Goal: Task Accomplishment & Management: Use online tool/utility

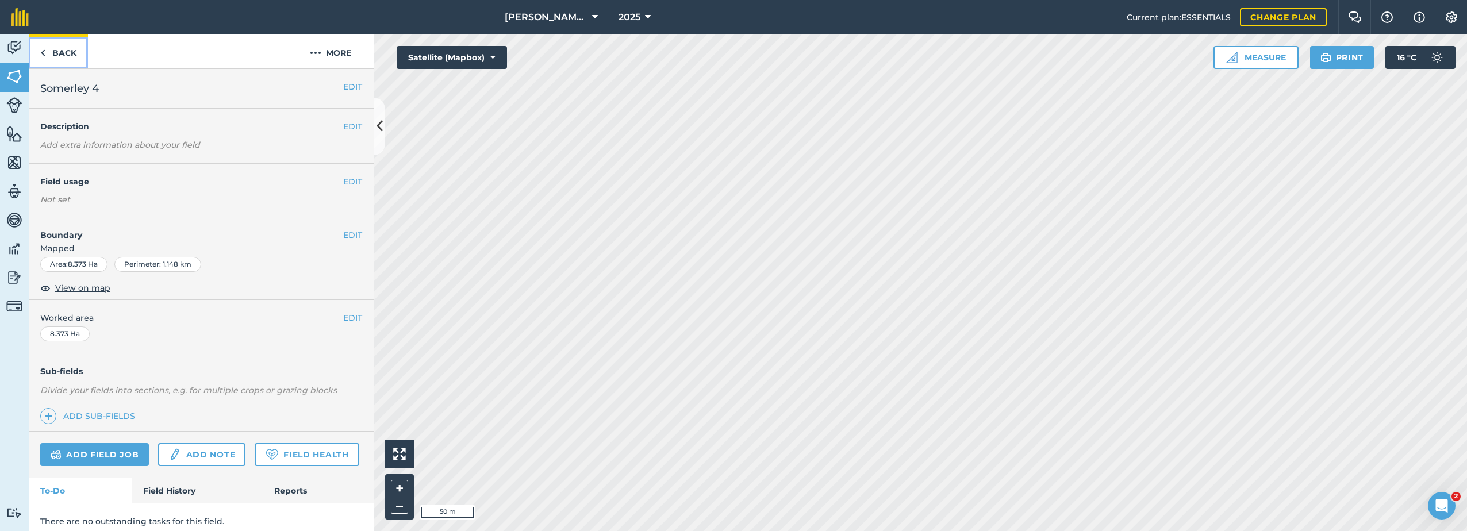
drag, startPoint x: 61, startPoint y: 47, endPoint x: 70, endPoint y: 49, distance: 9.6
click at [63, 47] on link "Back" at bounding box center [58, 51] width 59 height 34
click at [64, 54] on link "Back" at bounding box center [58, 51] width 59 height 34
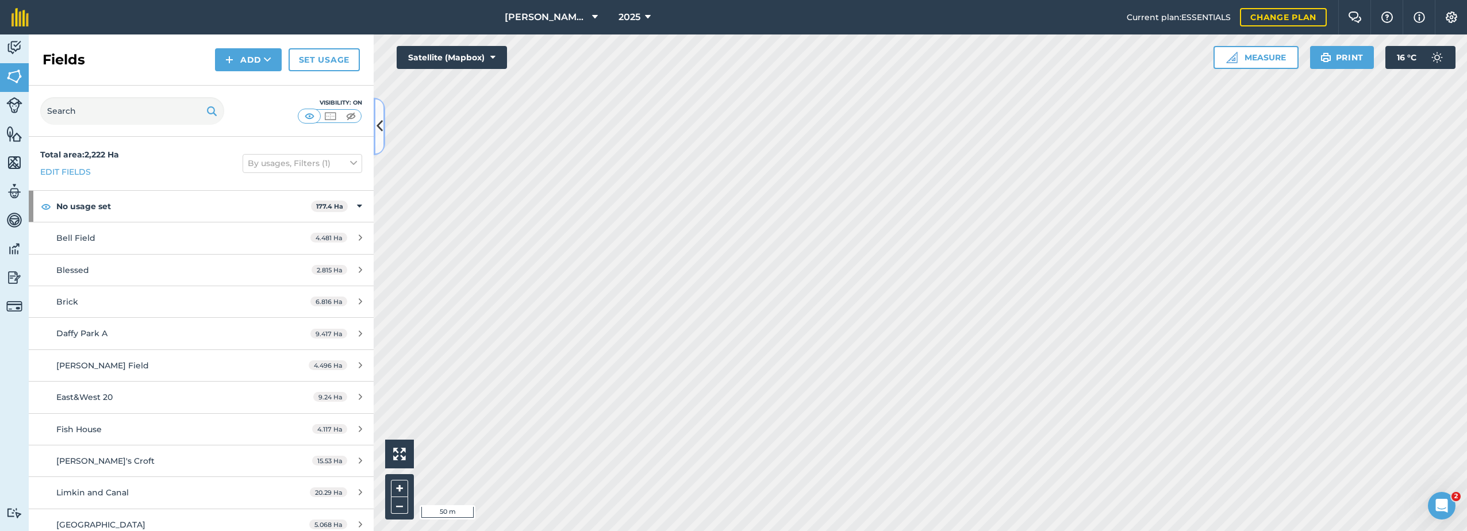
click at [380, 121] on icon at bounding box center [380, 126] width 6 height 20
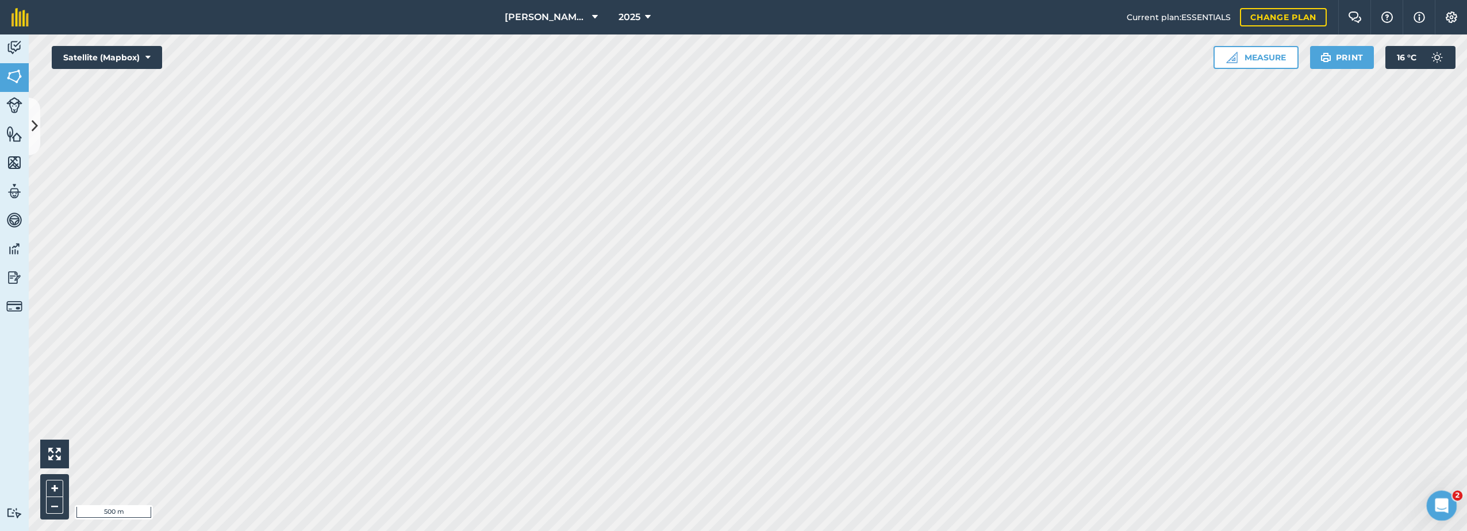
click at [1433, 505] on icon "Open Intercom Messenger" at bounding box center [1440, 504] width 19 height 19
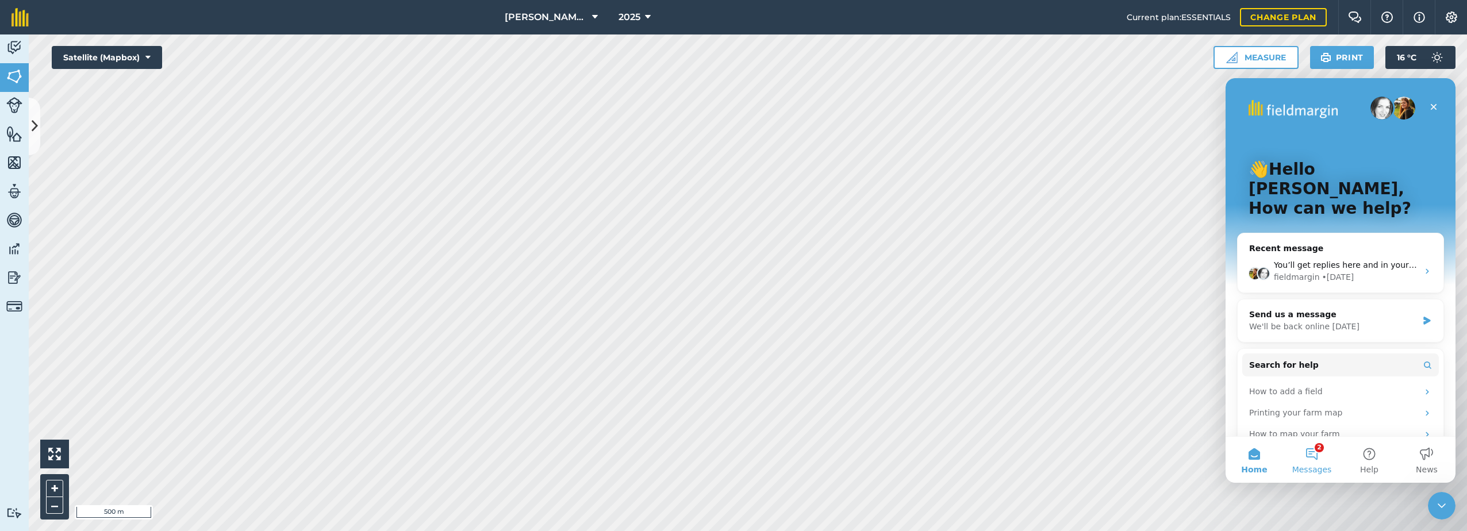
click at [1311, 455] on button "2 Messages" at bounding box center [1311, 460] width 57 height 46
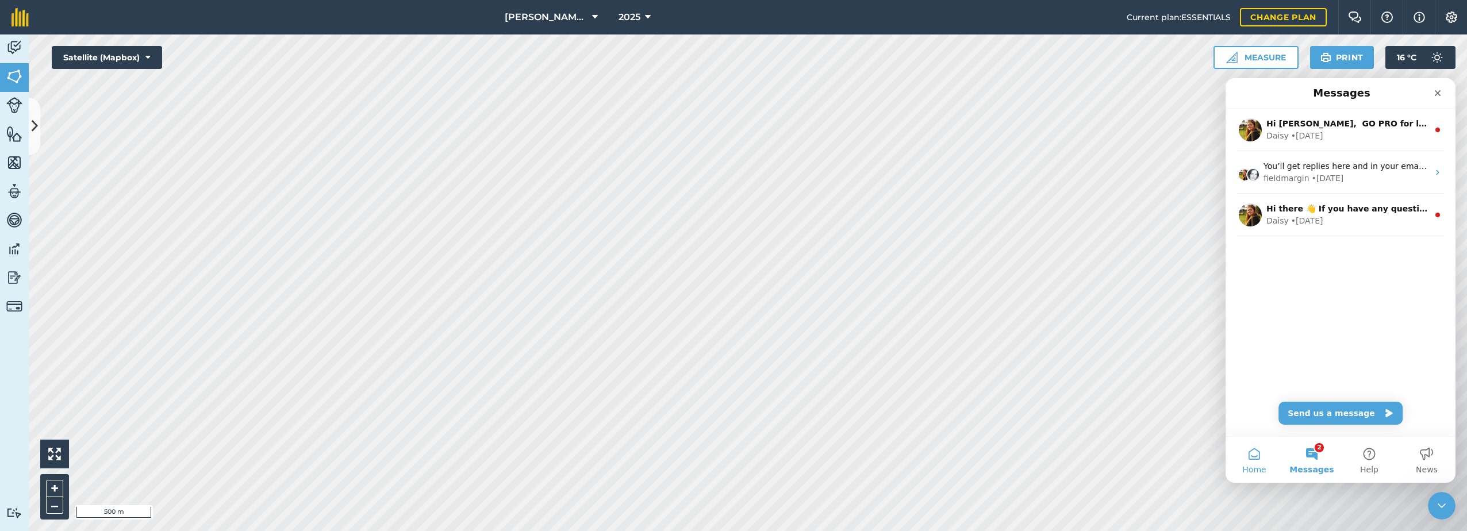
click at [1247, 457] on button "Home" at bounding box center [1254, 460] width 57 height 46
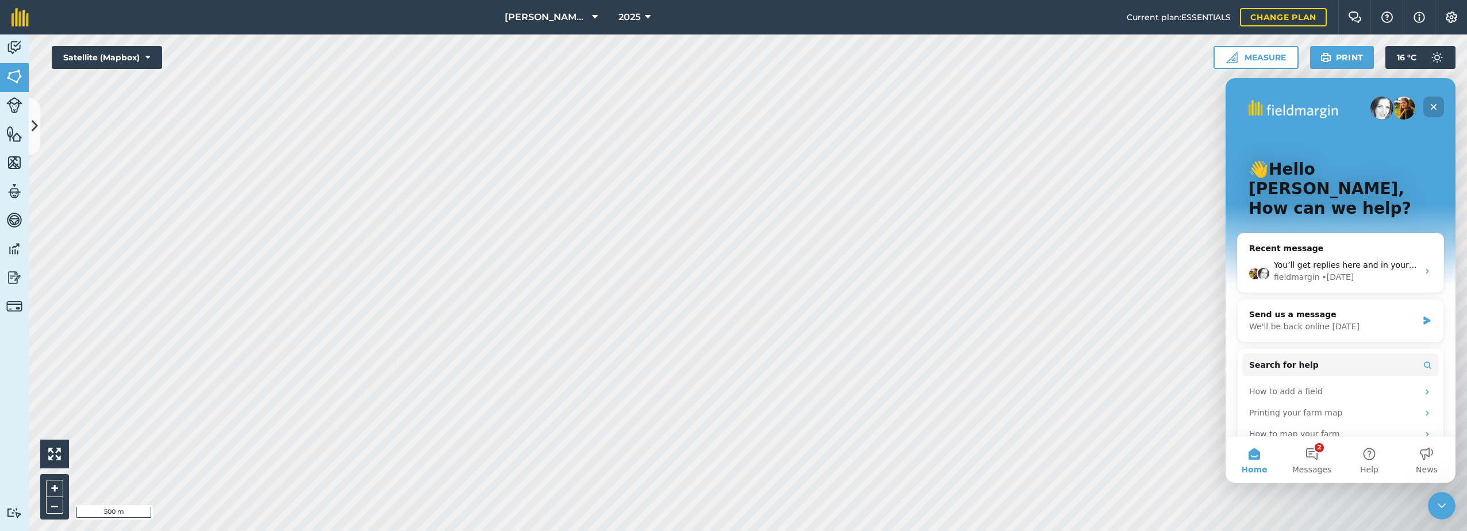
click at [1432, 107] on icon "Close" at bounding box center [1433, 106] width 9 height 9
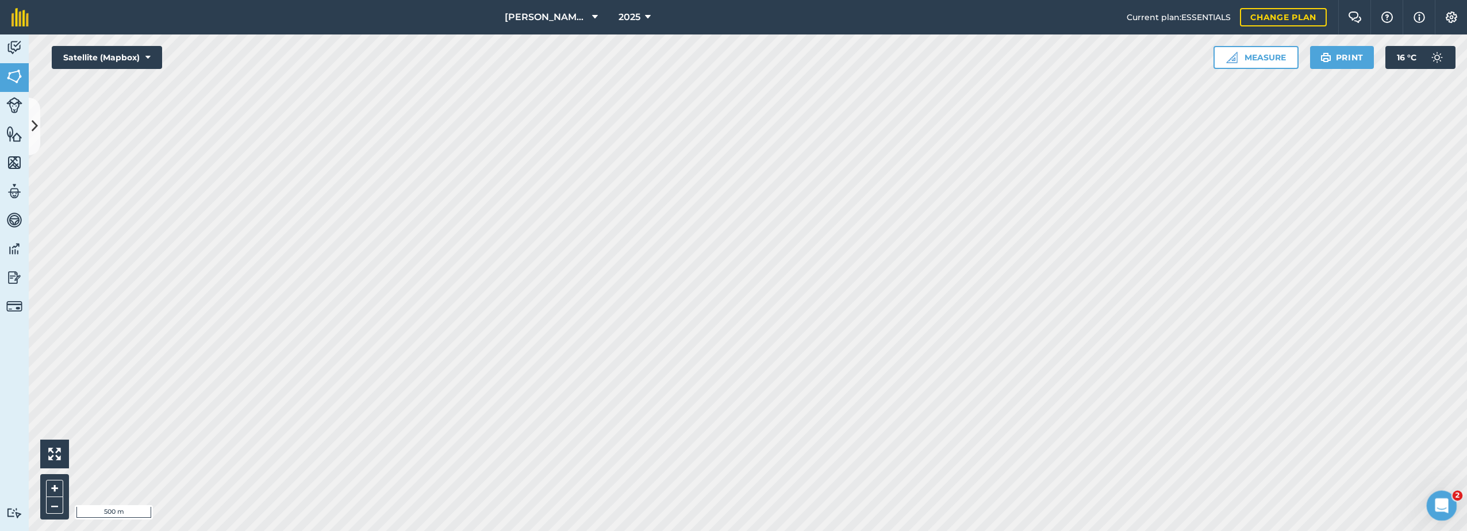
click at [1440, 497] on icon "Open Intercom Messenger" at bounding box center [1440, 504] width 19 height 19
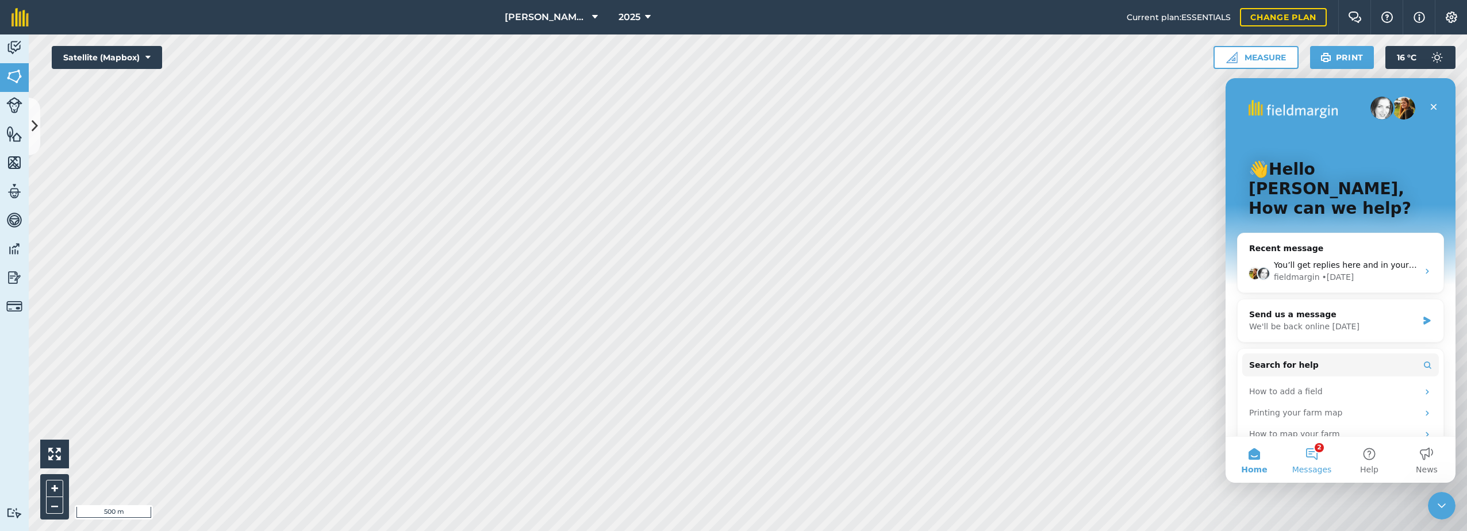
click at [1323, 455] on button "2 Messages" at bounding box center [1311, 460] width 57 height 46
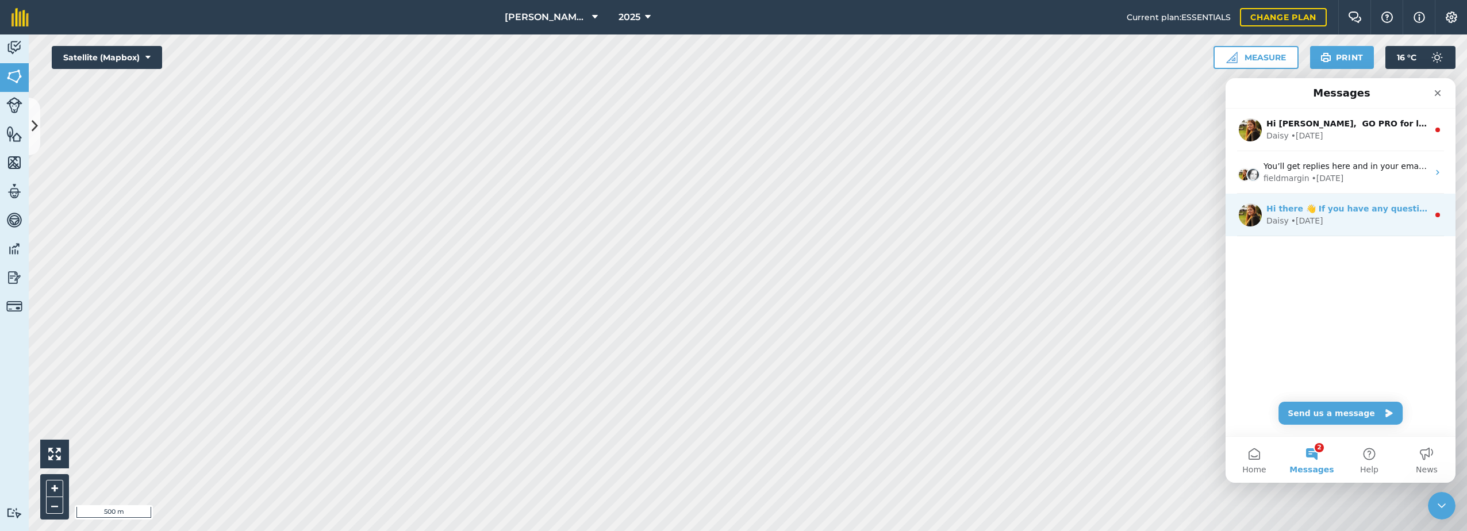
click at [1330, 221] on div "Daisy • [DATE]" at bounding box center [1347, 221] width 162 height 12
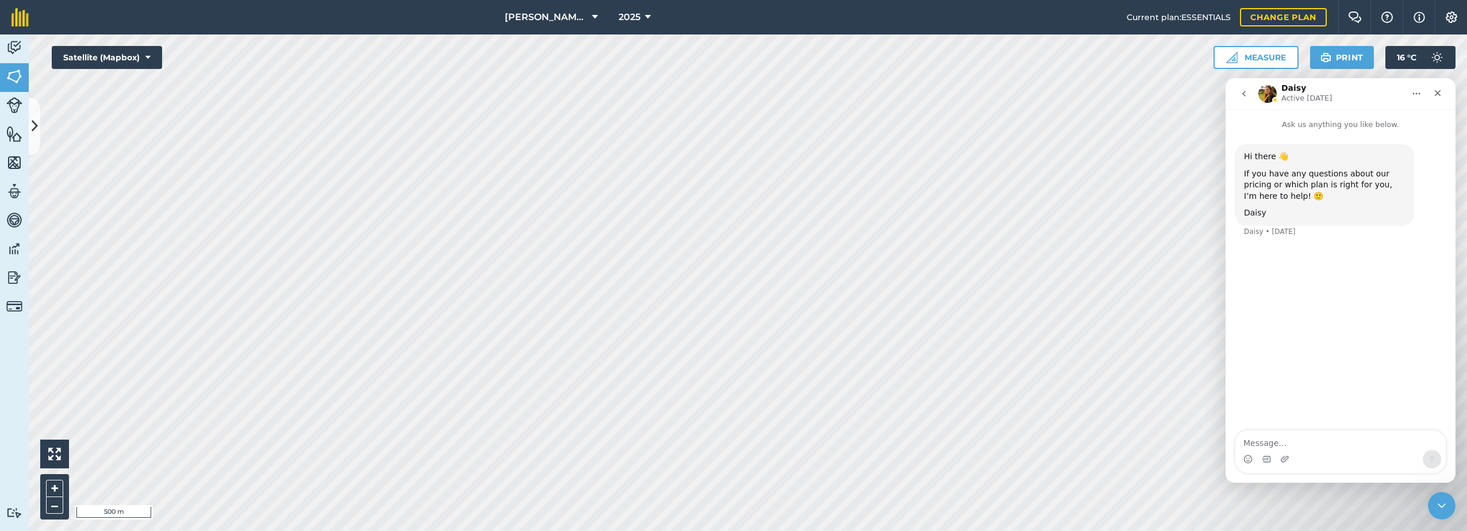
click at [1242, 89] on button "go back" at bounding box center [1244, 94] width 22 height 22
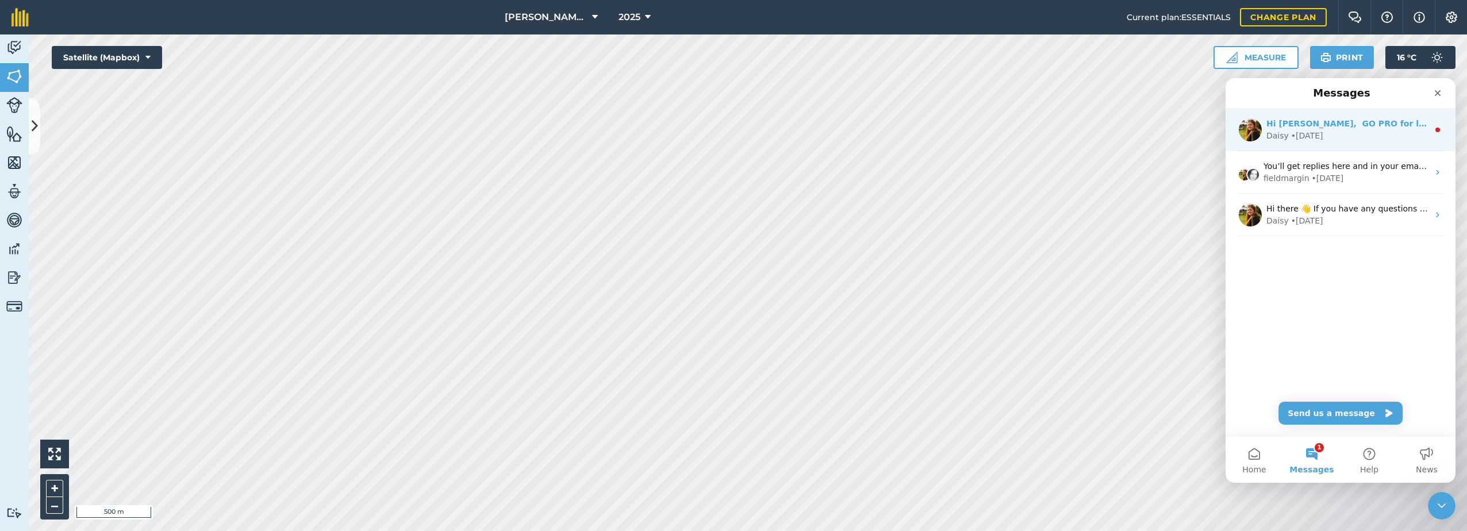
click at [1338, 129] on div "Hi [PERSON_NAME], GO PRO for less 🎉 Sign up via our website in your first 14 da…" at bounding box center [1347, 124] width 162 height 12
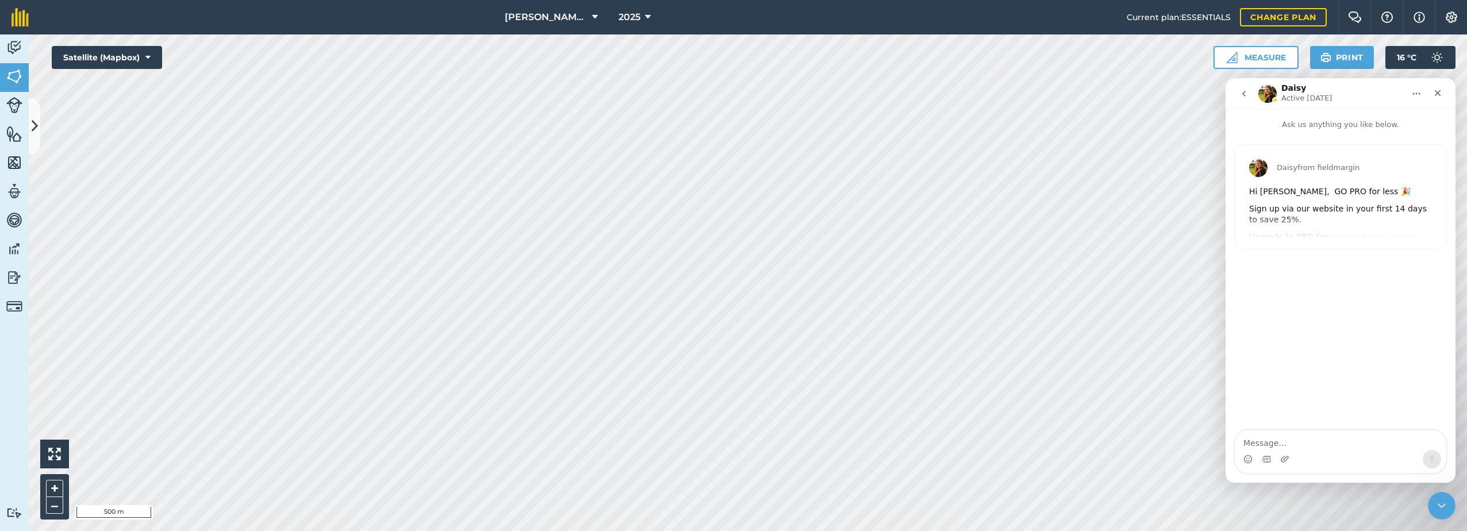
click at [1248, 92] on button "go back" at bounding box center [1244, 94] width 22 height 22
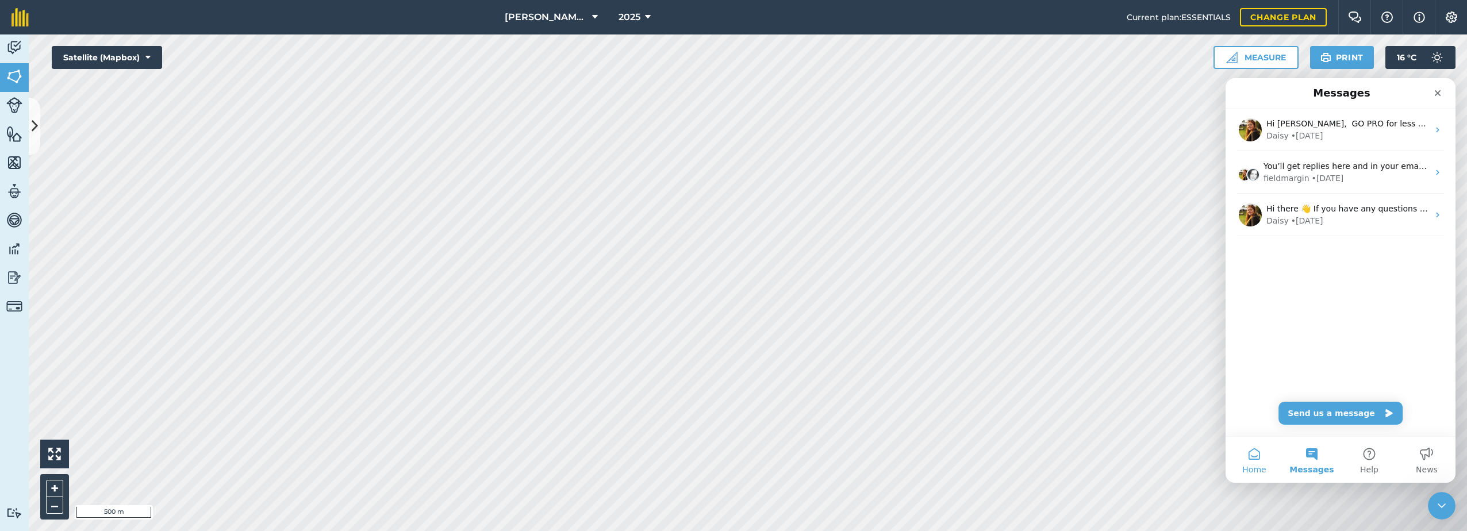
click at [1258, 458] on button "Home" at bounding box center [1254, 460] width 57 height 46
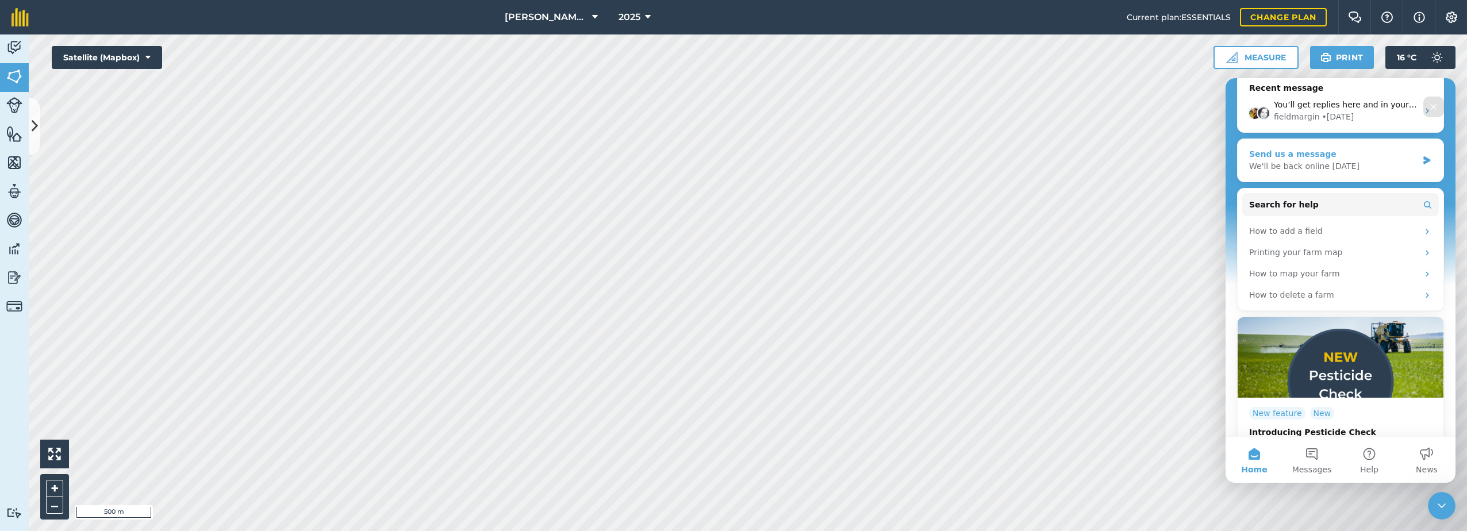
scroll to position [173, 0]
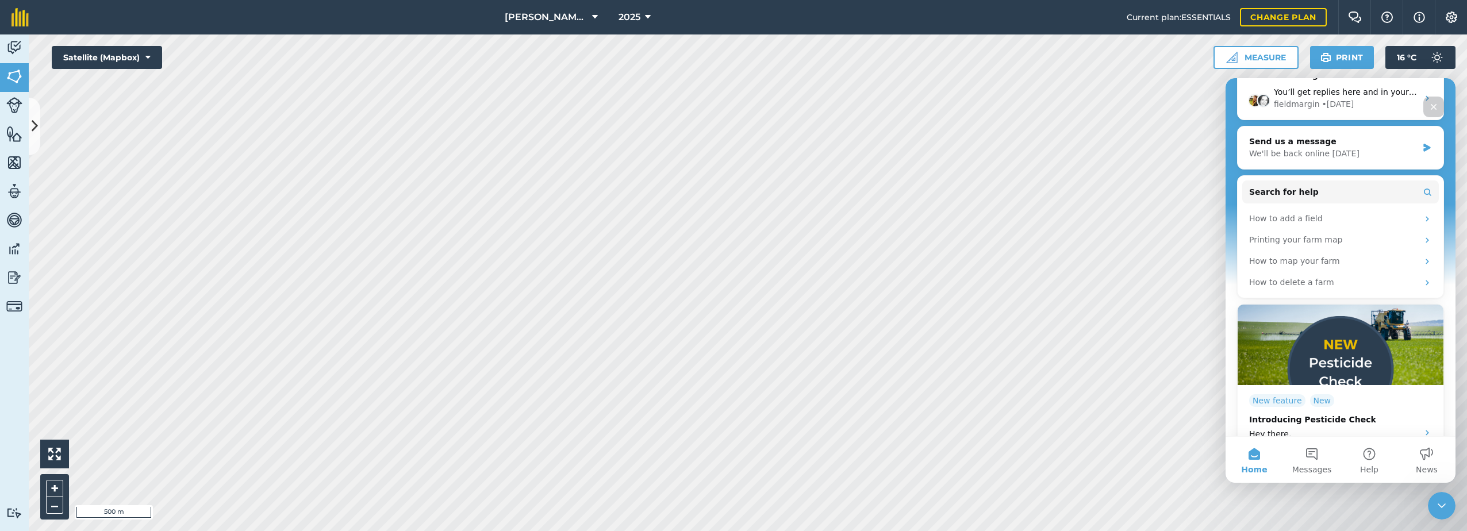
click at [1438, 109] on icon "Close" at bounding box center [1433, 106] width 9 height 9
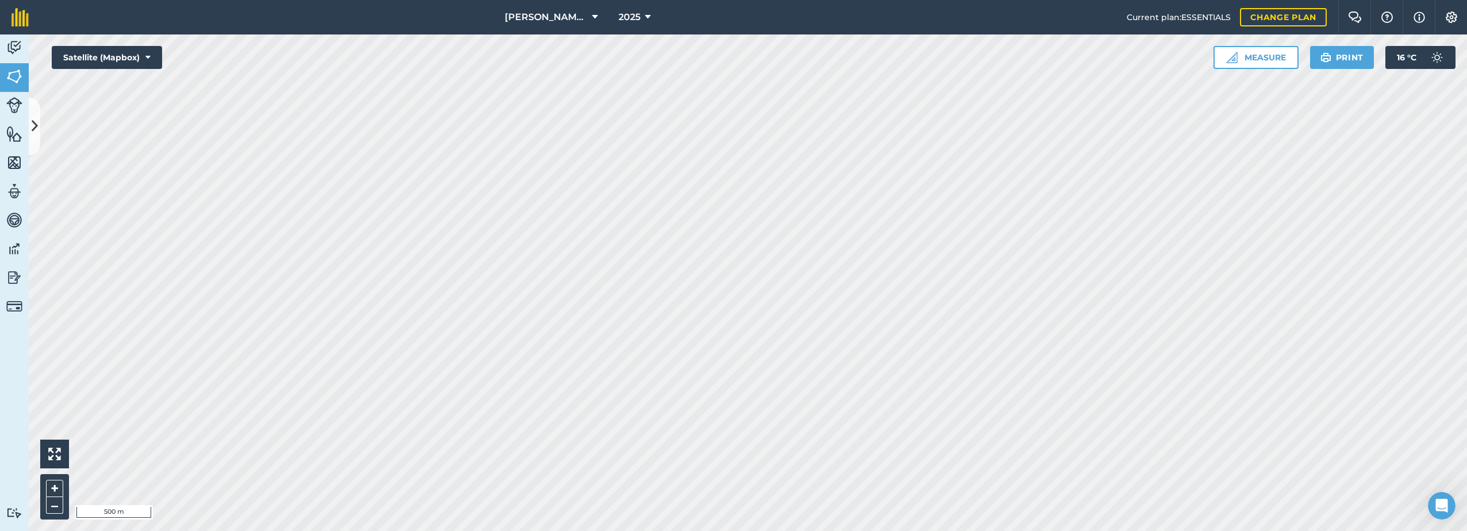
click at [1460, 14] on button "Settings" at bounding box center [1451, 17] width 32 height 34
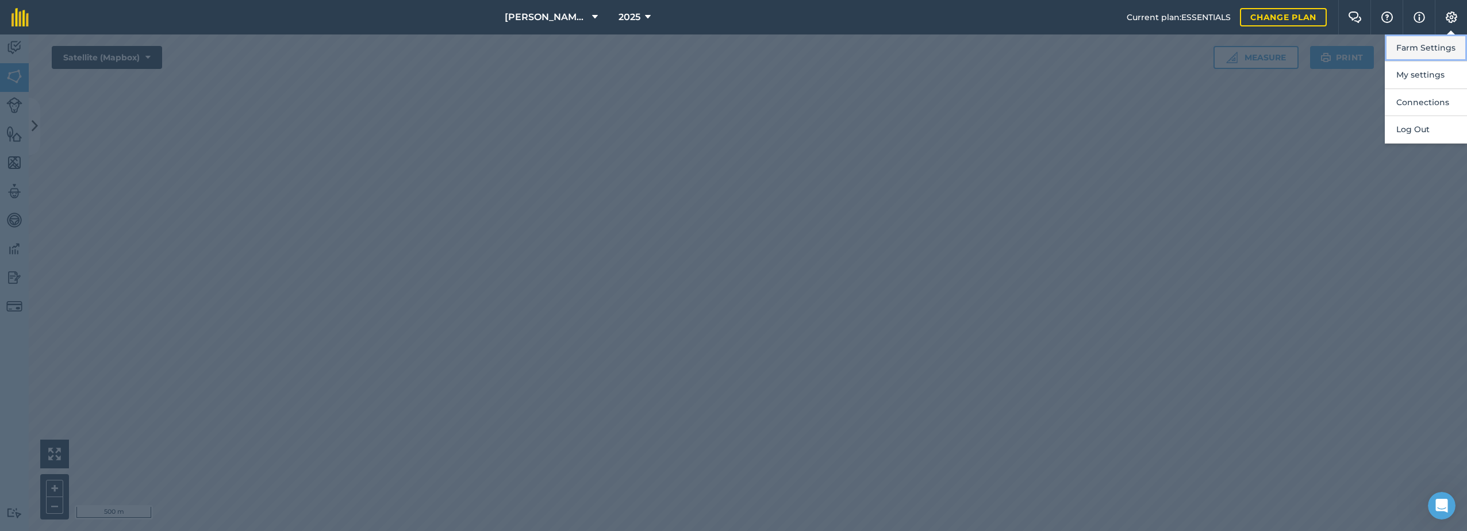
click at [1438, 45] on button "Farm Settings" at bounding box center [1426, 47] width 82 height 27
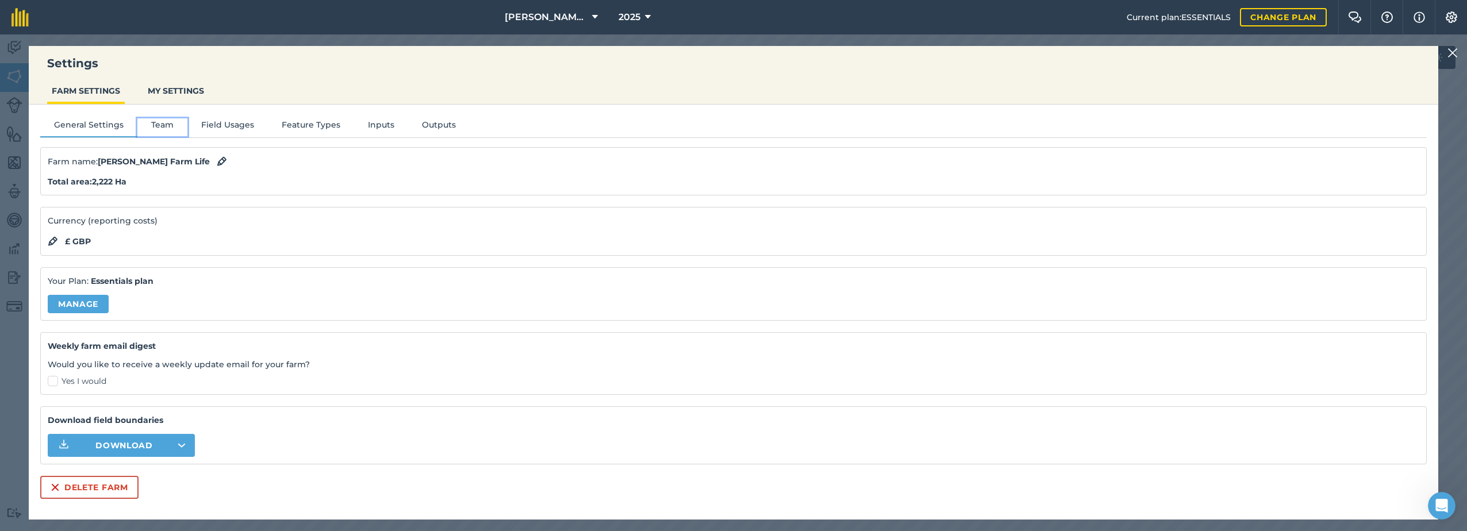
click at [163, 122] on button "Team" at bounding box center [162, 126] width 50 height 17
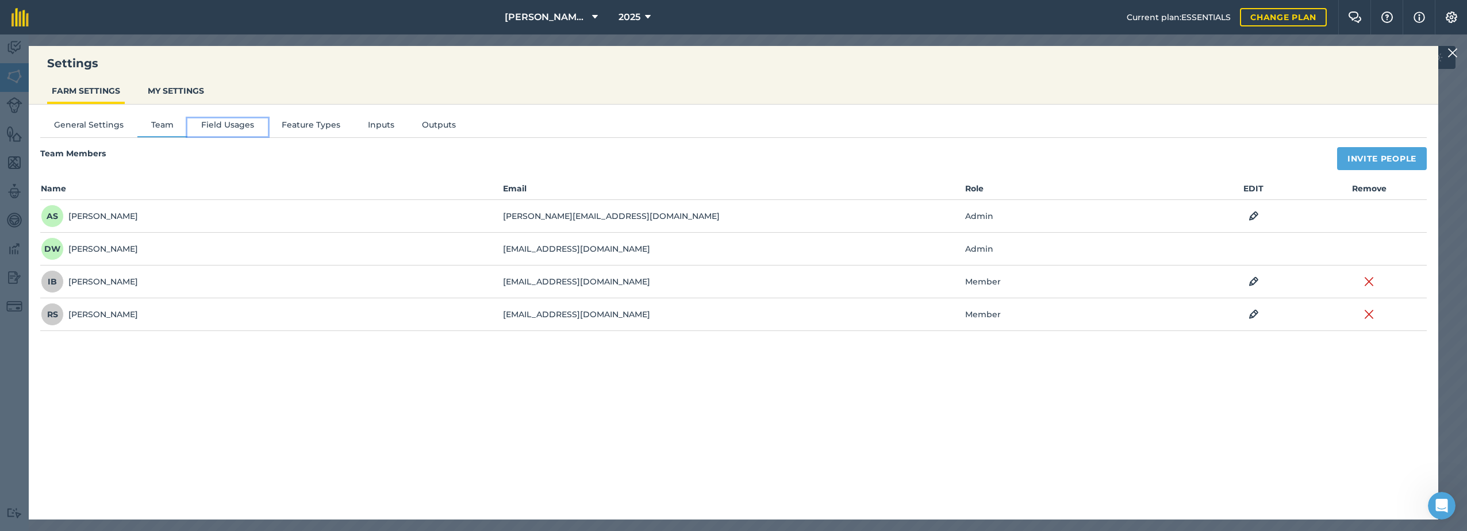
click at [230, 122] on button "Field Usages" at bounding box center [227, 126] width 80 height 17
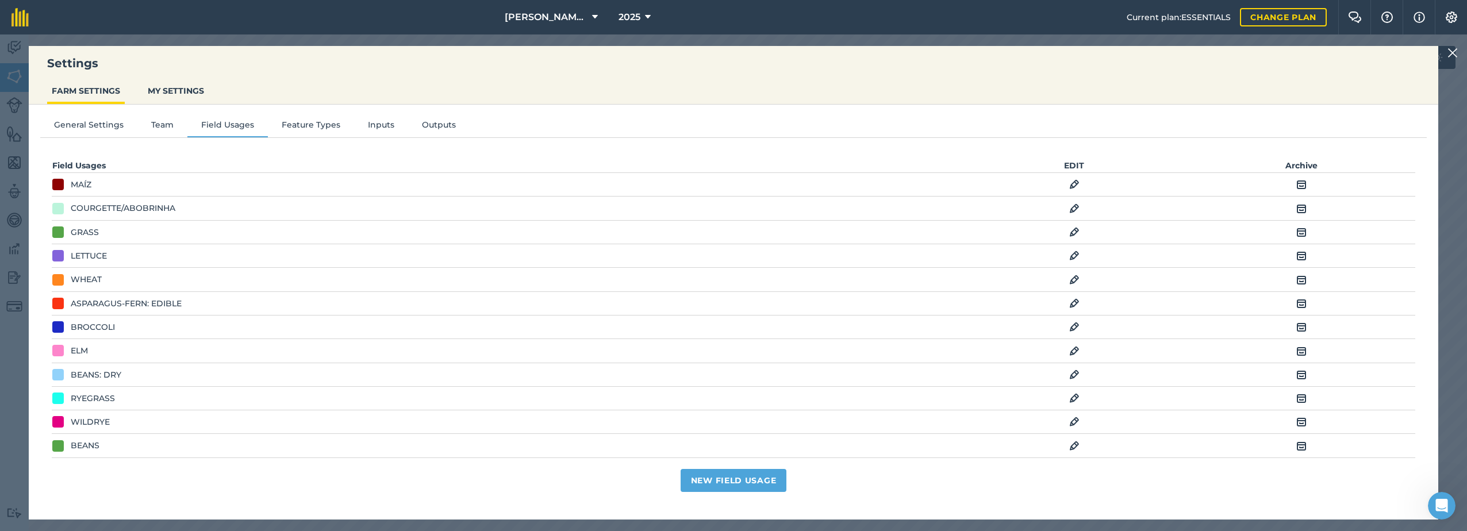
drag, startPoint x: 230, startPoint y: 122, endPoint x: 277, endPoint y: 75, distance: 66.7
click at [277, 75] on div "Settings FARM SETTINGS MY SETTINGS" at bounding box center [733, 75] width 1409 height 59
click at [159, 88] on button "MY SETTINGS" at bounding box center [176, 91] width 66 height 22
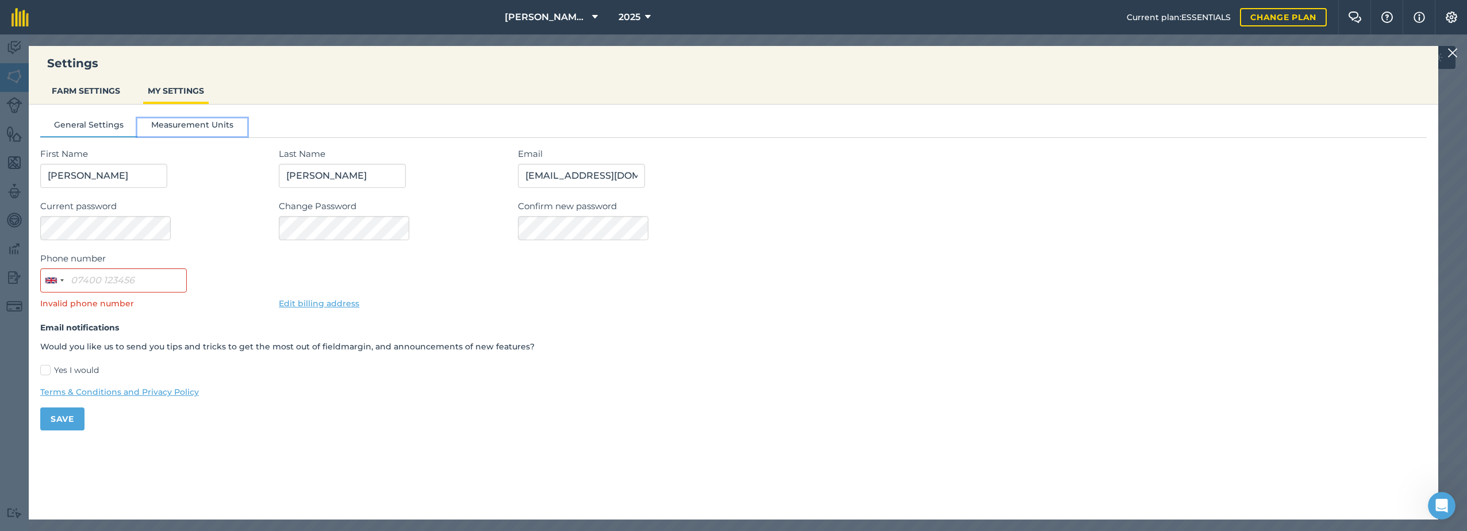
click at [189, 120] on button "Measurement Units" at bounding box center [192, 126] width 110 height 17
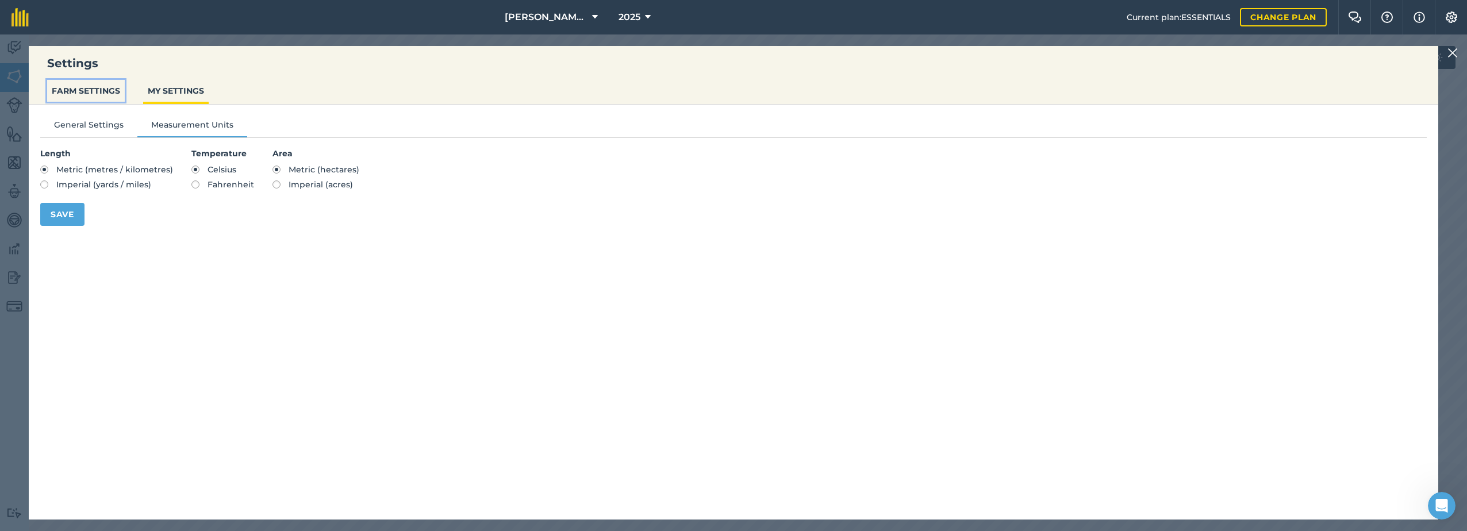
click at [102, 93] on button "FARM SETTINGS" at bounding box center [86, 91] width 78 height 22
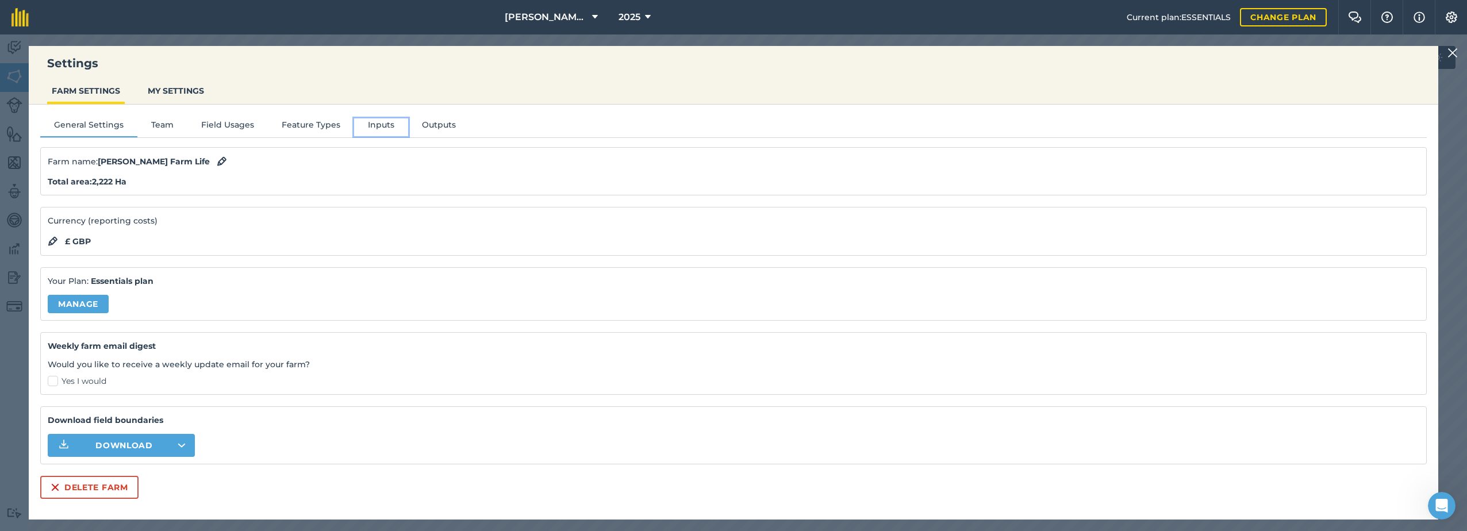
click at [372, 122] on button "Inputs" at bounding box center [381, 126] width 54 height 17
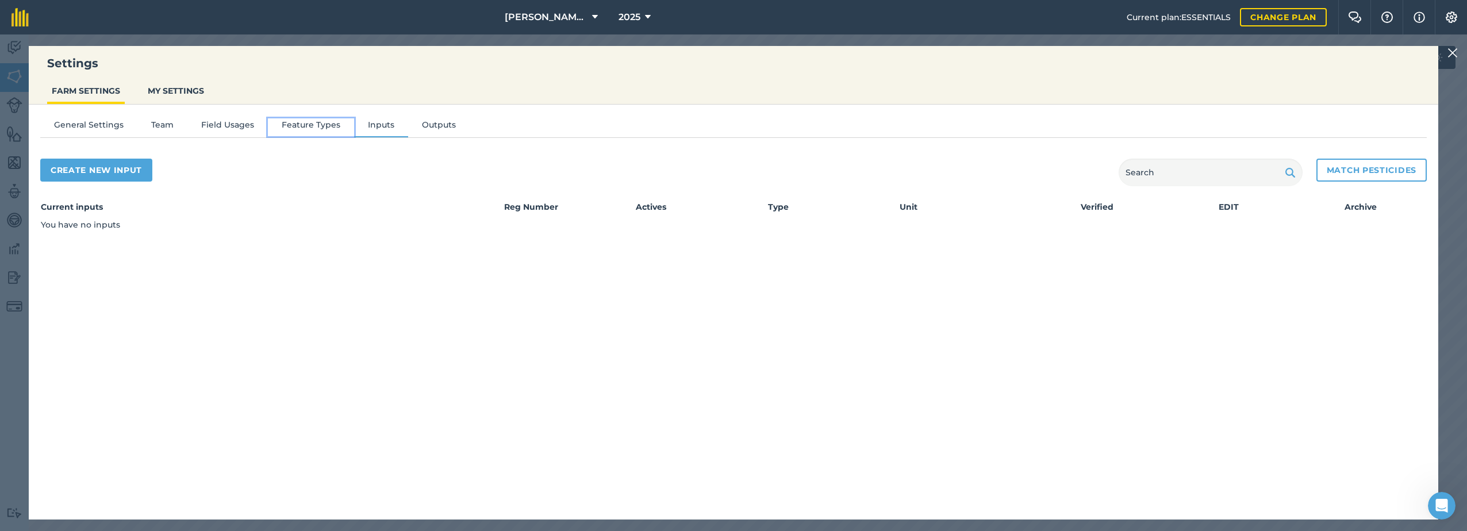
click at [321, 128] on button "Feature Types" at bounding box center [311, 126] width 86 height 17
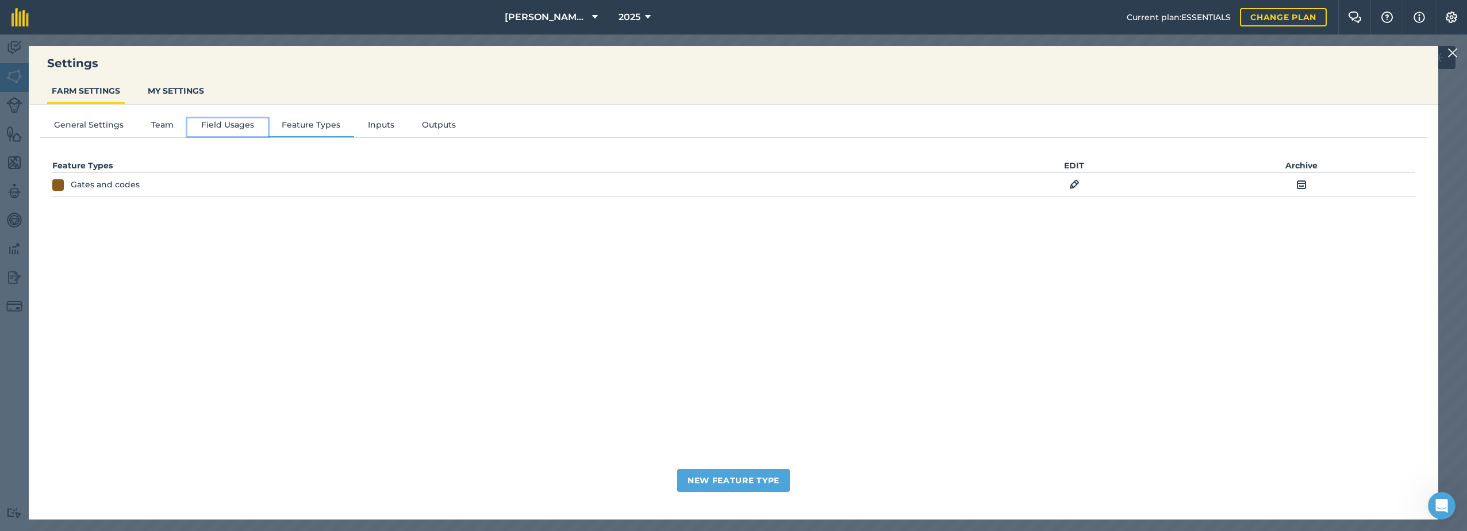
click at [220, 120] on button "Field Usages" at bounding box center [227, 126] width 80 height 17
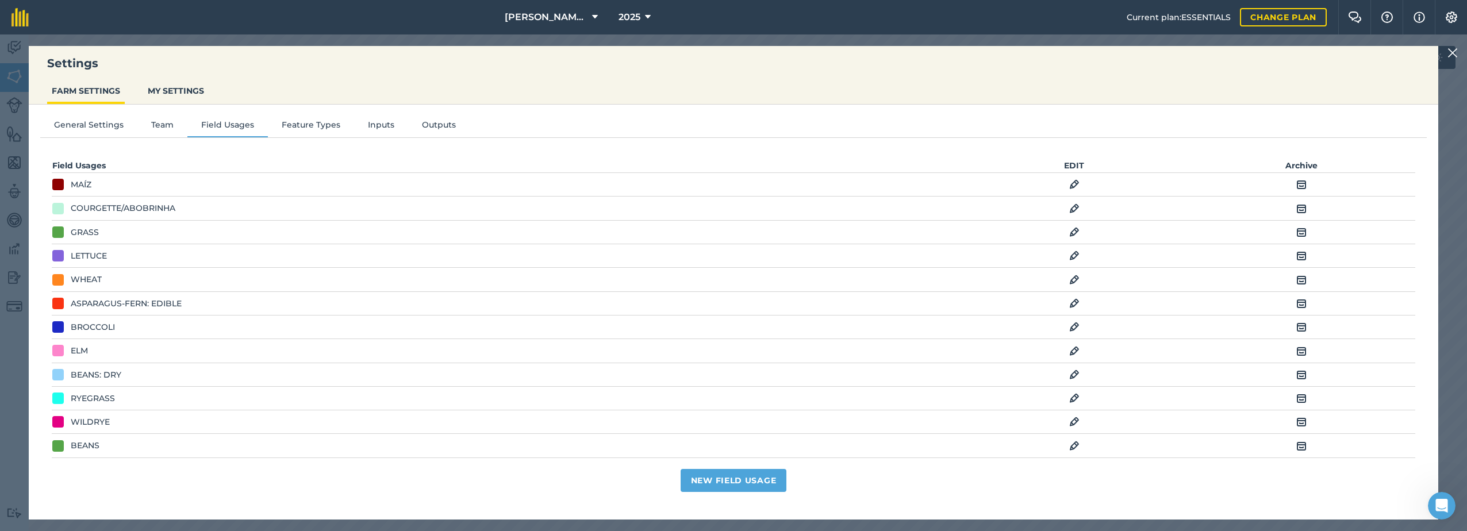
click at [1069, 370] on img at bounding box center [1074, 375] width 10 height 14
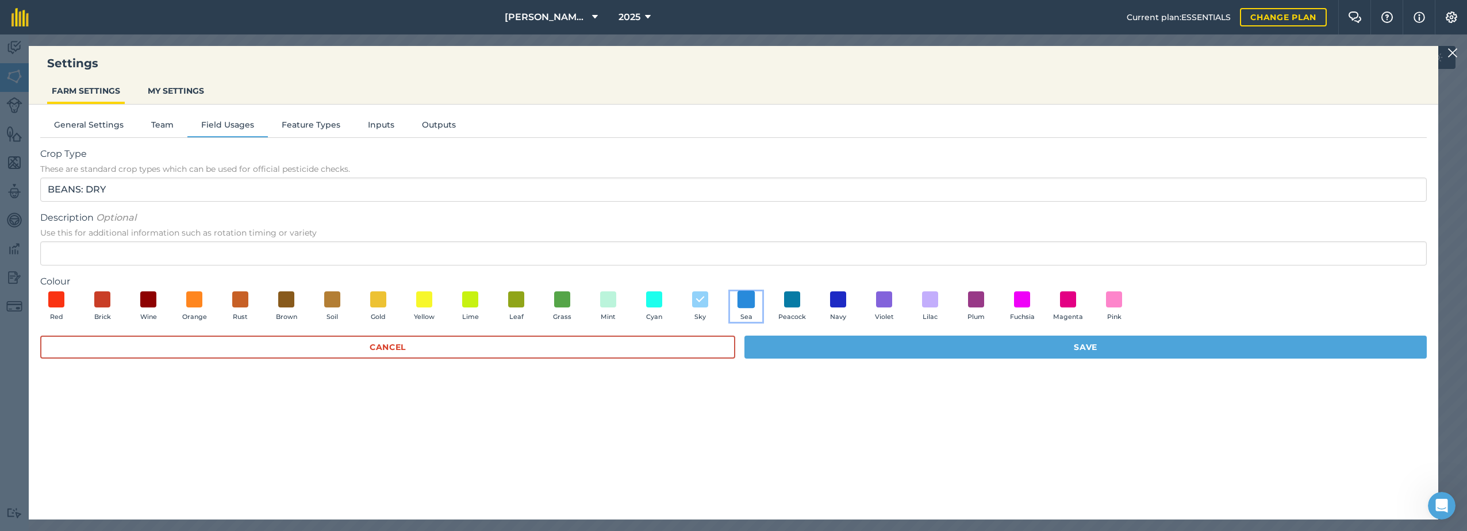
click at [747, 305] on span at bounding box center [746, 299] width 18 height 18
click at [1015, 351] on button "Save" at bounding box center [1085, 347] width 682 height 23
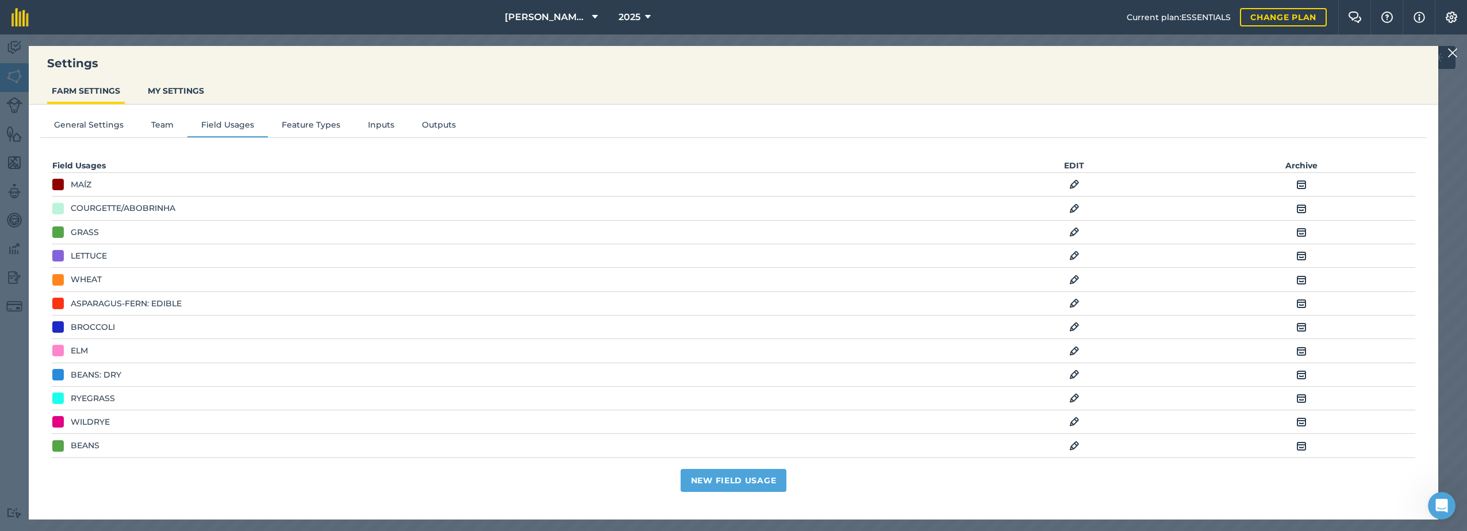
click at [1070, 447] on img at bounding box center [1074, 446] width 10 height 14
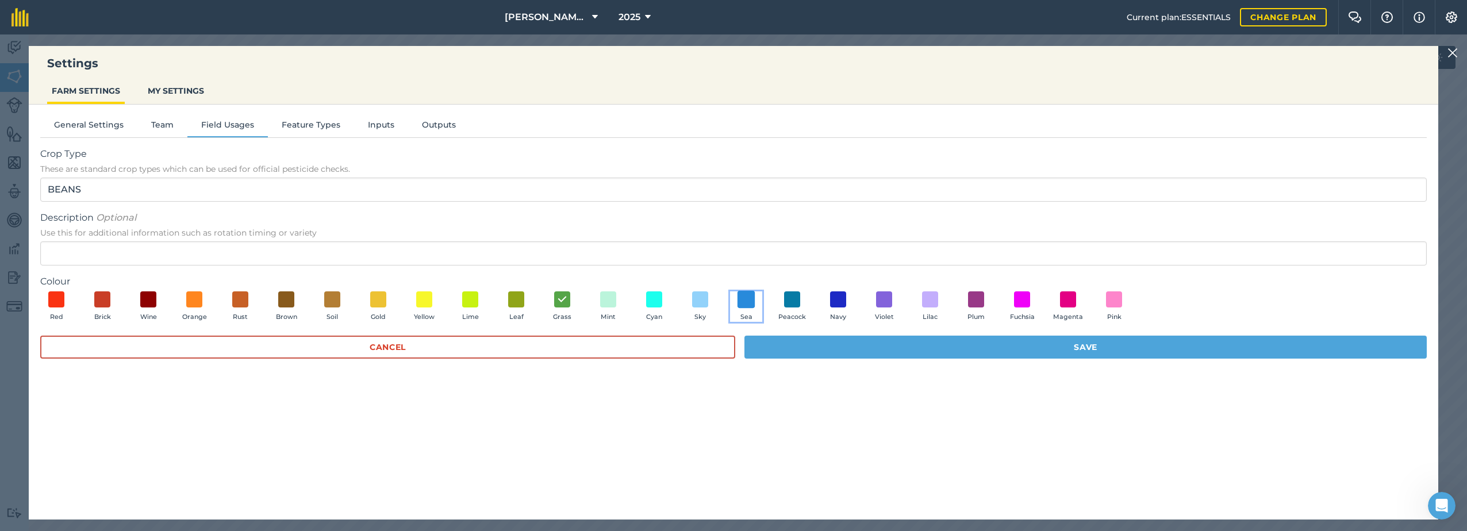
click at [752, 301] on span at bounding box center [746, 299] width 18 height 18
click at [883, 347] on button "Save" at bounding box center [1085, 347] width 682 height 23
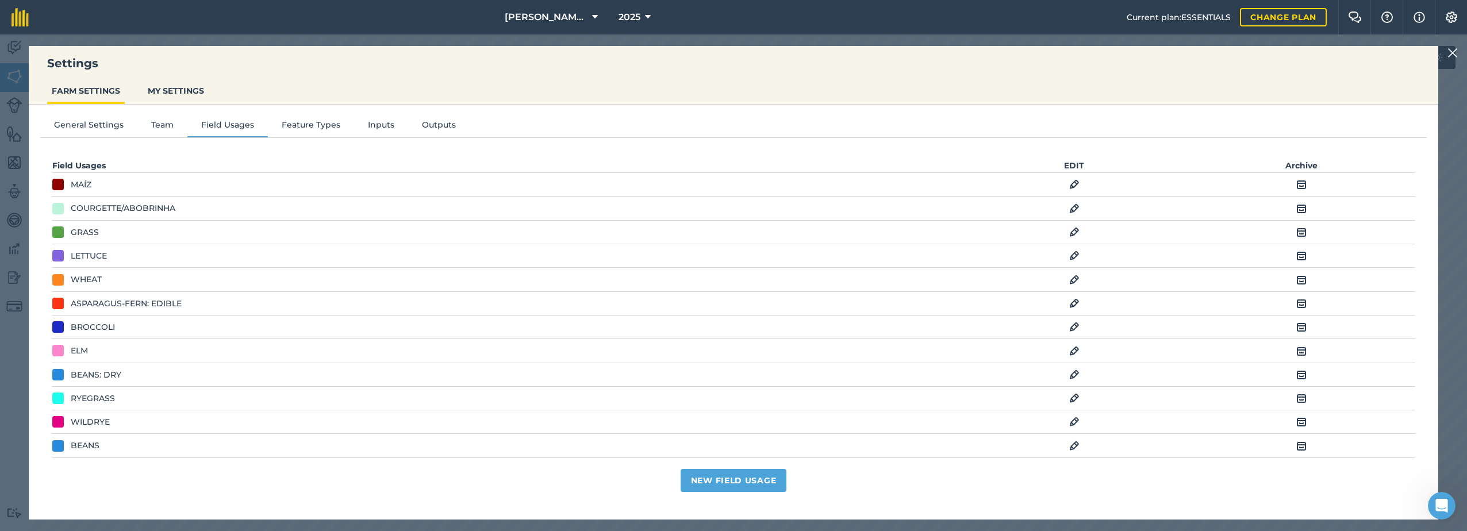
click at [1453, 50] on img at bounding box center [1452, 53] width 10 height 14
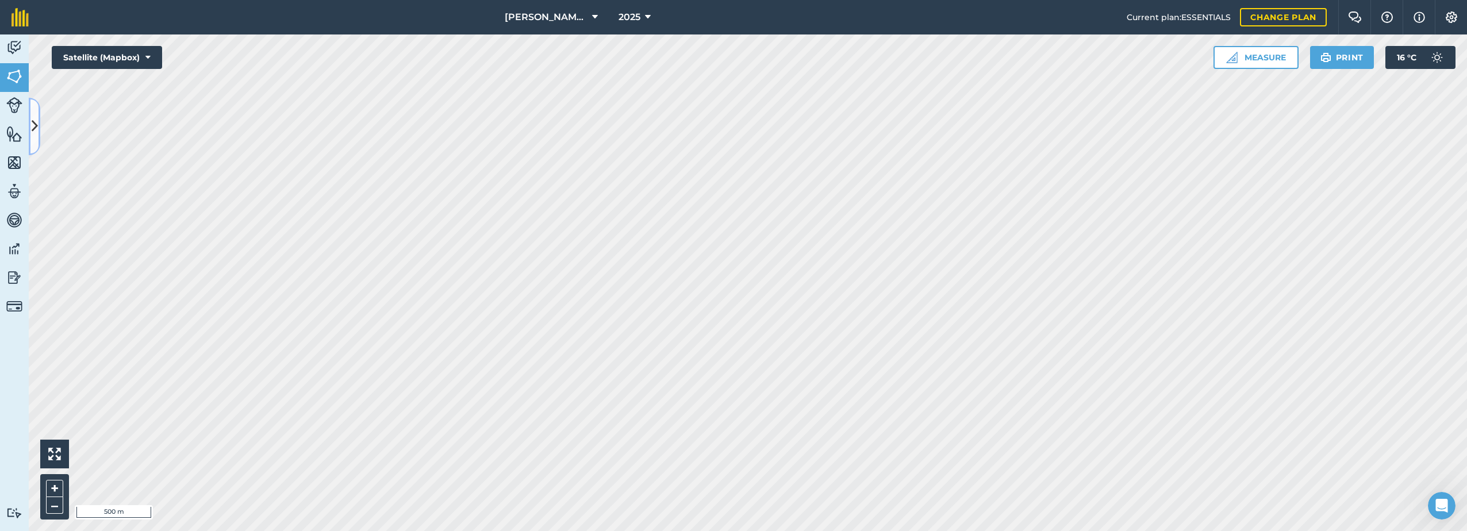
click at [32, 121] on icon at bounding box center [35, 126] width 6 height 20
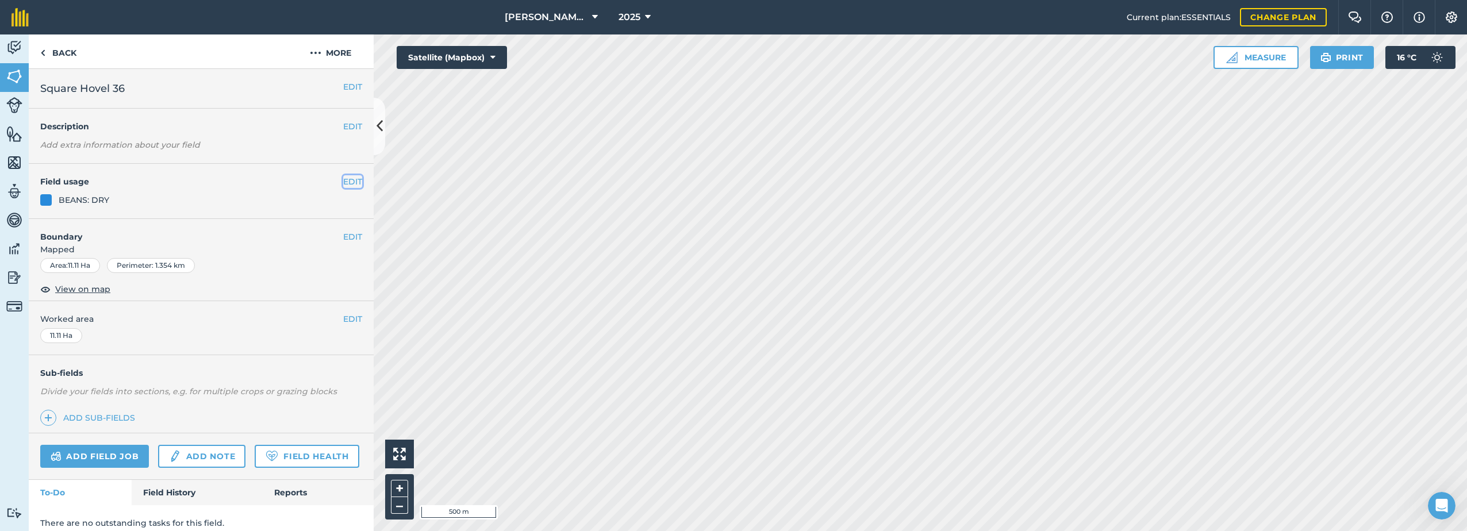
click at [343, 180] on button "EDIT" at bounding box center [352, 181] width 19 height 13
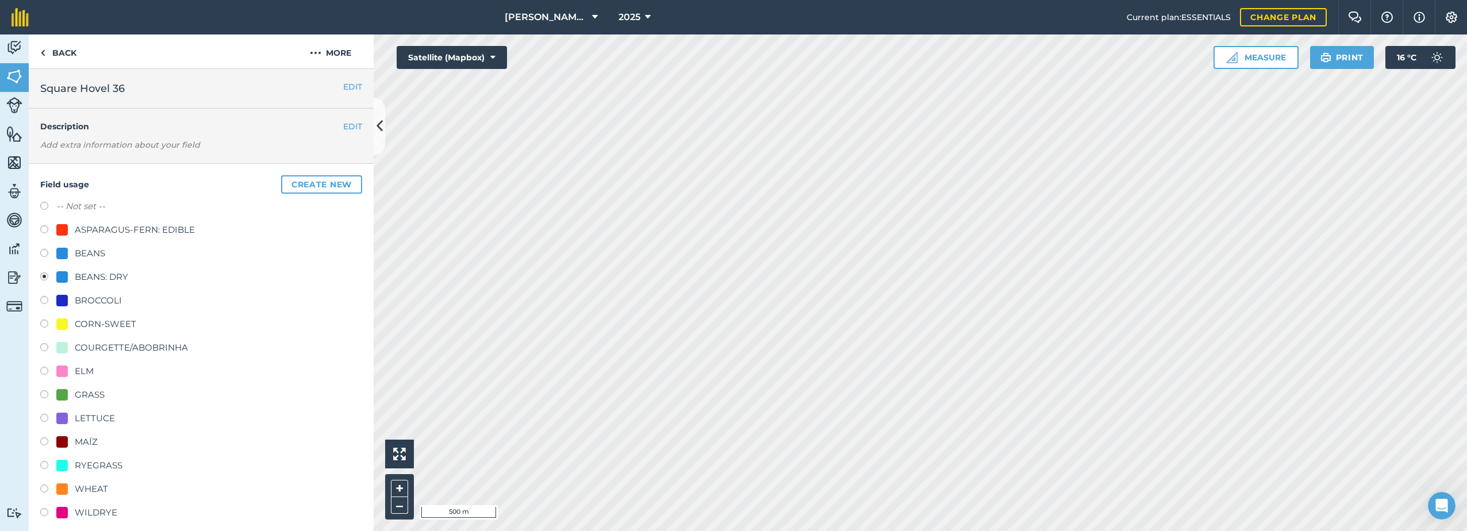
click at [45, 253] on label at bounding box center [48, 254] width 16 height 11
radio input "true"
radio input "false"
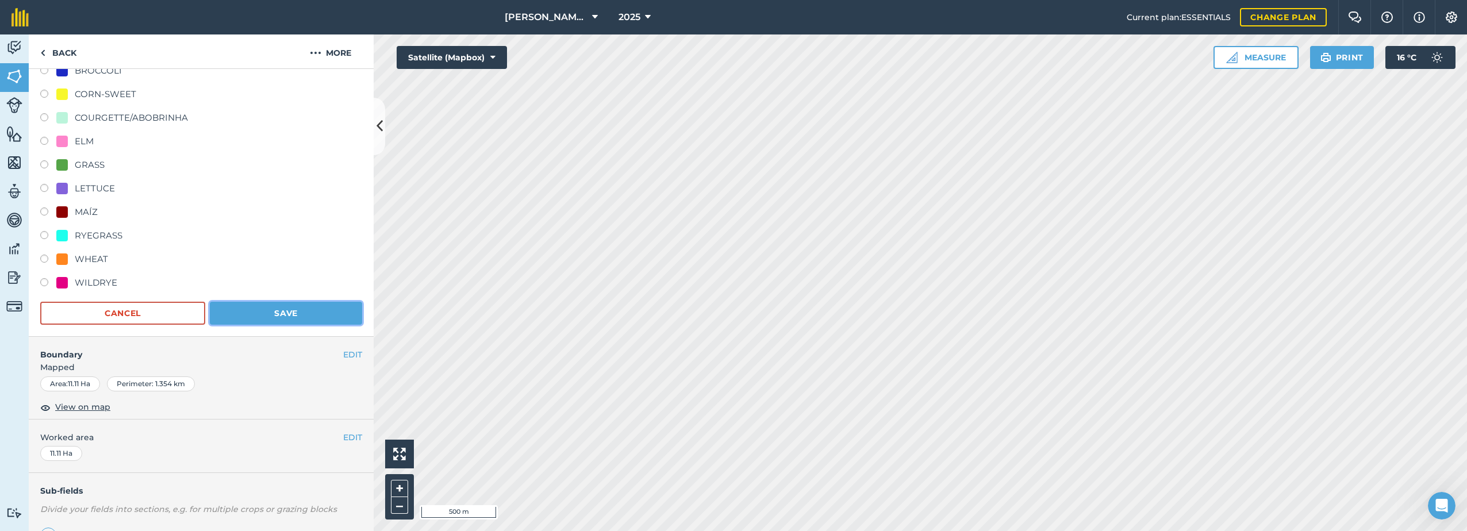
click at [268, 310] on button "Save" at bounding box center [286, 313] width 152 height 23
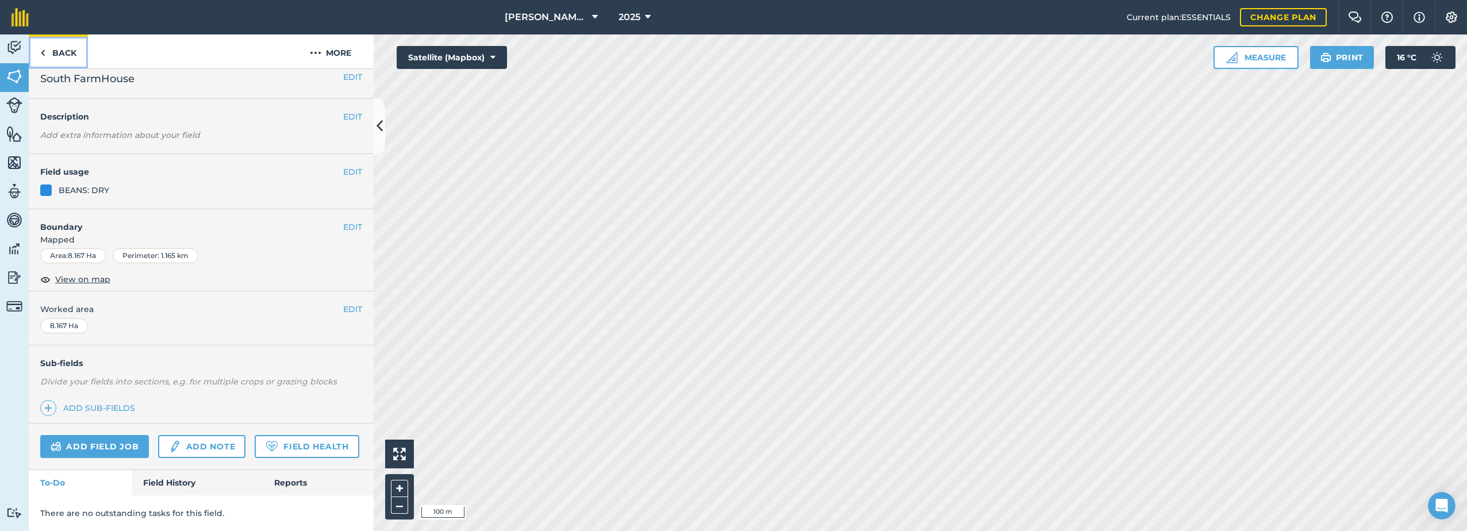
click at [52, 56] on link "Back" at bounding box center [58, 51] width 59 height 34
click at [55, 53] on link "Back" at bounding box center [58, 51] width 59 height 34
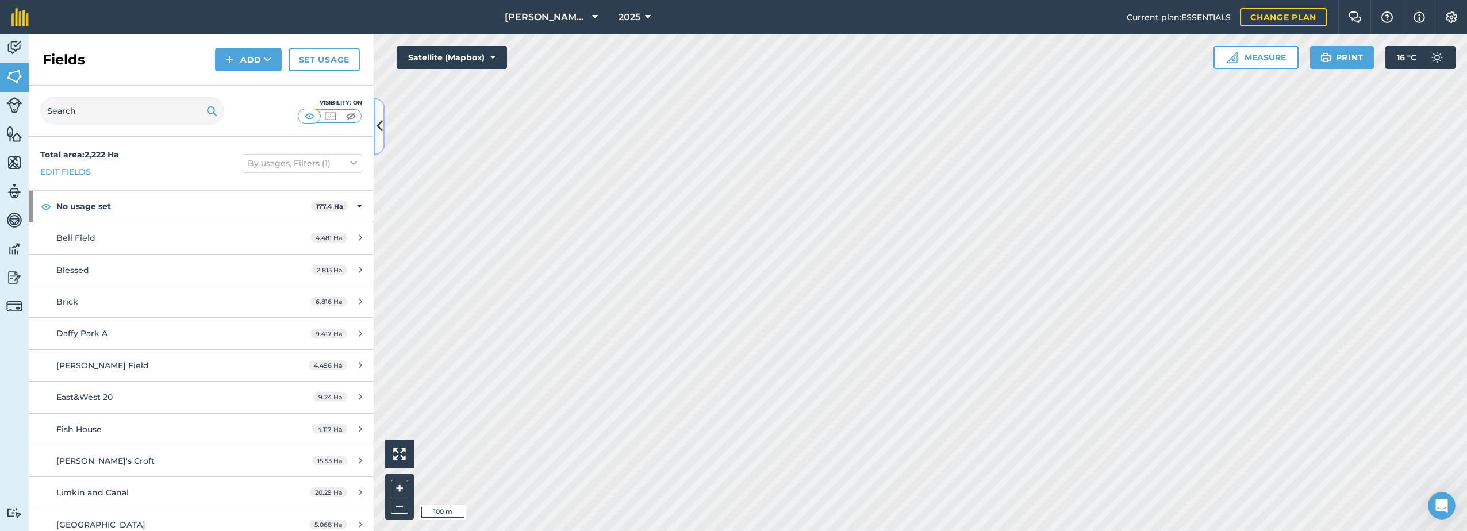
click at [380, 119] on icon at bounding box center [380, 126] width 6 height 20
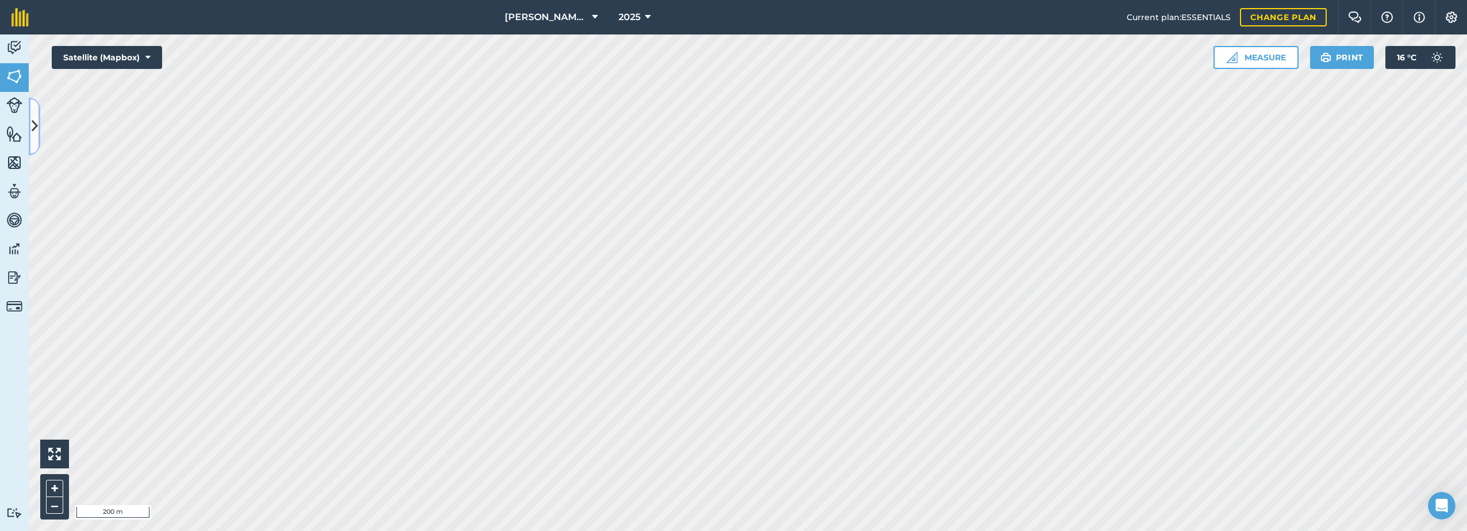
click at [36, 130] on icon at bounding box center [35, 126] width 6 height 20
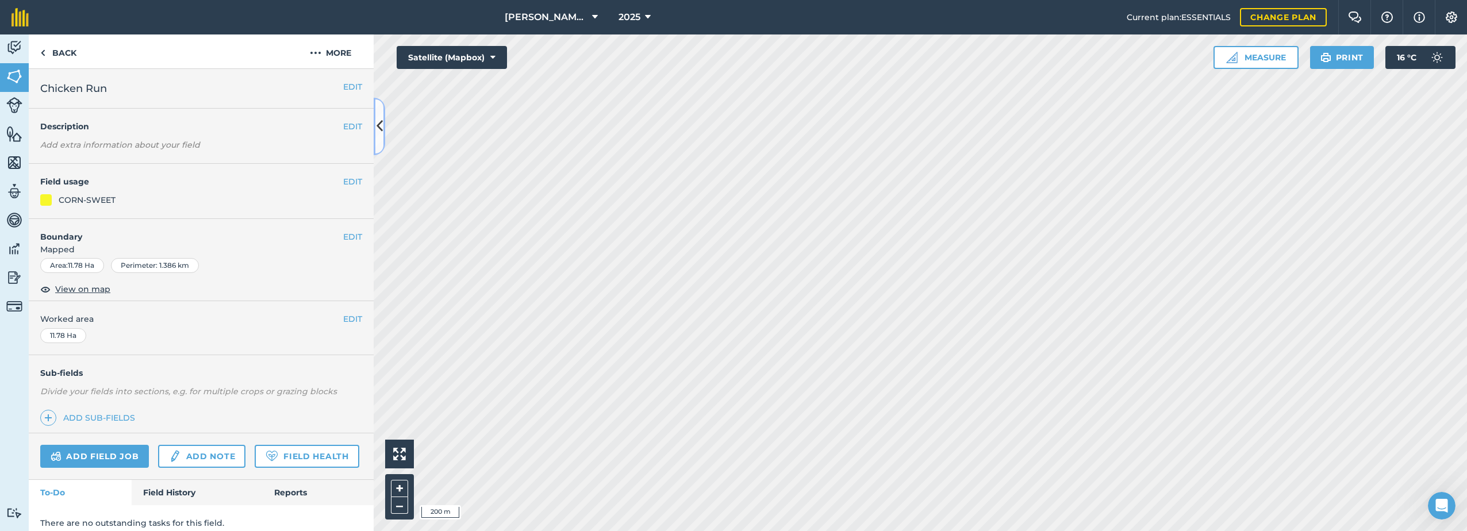
click at [379, 117] on icon at bounding box center [380, 126] width 6 height 20
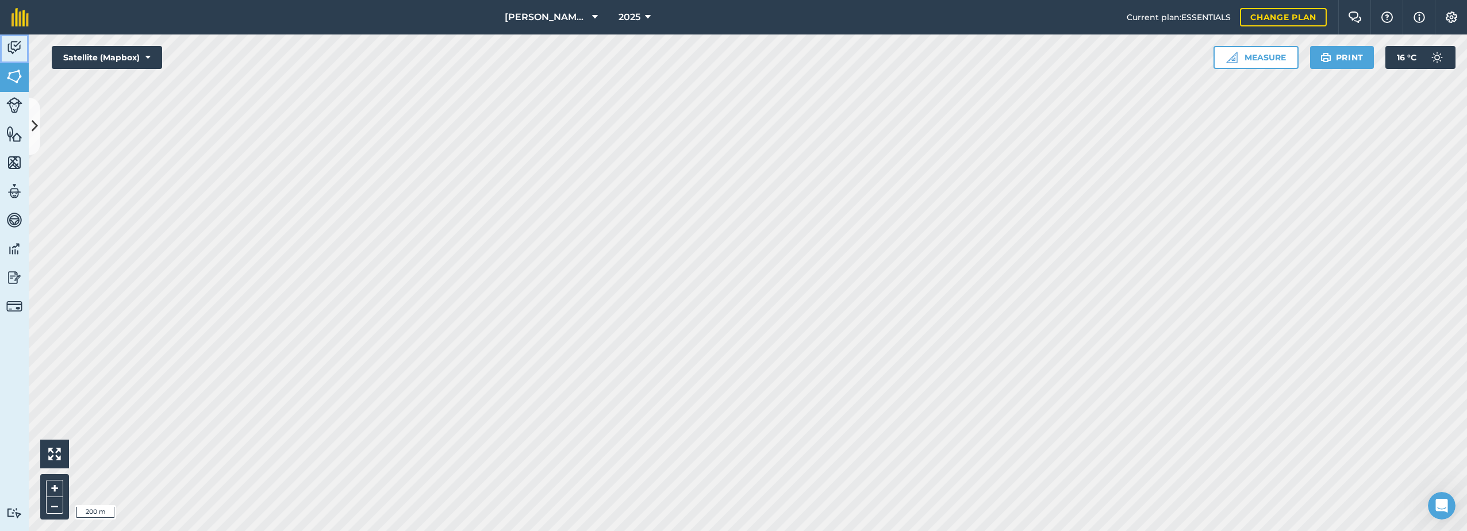
click at [18, 53] on img at bounding box center [14, 47] width 16 height 17
click at [34, 120] on icon at bounding box center [35, 126] width 6 height 20
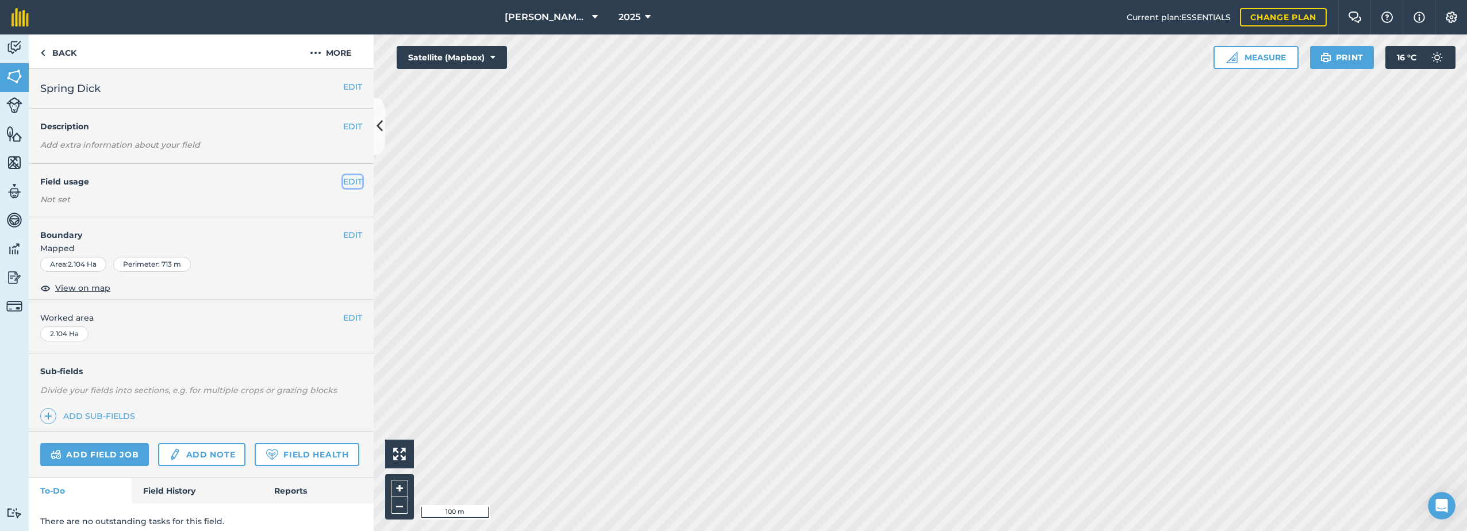
click at [343, 183] on button "EDIT" at bounding box center [352, 181] width 19 height 13
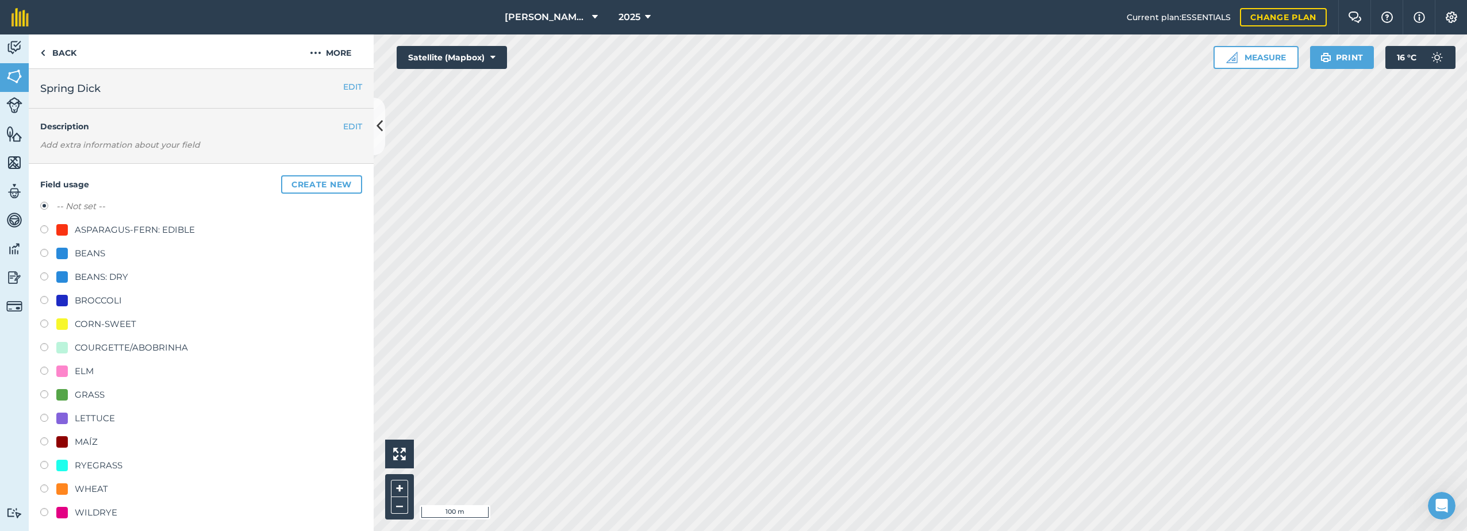
click at [80, 324] on div "CORN-SWEET" at bounding box center [106, 324] width 62 height 14
radio input "true"
radio input "false"
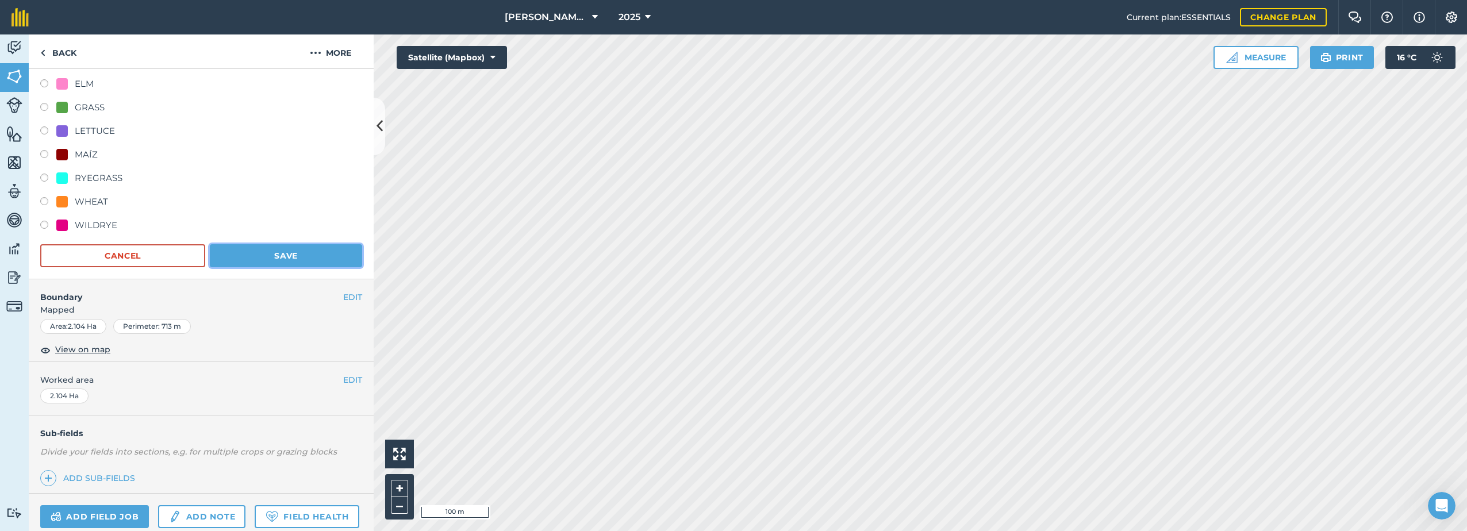
click at [282, 255] on button "Save" at bounding box center [286, 255] width 152 height 23
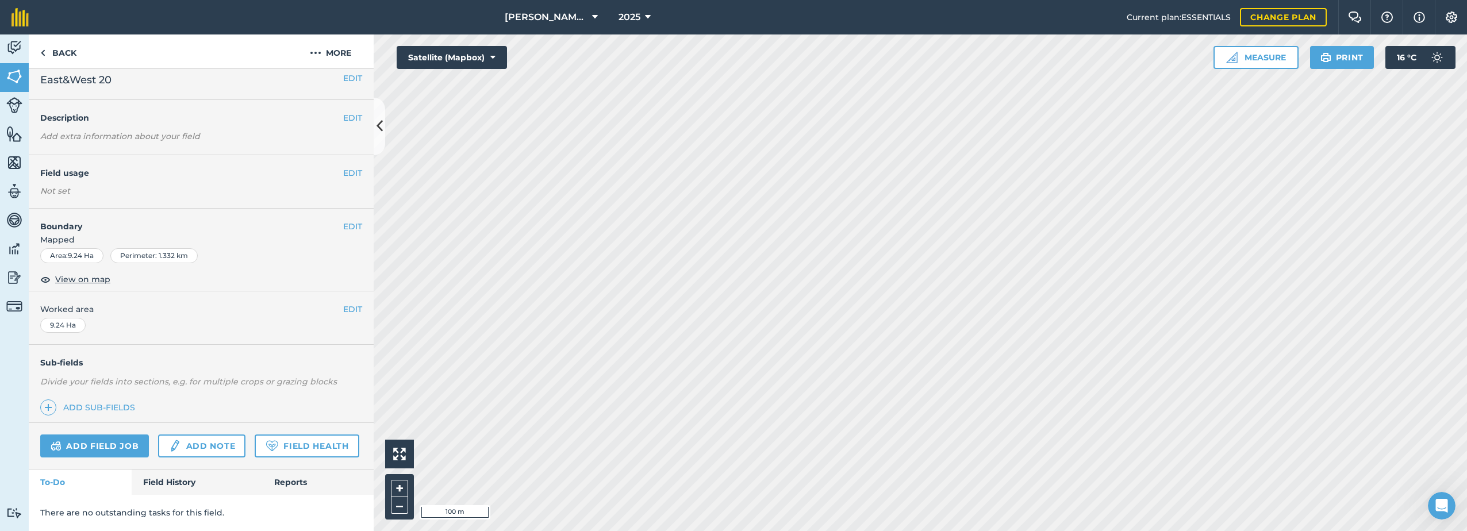
scroll to position [41, 0]
click at [347, 167] on button "EDIT" at bounding box center [352, 173] width 19 height 13
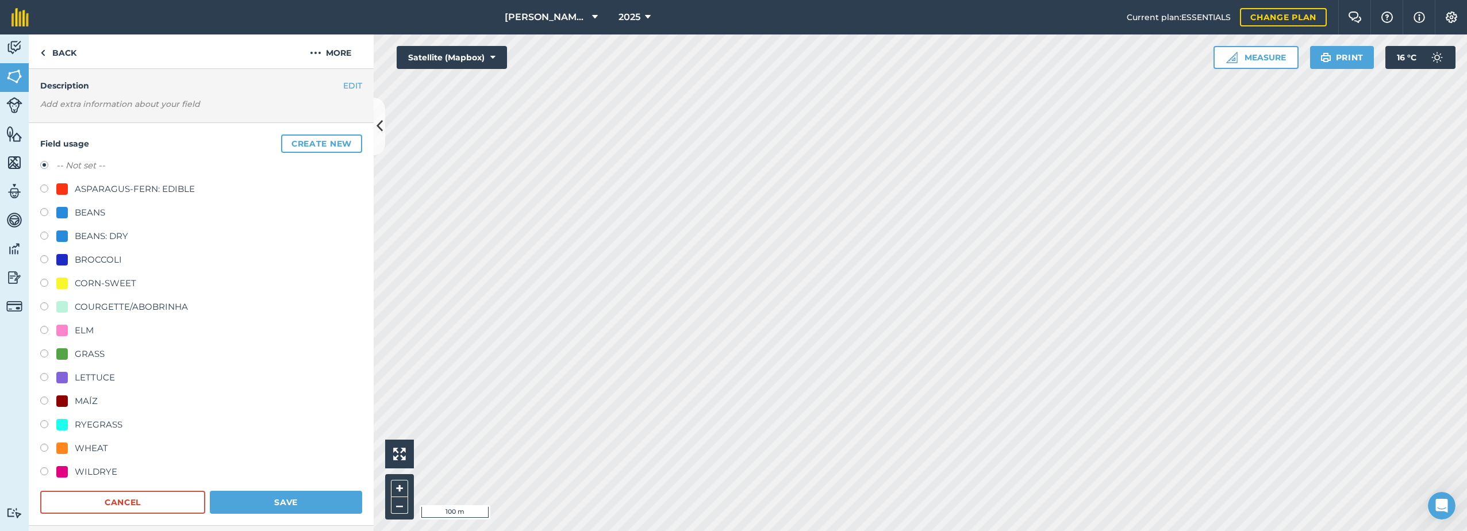
click at [96, 280] on div "CORN-SWEET" at bounding box center [106, 283] width 62 height 14
radio input "true"
radio input "false"
click at [305, 501] on button "Save" at bounding box center [286, 502] width 152 height 23
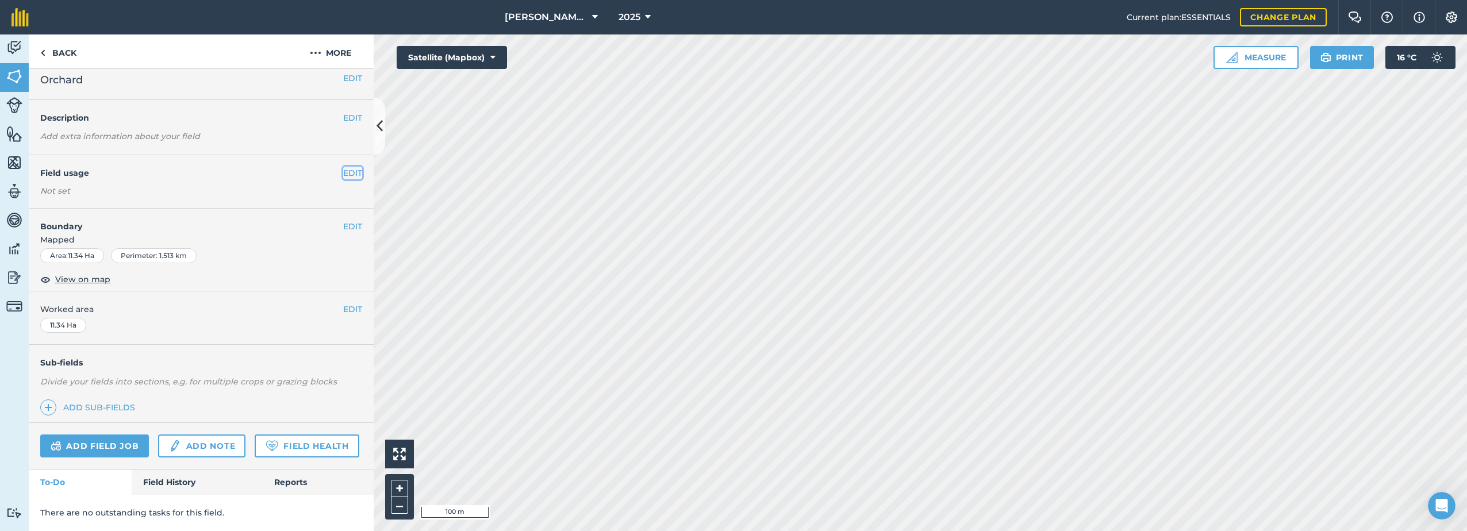
click at [343, 167] on button "EDIT" at bounding box center [352, 173] width 19 height 13
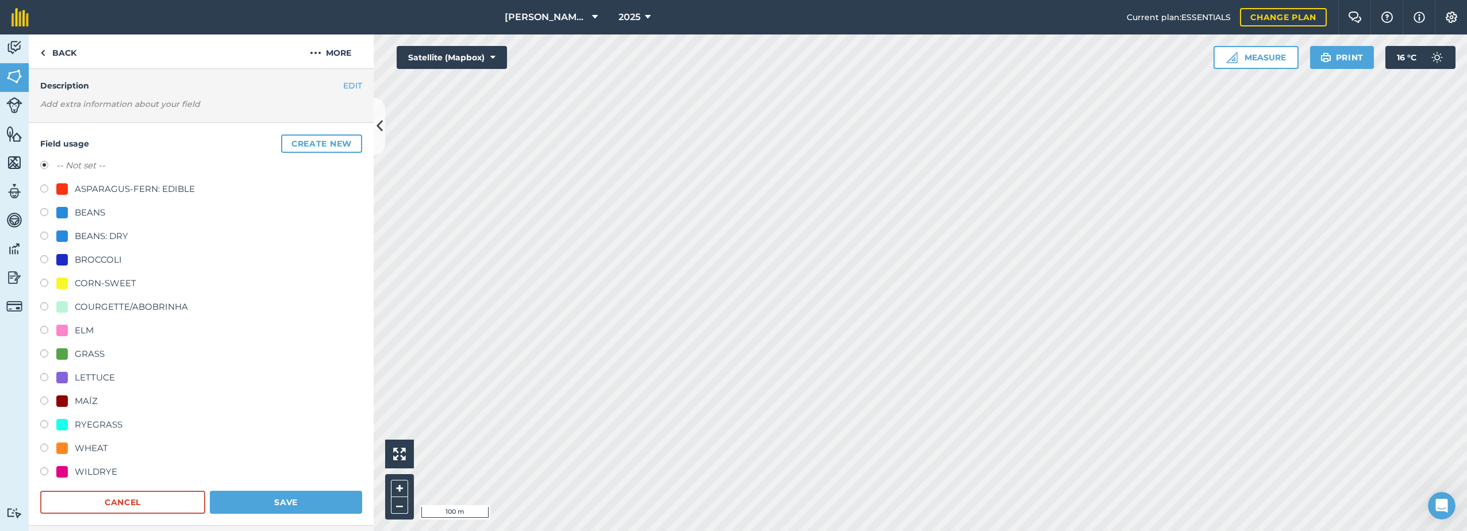
click at [87, 287] on div "CORN-SWEET" at bounding box center [106, 283] width 62 height 14
radio input "true"
radio input "false"
click at [286, 496] on button "Save" at bounding box center [286, 502] width 152 height 23
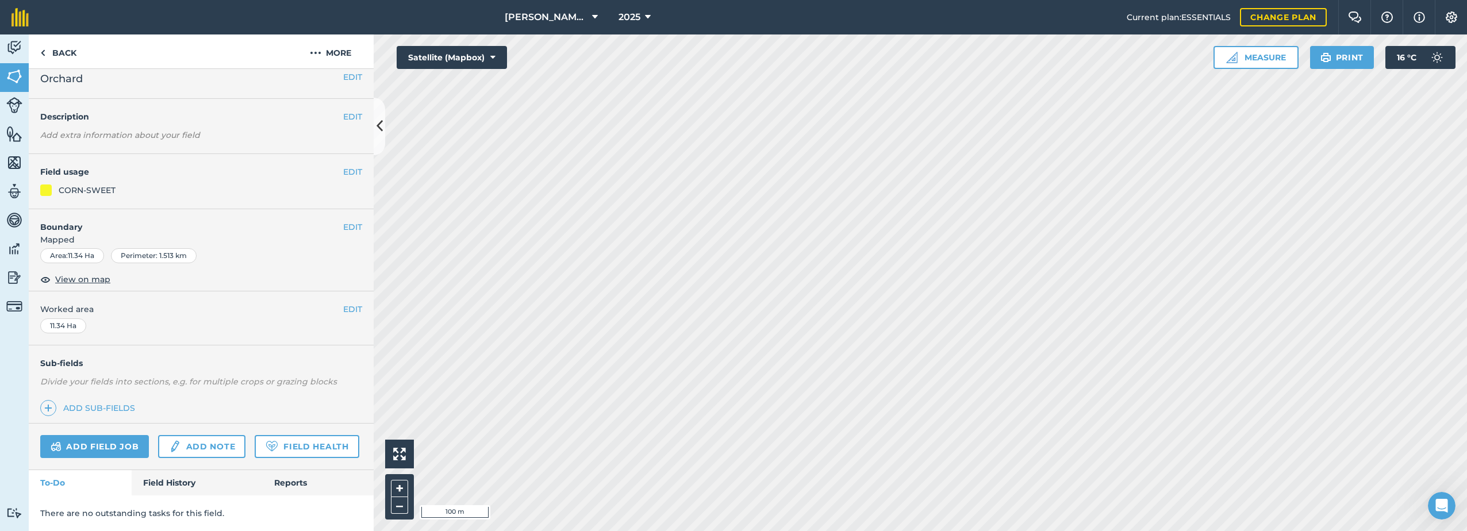
scroll to position [42, 0]
click at [197, 435] on link "Add note" at bounding box center [201, 446] width 87 height 23
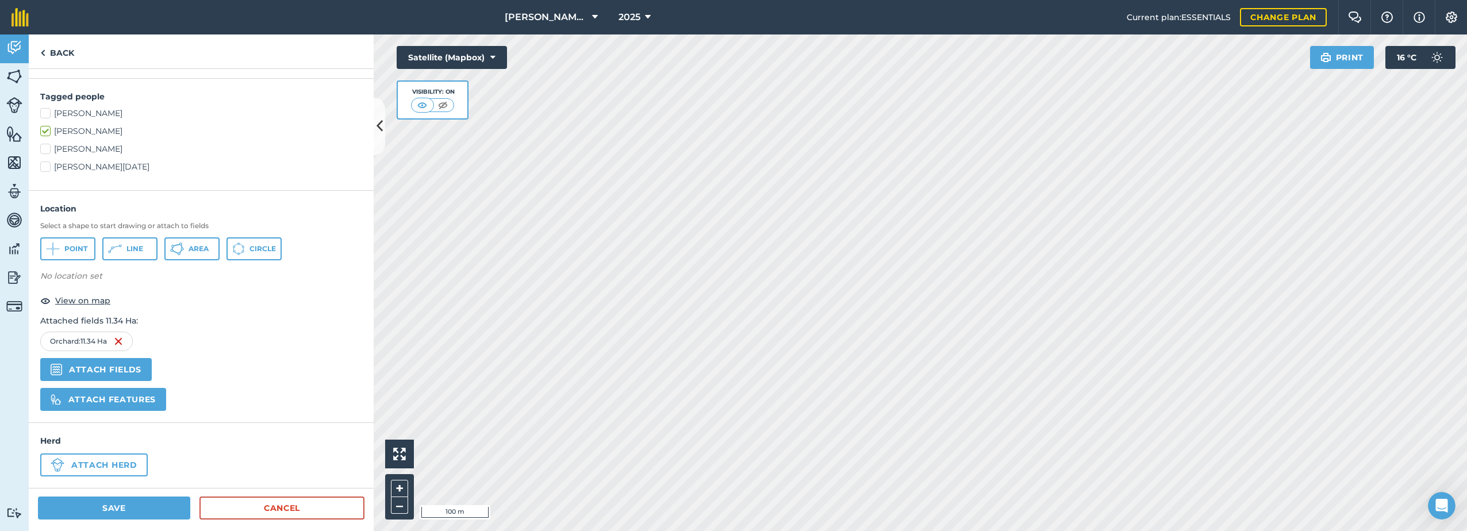
scroll to position [268, 0]
click at [56, 245] on icon at bounding box center [56, 245] width 5 height 1
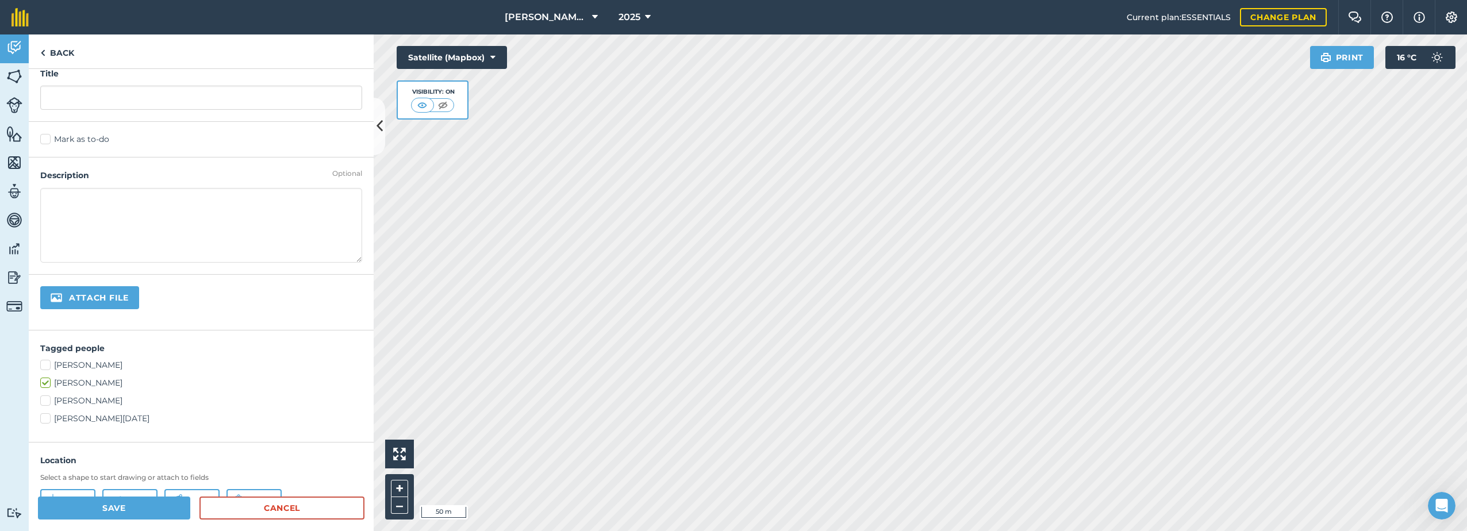
scroll to position [0, 0]
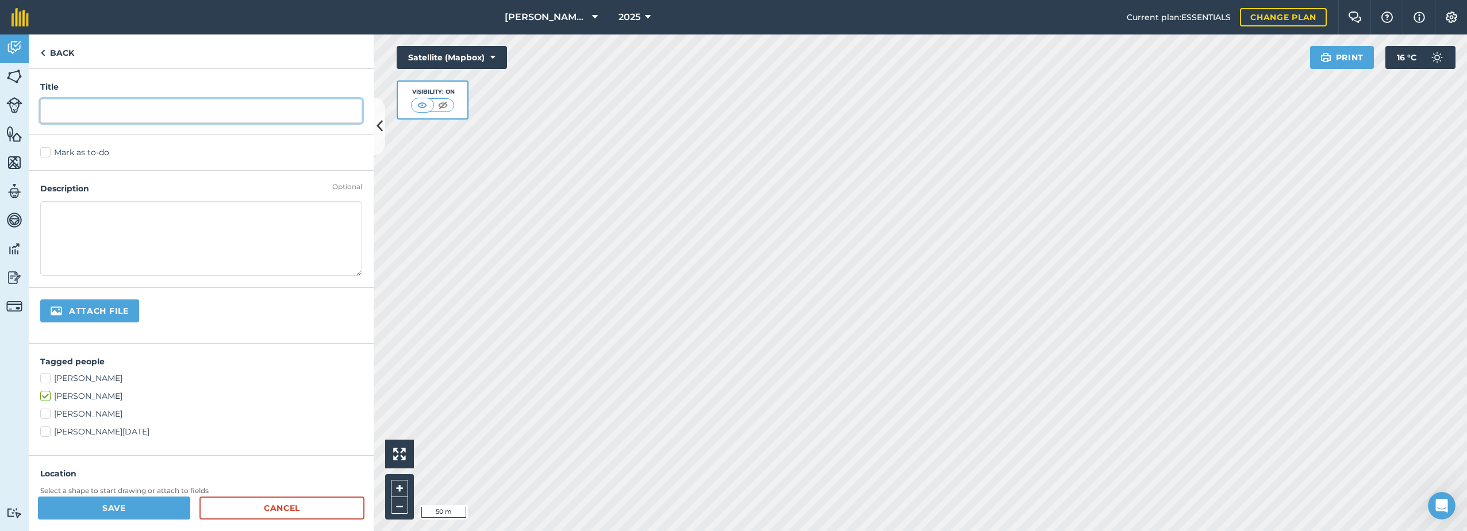
click at [89, 113] on input "text" at bounding box center [201, 111] width 322 height 24
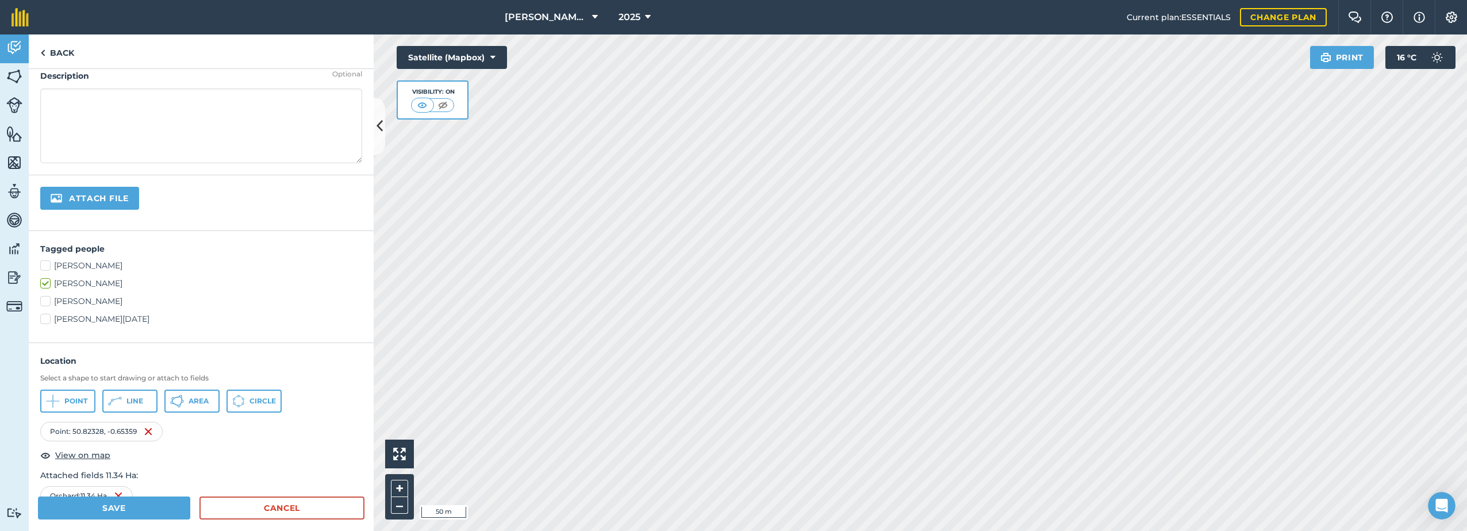
scroll to position [115, 0]
type input "Gate Code"
click at [126, 505] on button "Save" at bounding box center [114, 508] width 152 height 23
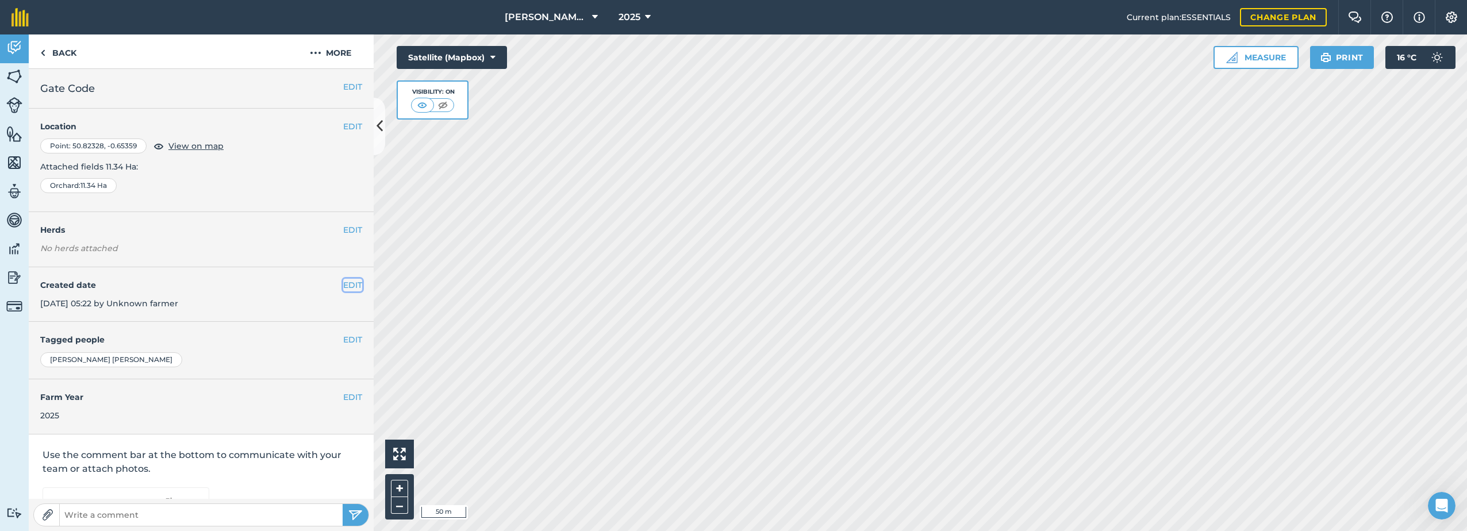
click at [343, 288] on button "EDIT" at bounding box center [352, 285] width 19 height 13
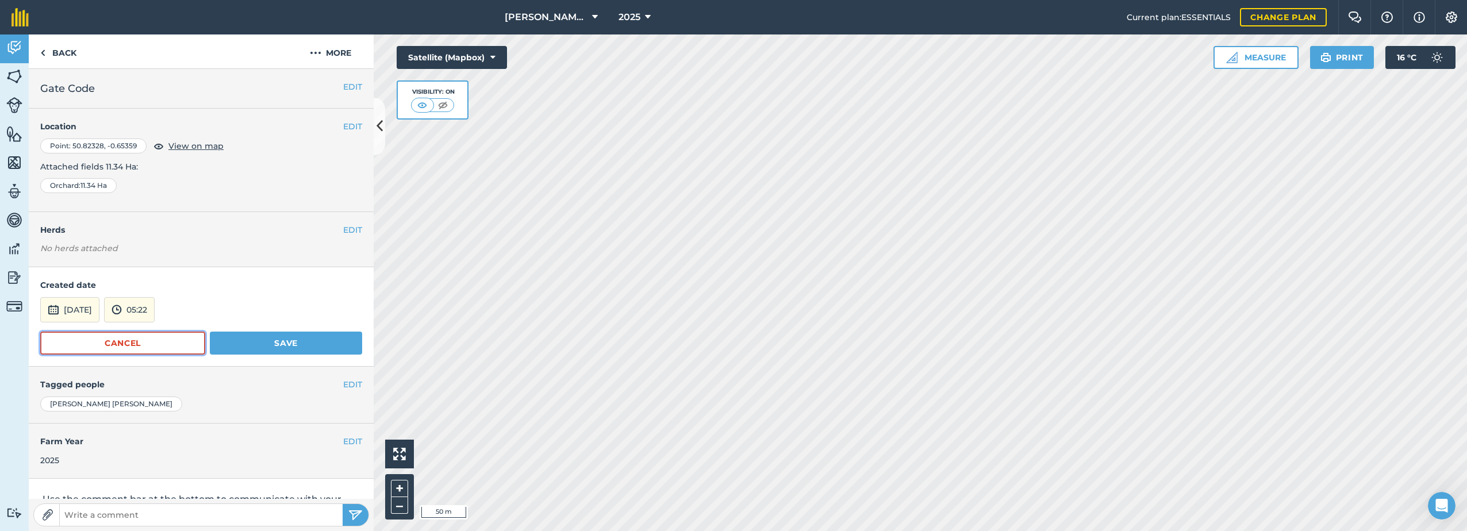
click at [160, 347] on button "Cancel" at bounding box center [122, 343] width 165 height 23
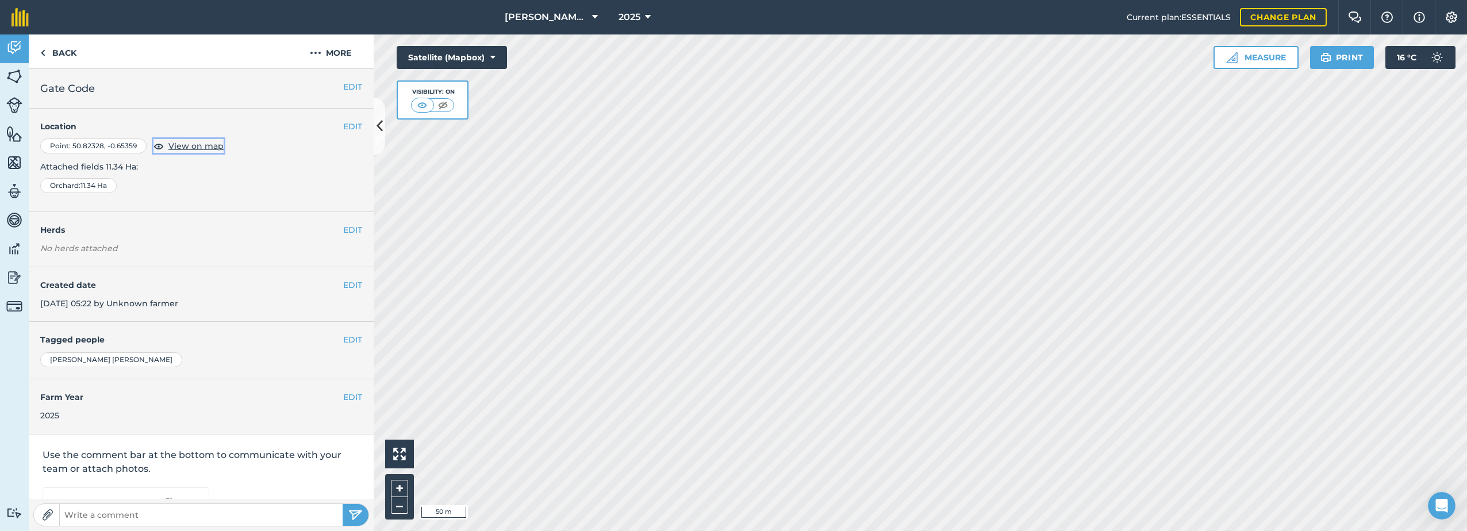
click at [191, 145] on span "View on map" at bounding box center [195, 146] width 55 height 13
click at [192, 145] on span "View on map" at bounding box center [195, 146] width 55 height 13
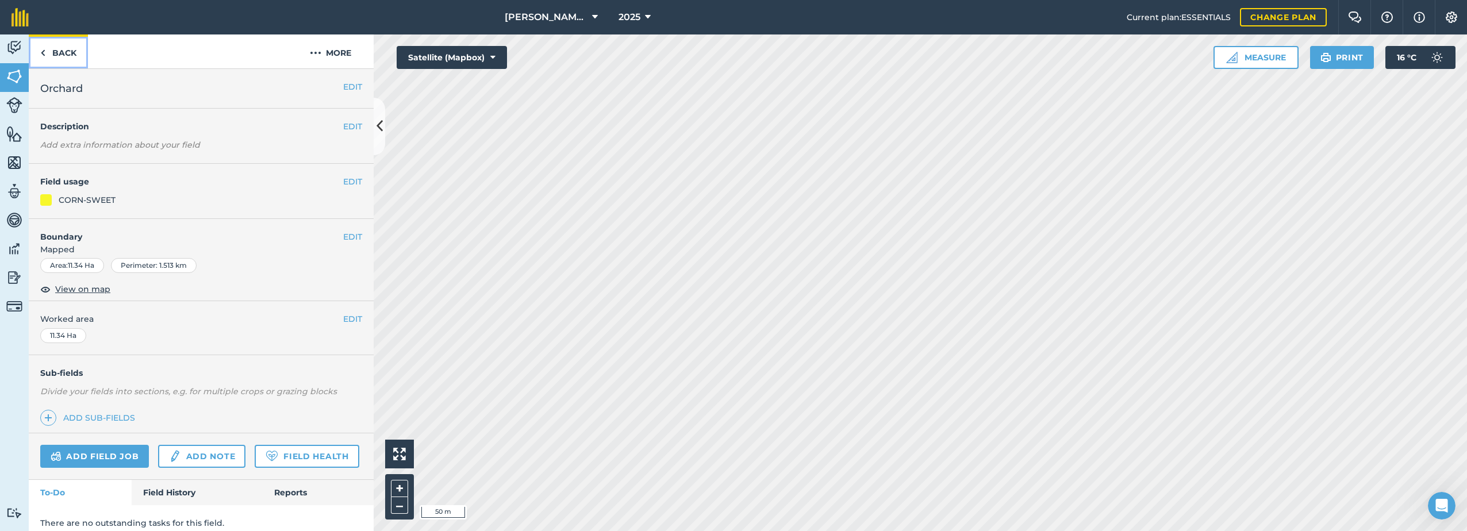
click at [70, 55] on link "Back" at bounding box center [58, 51] width 59 height 34
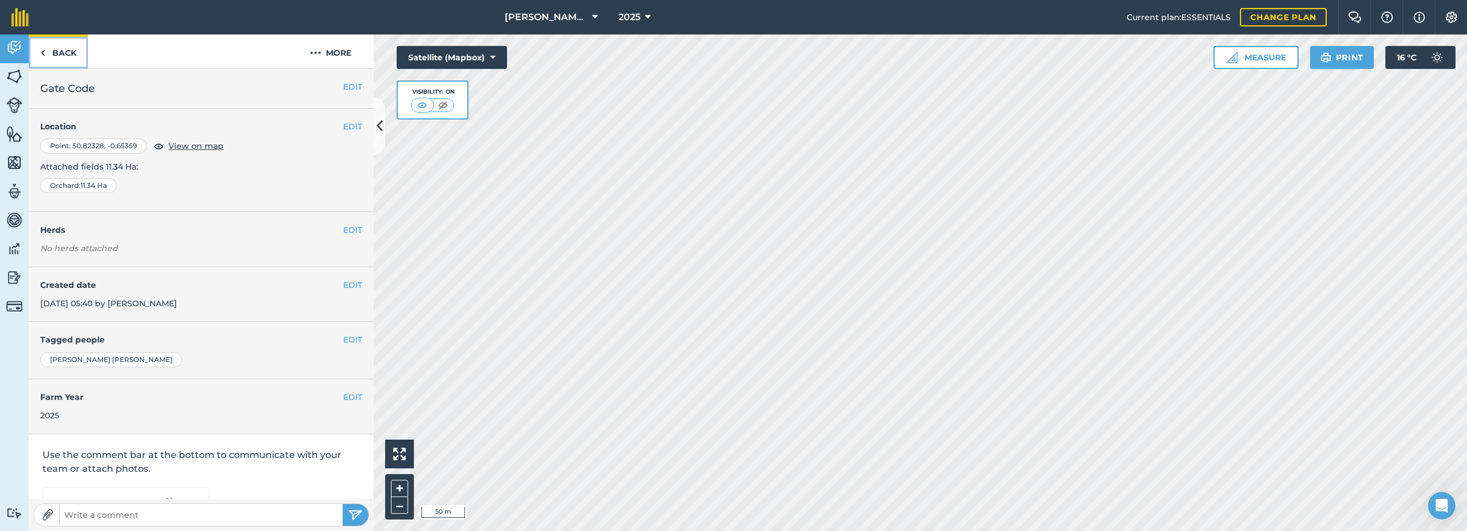
click at [68, 53] on link "Back" at bounding box center [58, 51] width 59 height 34
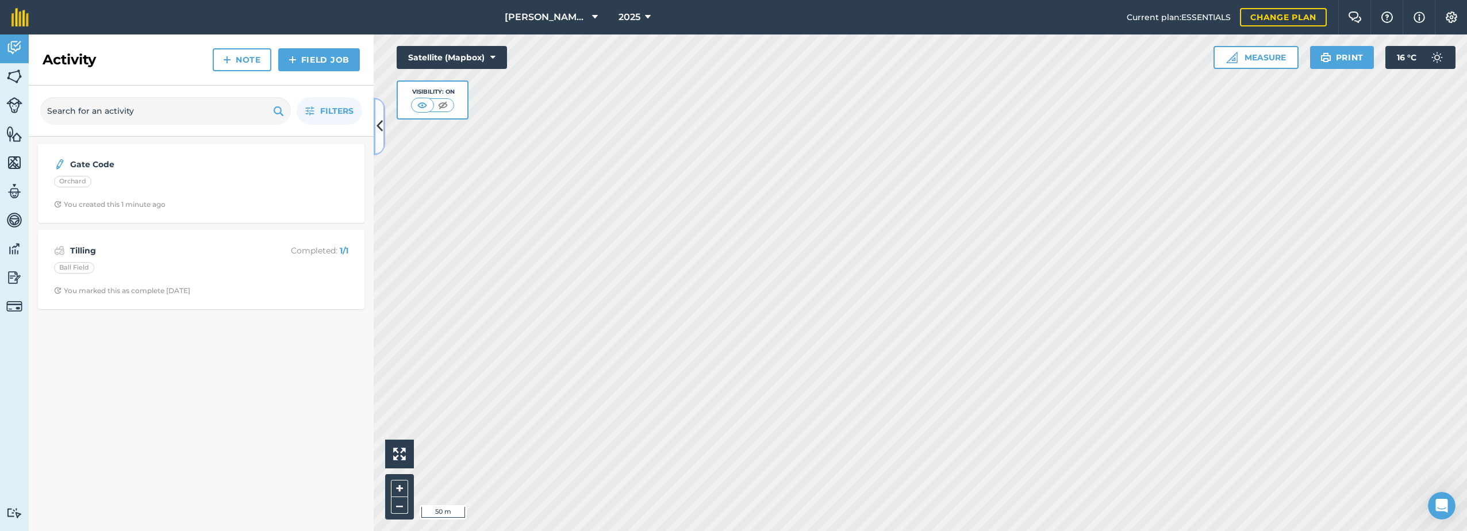
click at [379, 125] on icon at bounding box center [380, 126] width 6 height 20
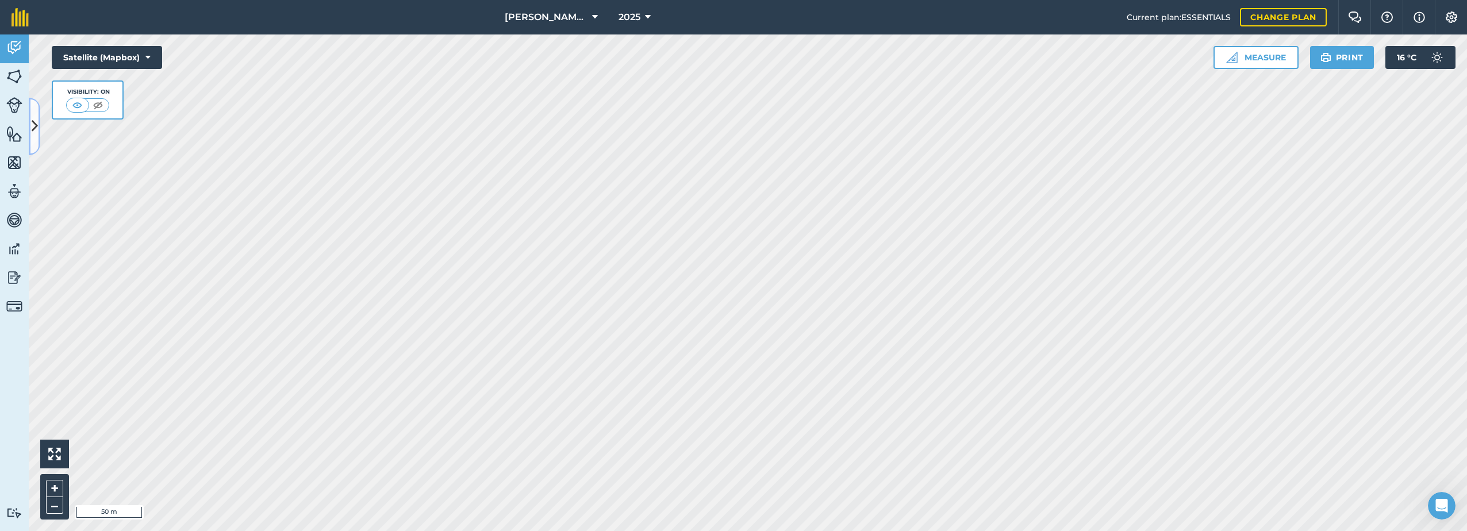
click at [32, 131] on icon at bounding box center [35, 126] width 6 height 20
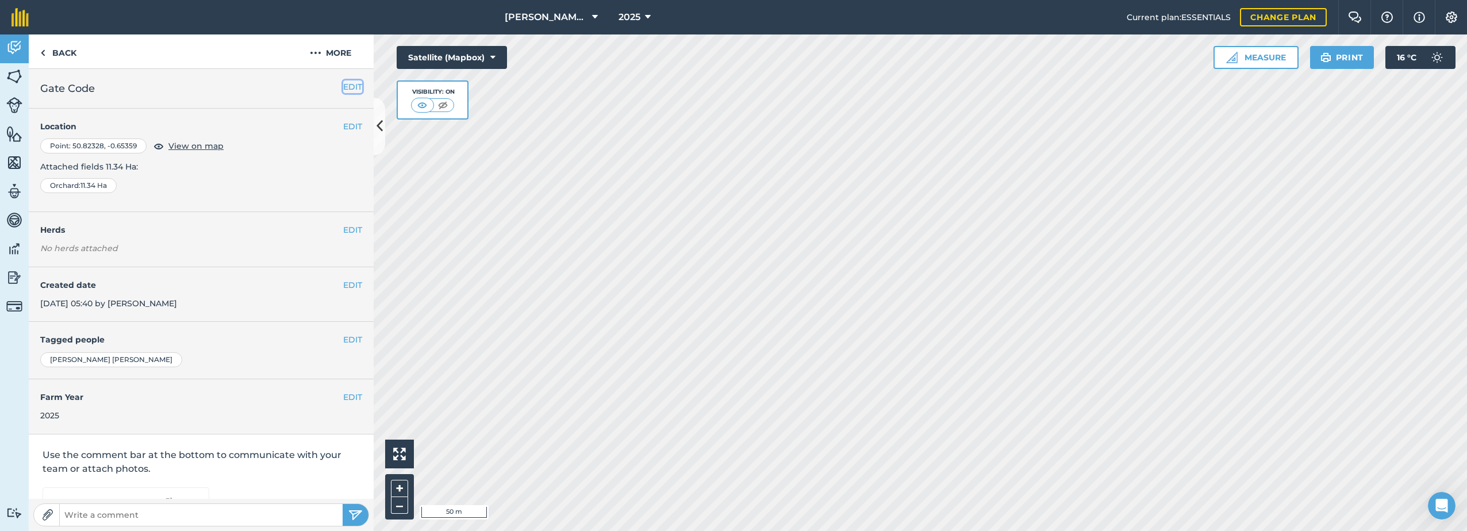
click at [343, 87] on button "EDIT" at bounding box center [352, 86] width 19 height 13
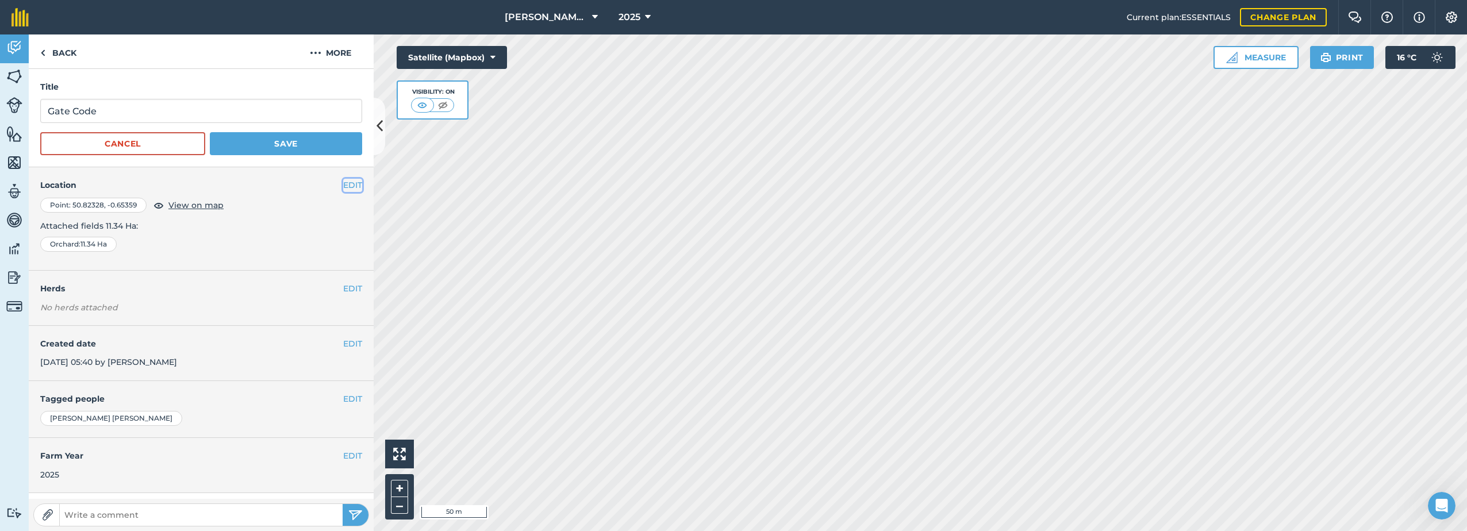
click at [343, 183] on button "EDIT" at bounding box center [352, 185] width 19 height 13
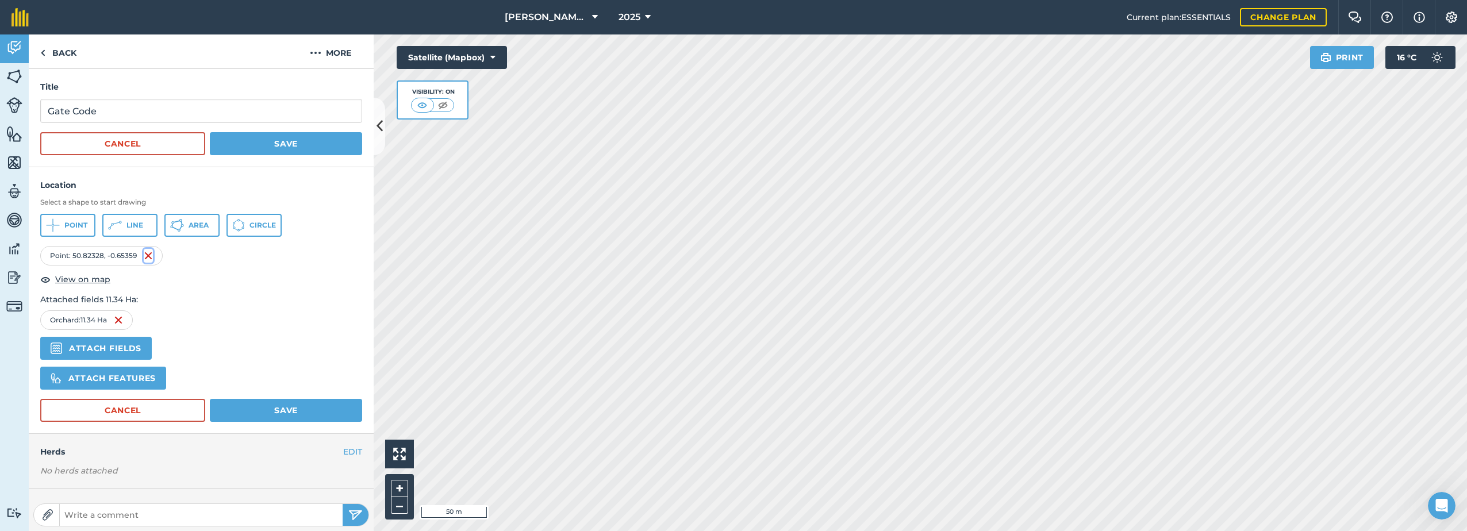
click at [148, 255] on img at bounding box center [148, 256] width 9 height 14
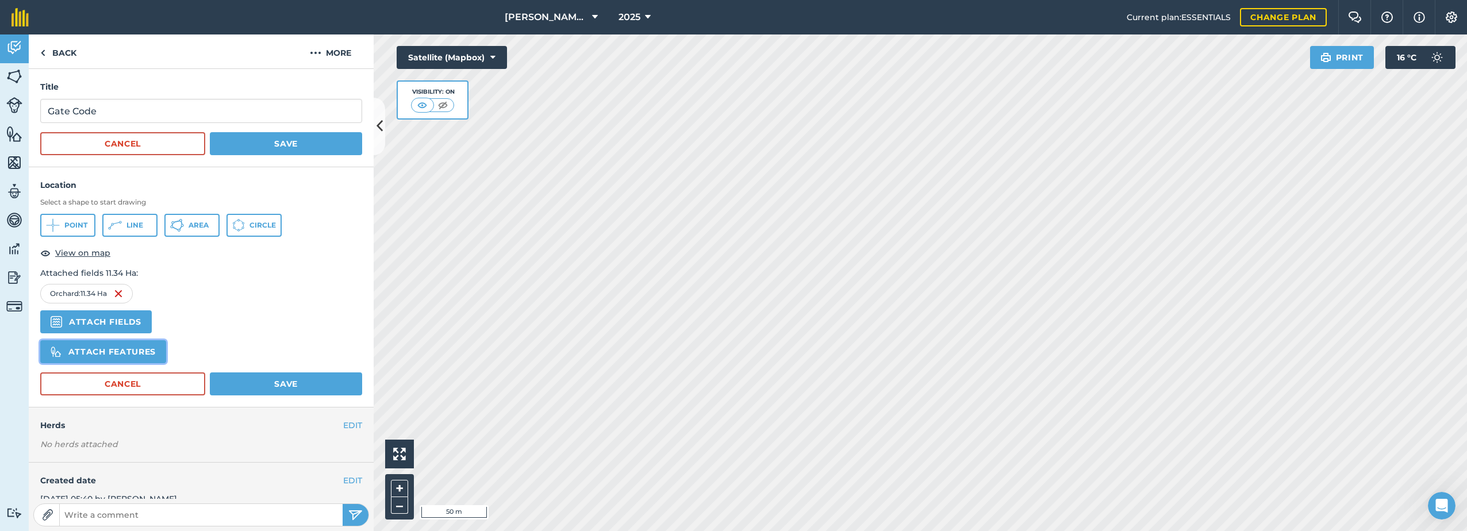
click at [114, 348] on button "Attach features" at bounding box center [103, 351] width 126 height 23
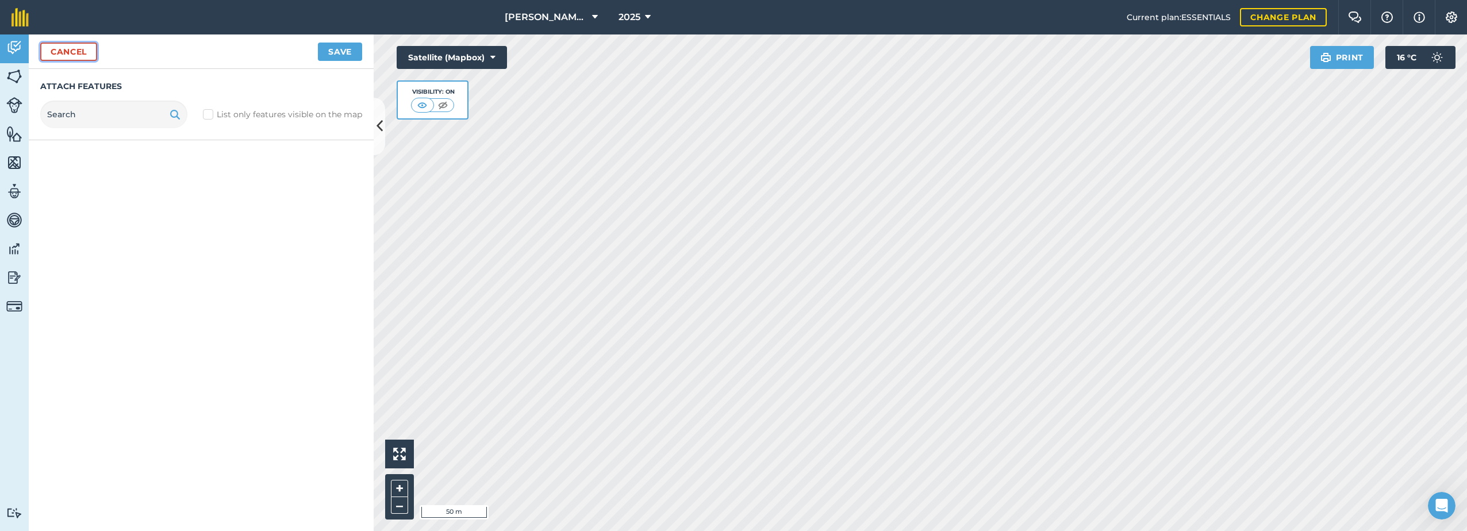
click at [90, 48] on button "Cancel" at bounding box center [68, 52] width 57 height 18
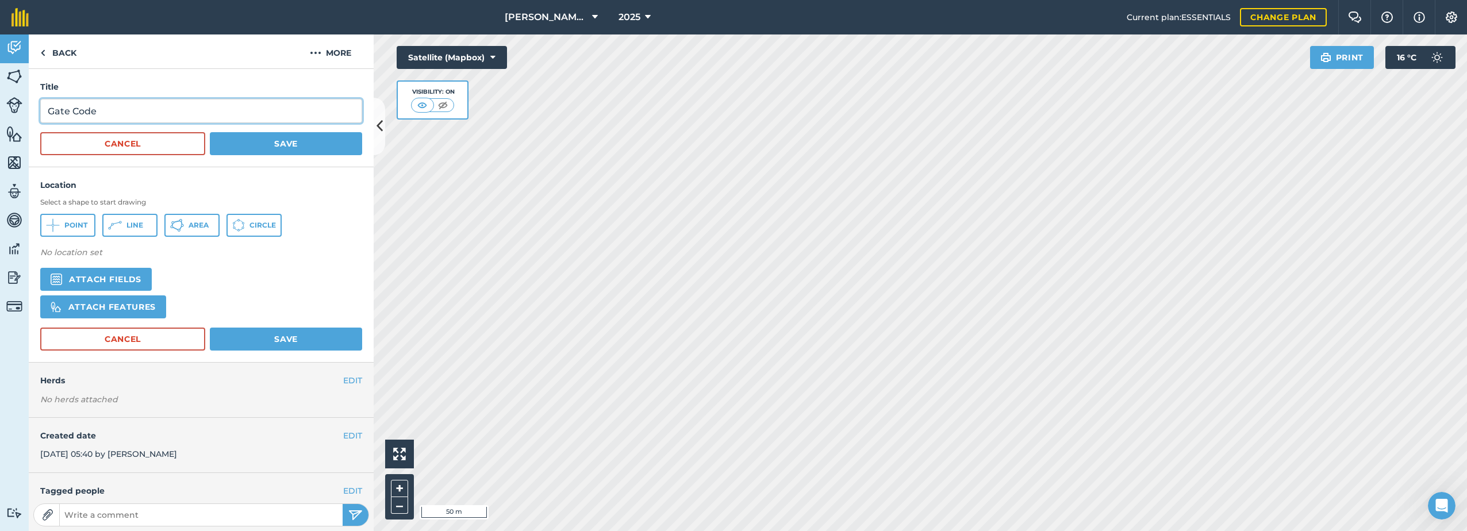
drag, startPoint x: 109, startPoint y: 109, endPoint x: 29, endPoint y: 110, distance: 80.5
click at [29, 110] on div "Title Gate Code Cancel Save" at bounding box center [201, 118] width 345 height 98
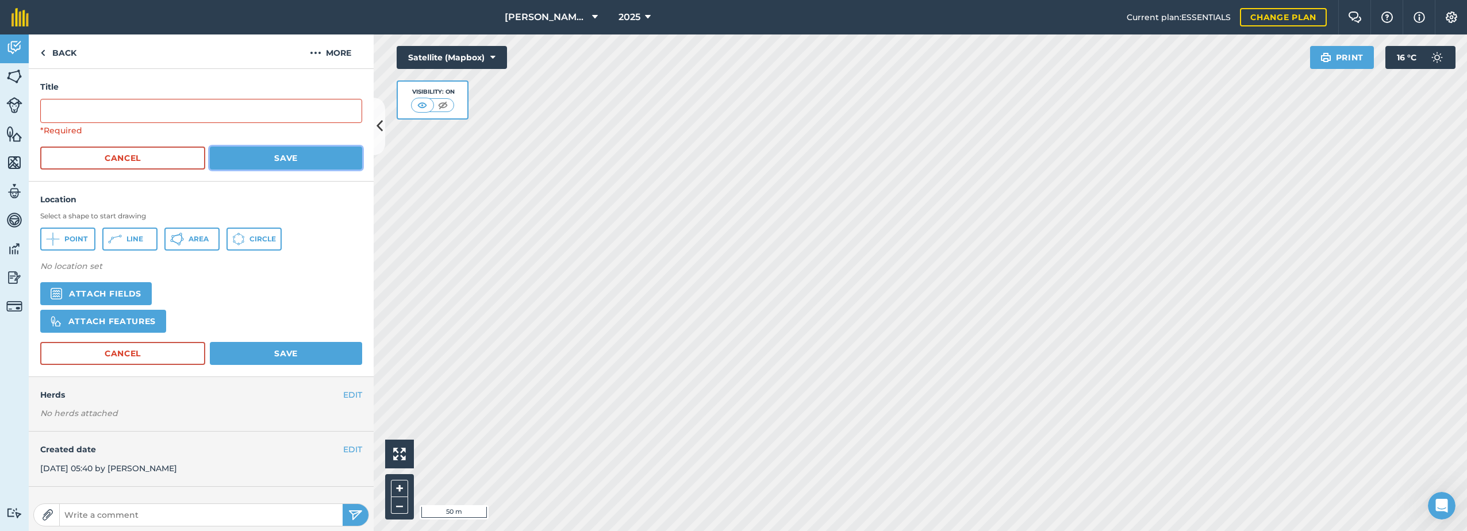
click at [276, 155] on button "Save" at bounding box center [286, 158] width 152 height 23
click at [119, 160] on button "Cancel" at bounding box center [122, 158] width 165 height 23
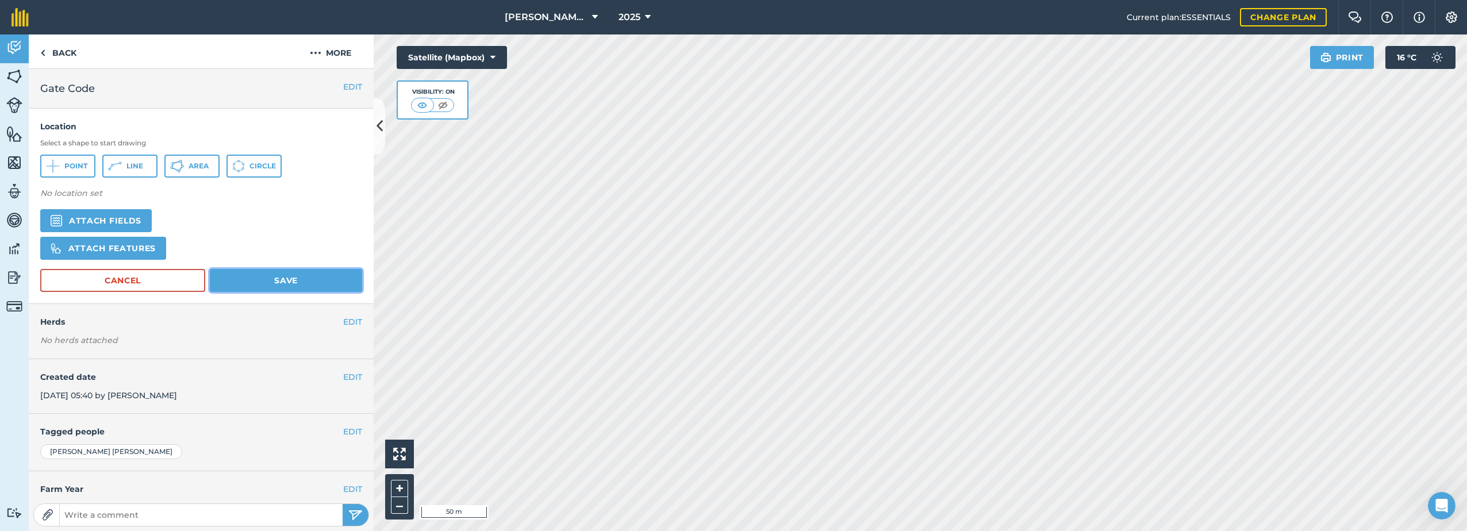
click at [263, 284] on button "Save" at bounding box center [286, 280] width 152 height 23
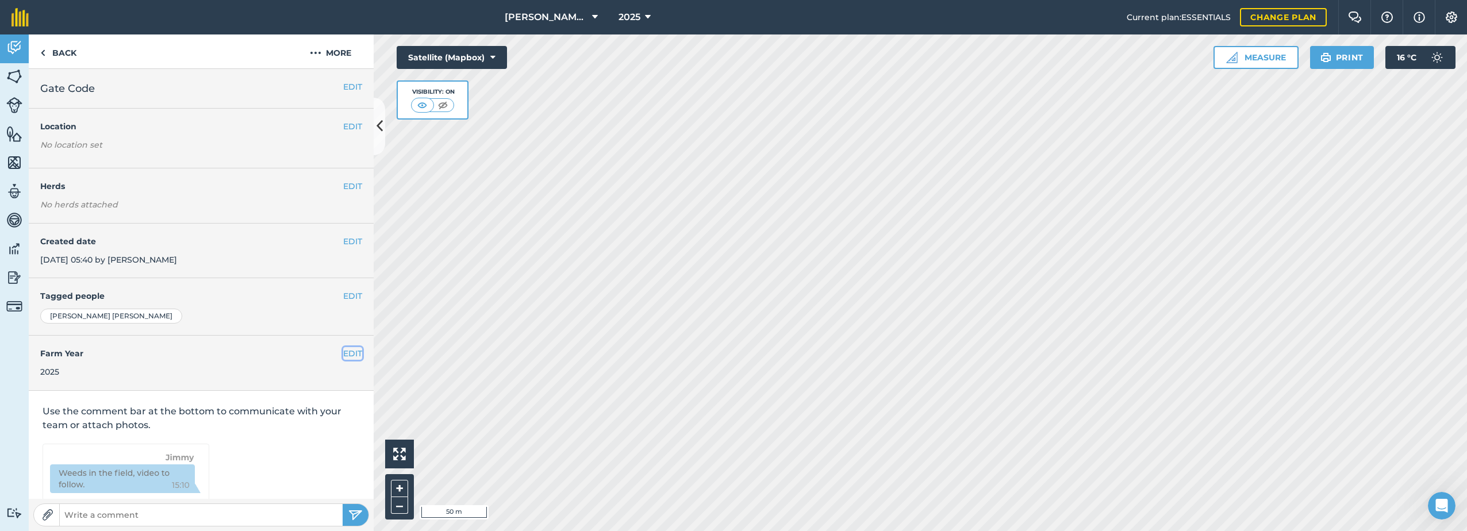
click at [347, 354] on button "EDIT" at bounding box center [352, 353] width 19 height 13
select select "2025"
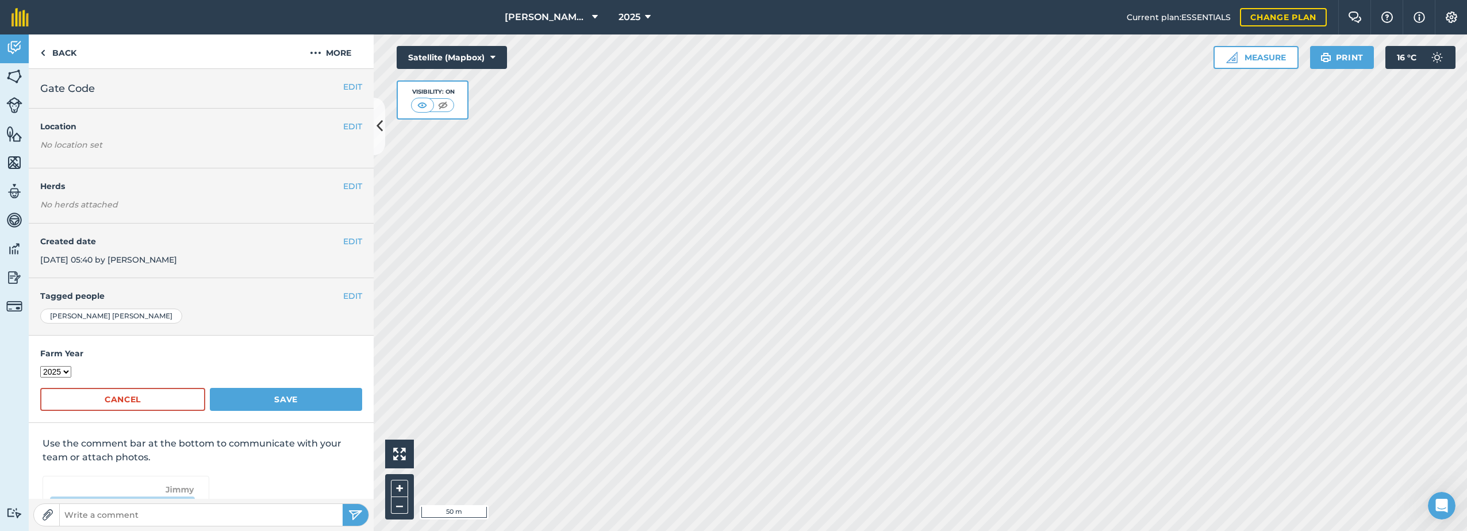
click at [70, 370] on select "2018 2019 2020 2021 2022 2023 2024 2025 2026 2027" at bounding box center [55, 371] width 31 height 11
click at [163, 375] on div "2018 2019 2020 2021 2022 2023 2024 2025 2026 2027" at bounding box center [201, 372] width 322 height 13
drag, startPoint x: 155, startPoint y: 398, endPoint x: 175, endPoint y: 394, distance: 20.0
click at [155, 399] on button "Cancel" at bounding box center [122, 399] width 165 height 23
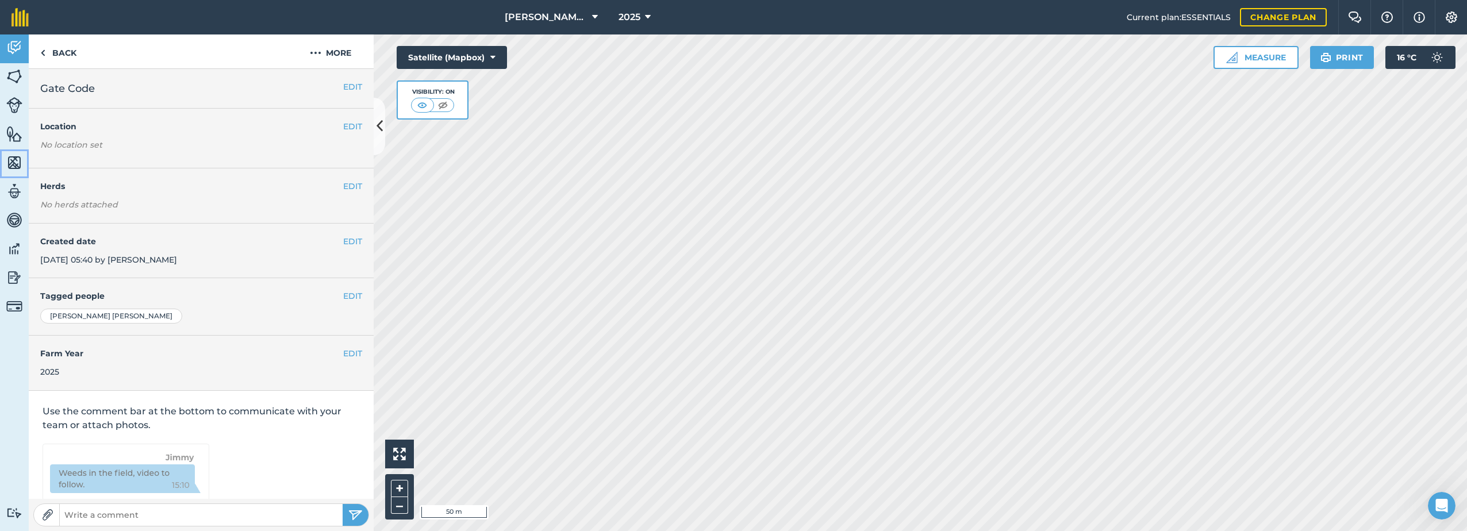
click at [17, 165] on img at bounding box center [14, 162] width 16 height 17
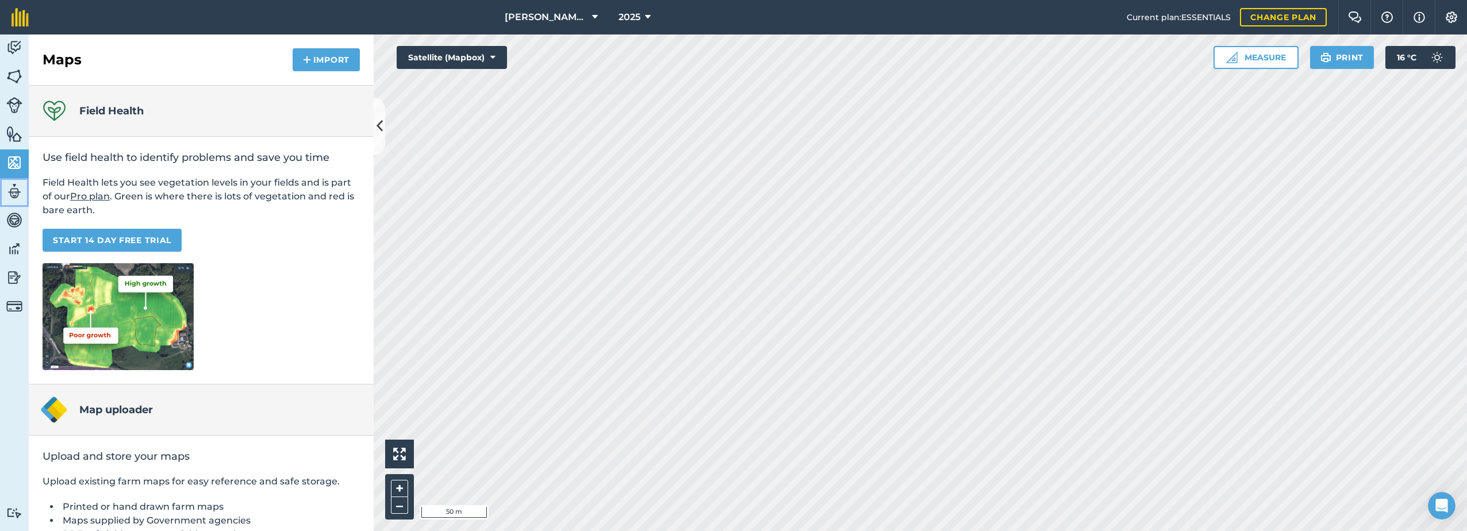
click at [18, 195] on img at bounding box center [14, 191] width 16 height 17
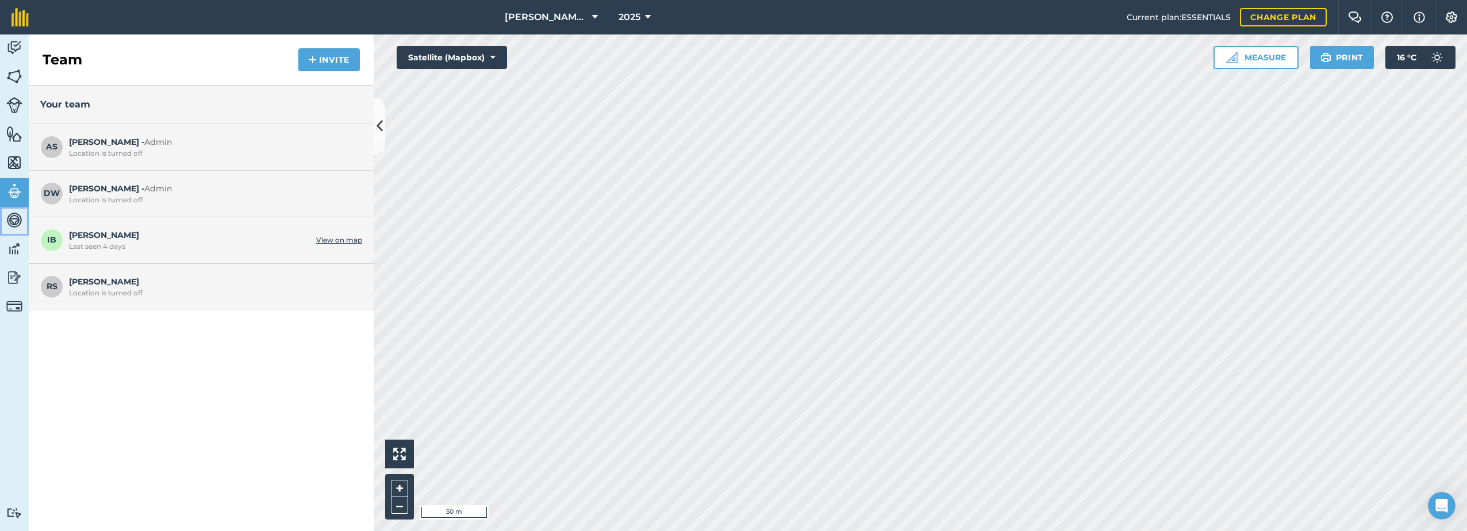
click at [11, 224] on img at bounding box center [14, 220] width 16 height 17
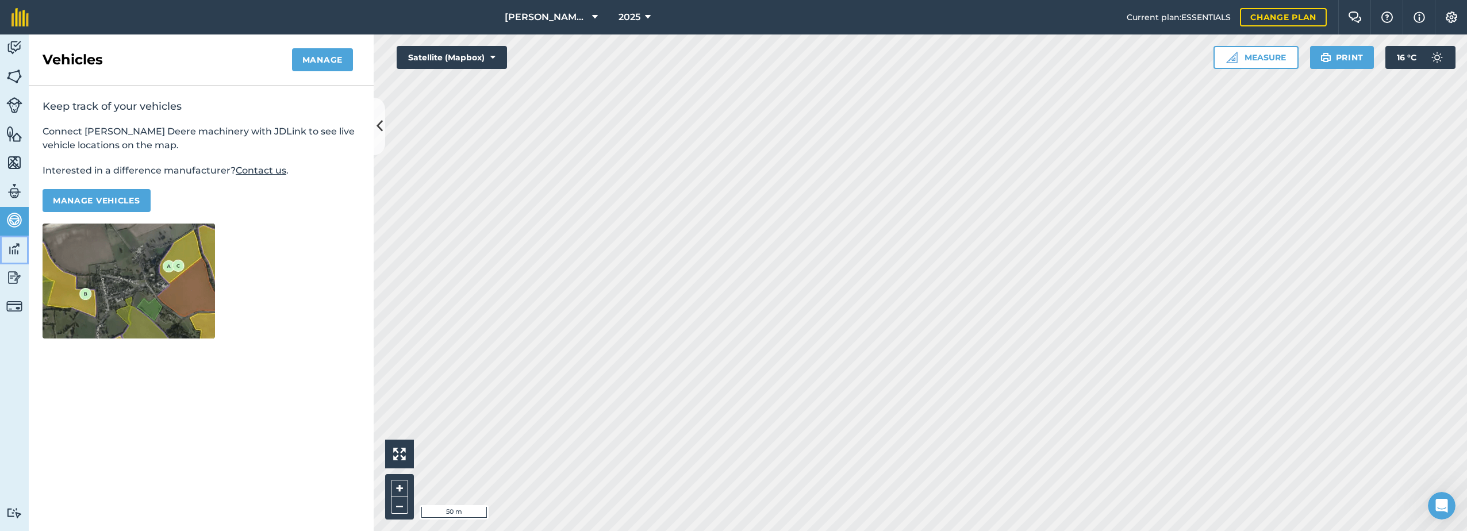
click at [11, 249] on img at bounding box center [14, 248] width 16 height 17
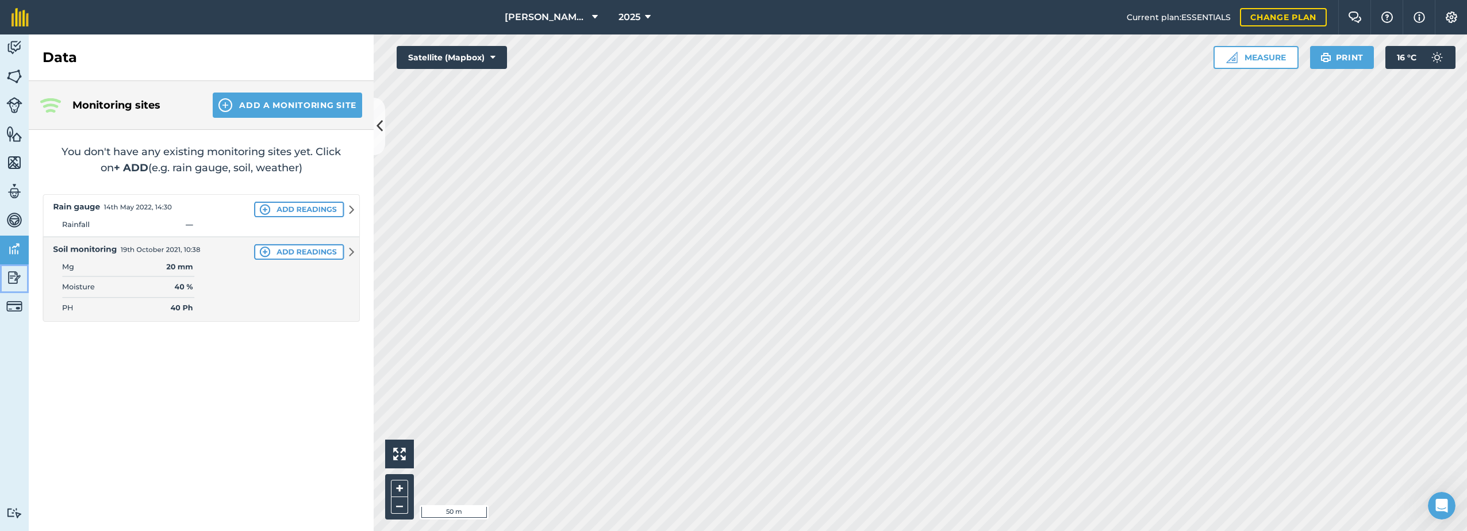
click at [16, 278] on img at bounding box center [14, 277] width 16 height 17
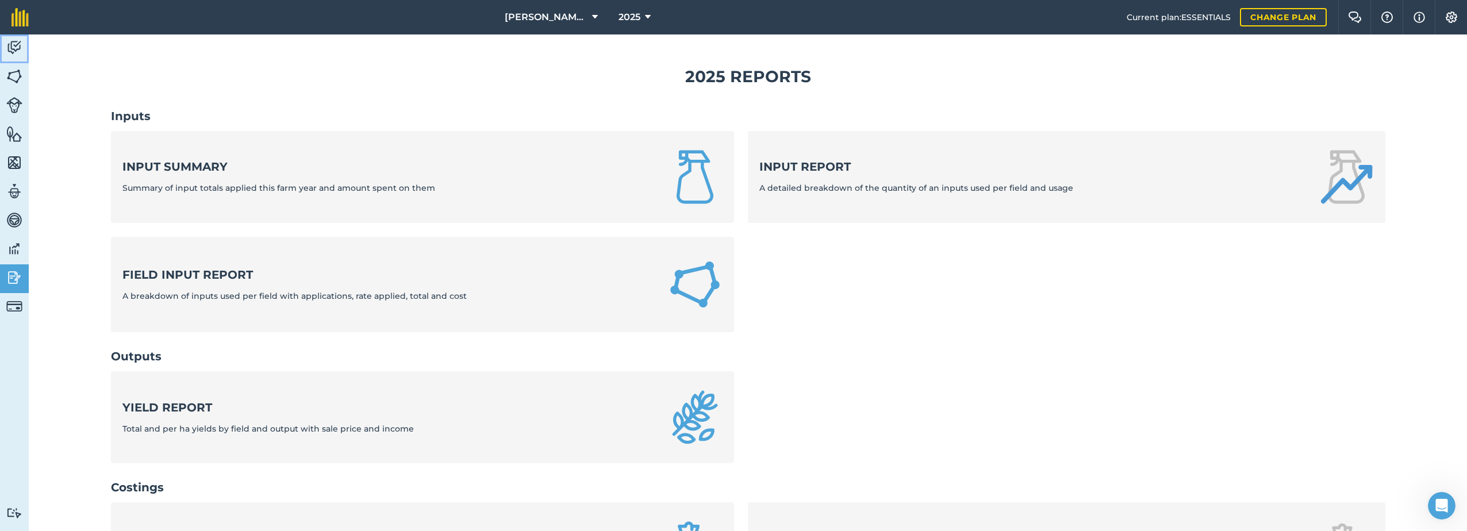
click at [11, 46] on img at bounding box center [14, 47] width 16 height 17
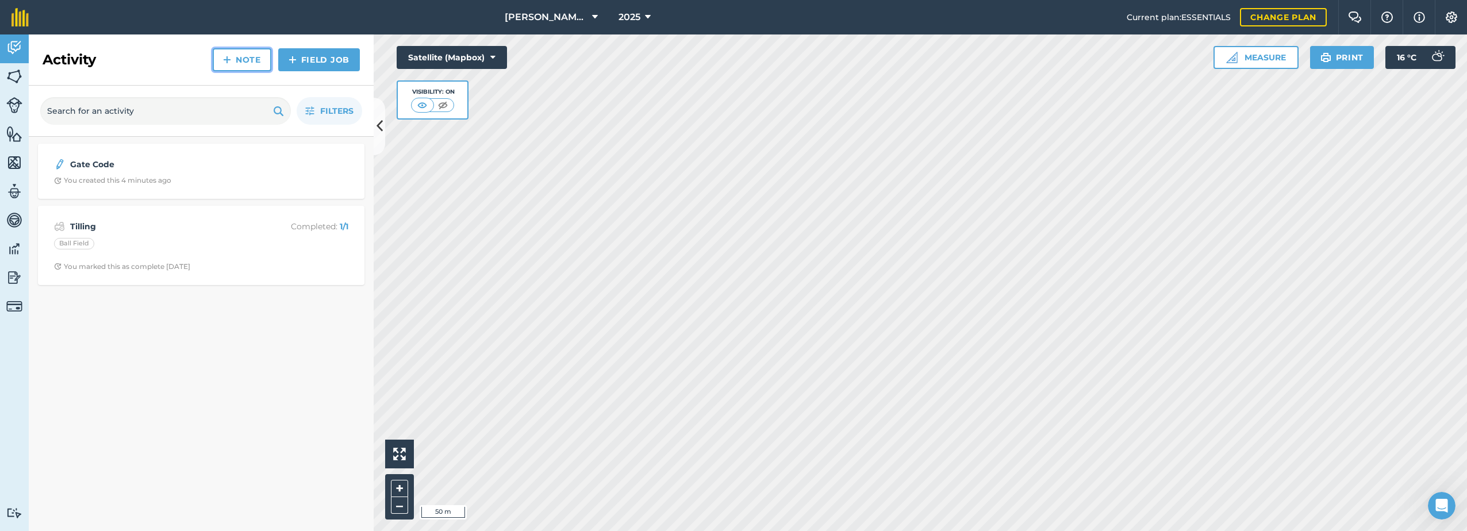
click at [228, 62] on img at bounding box center [227, 60] width 8 height 14
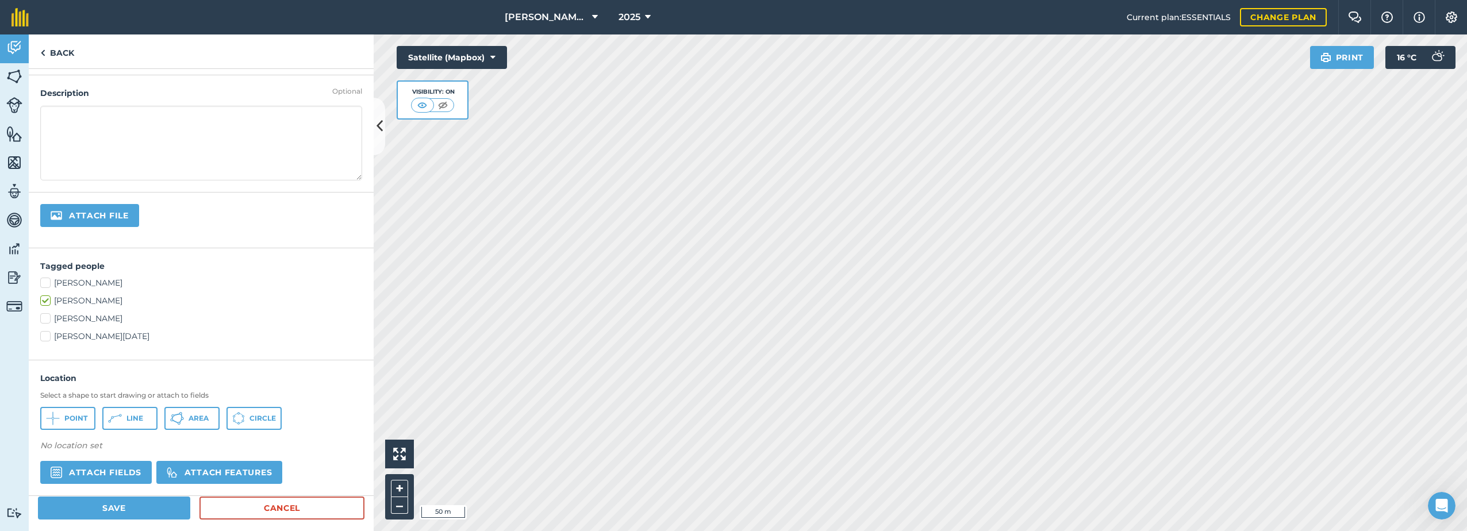
scroll to position [171, 0]
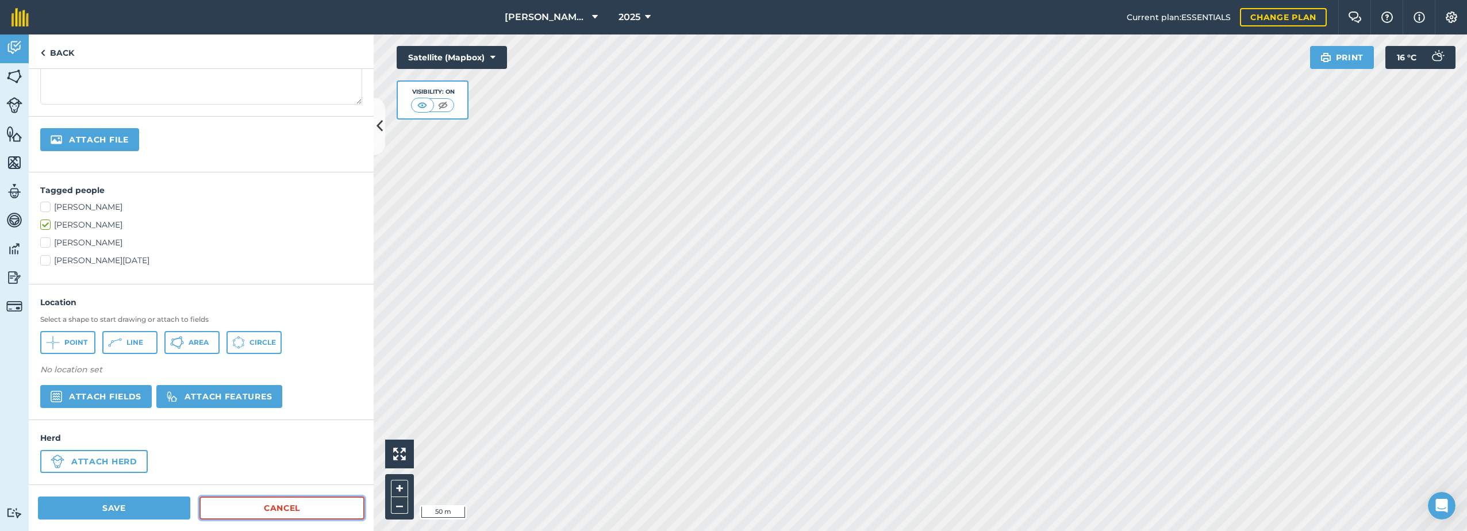
click at [244, 513] on link "Cancel" at bounding box center [281, 508] width 165 height 23
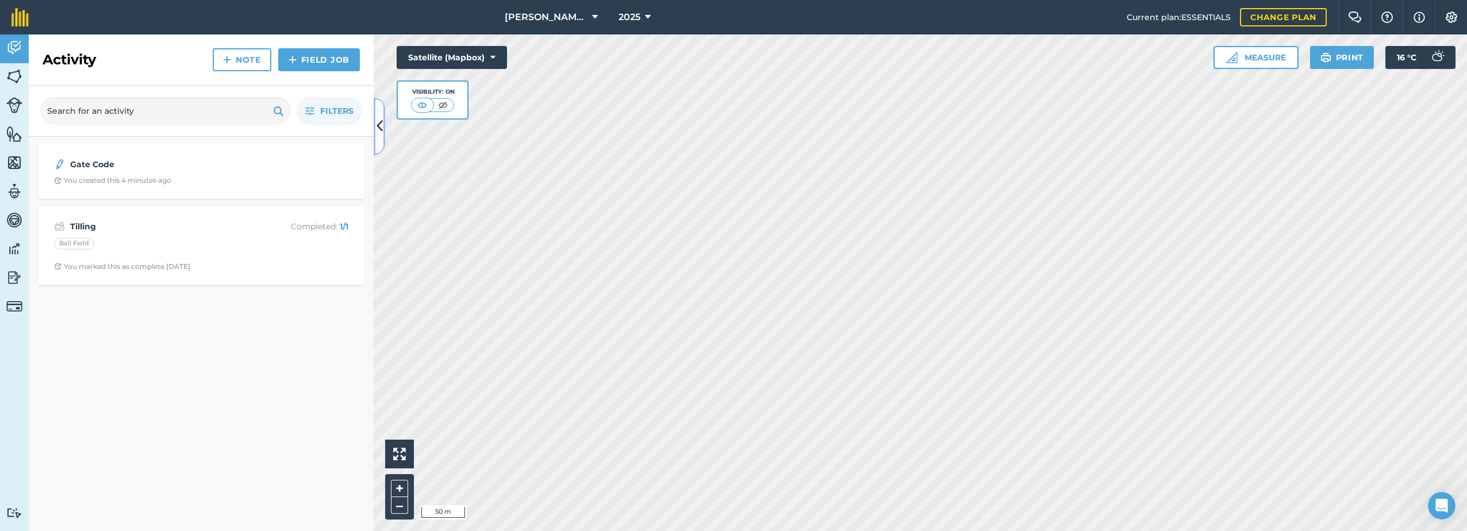
click at [375, 120] on button at bounding box center [379, 126] width 11 height 57
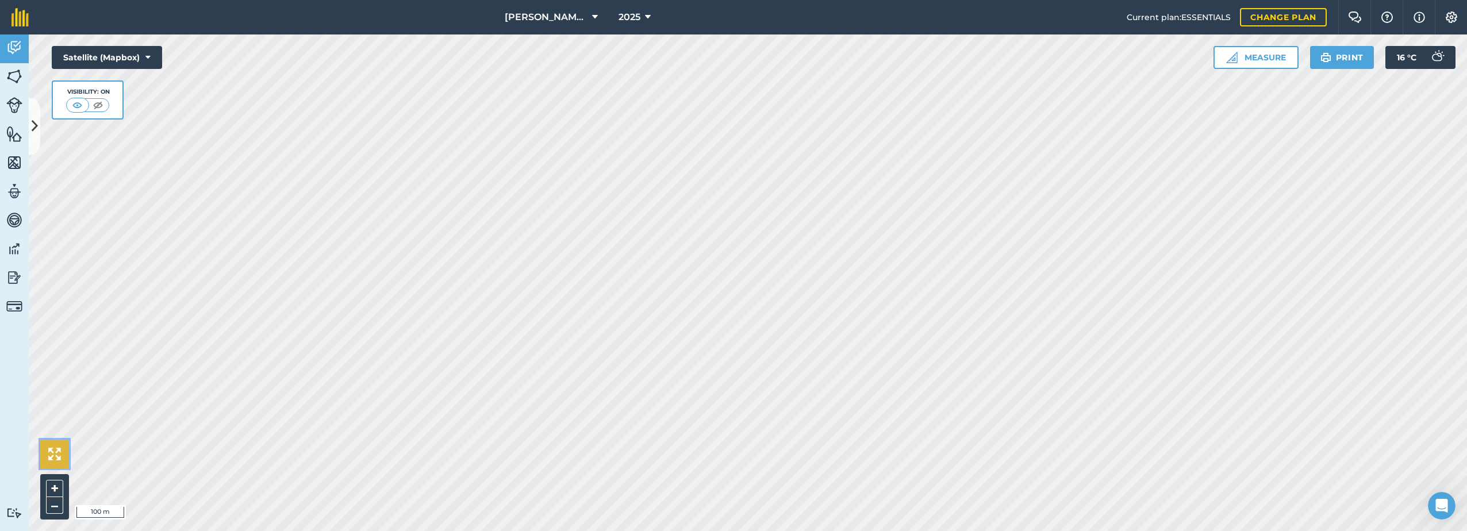
click at [57, 449] on img at bounding box center [54, 454] width 13 height 13
click at [55, 454] on img at bounding box center [54, 454] width 13 height 13
click at [13, 52] on img at bounding box center [14, 47] width 16 height 17
click at [33, 124] on icon at bounding box center [35, 126] width 6 height 20
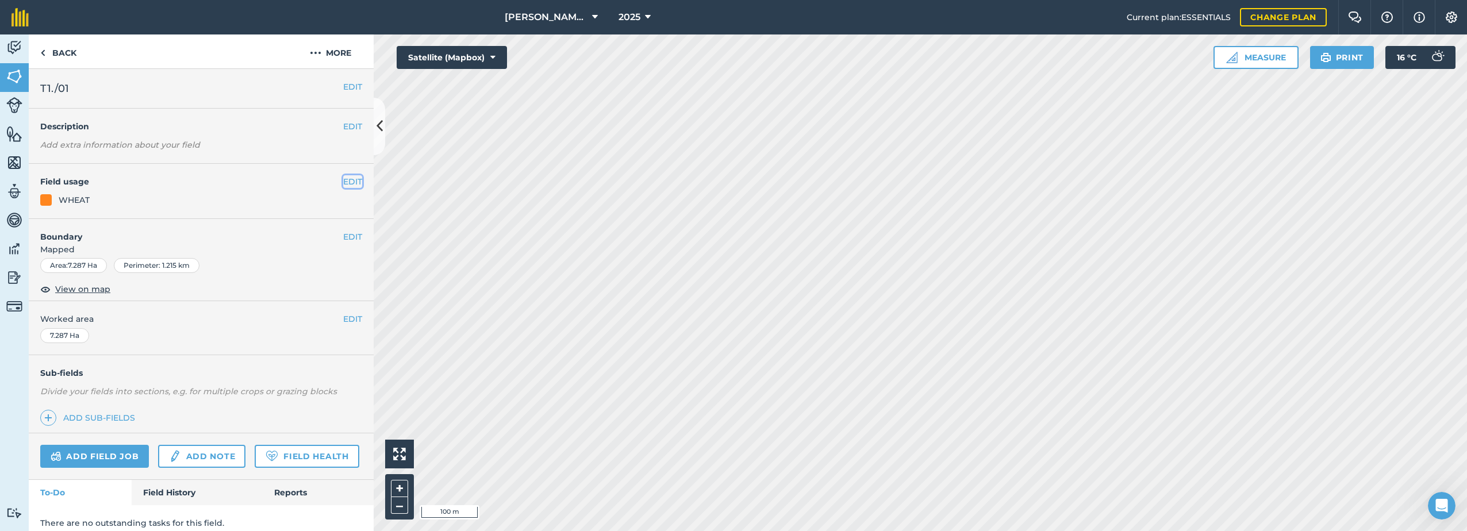
click at [344, 182] on button "EDIT" at bounding box center [352, 181] width 19 height 13
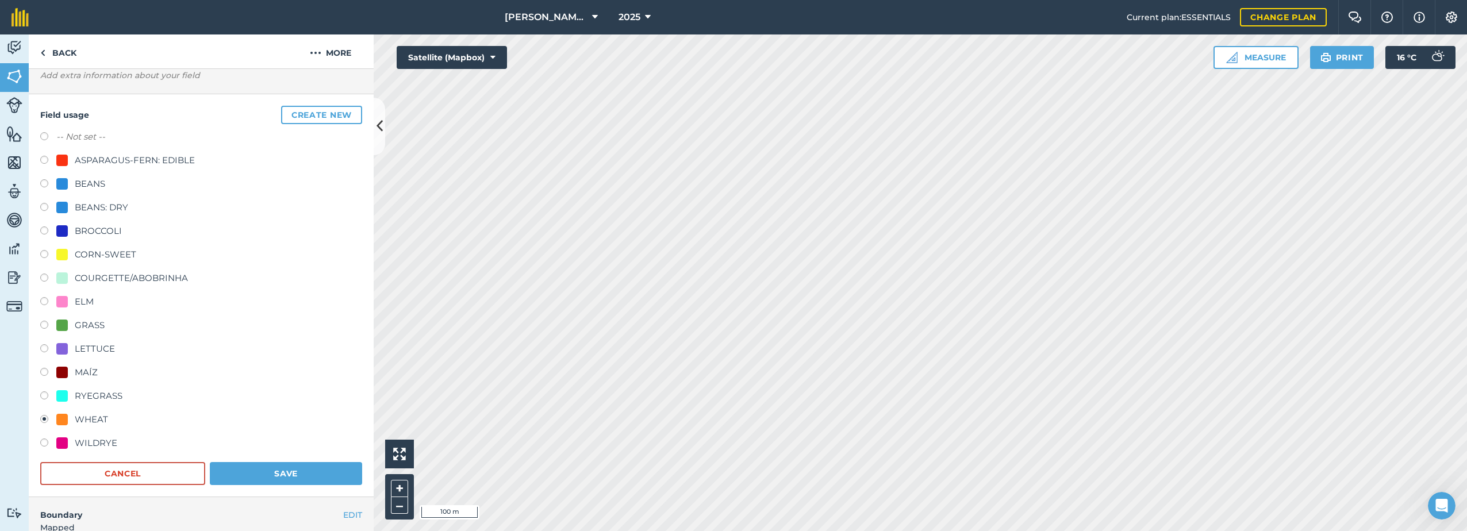
scroll to position [57, 0]
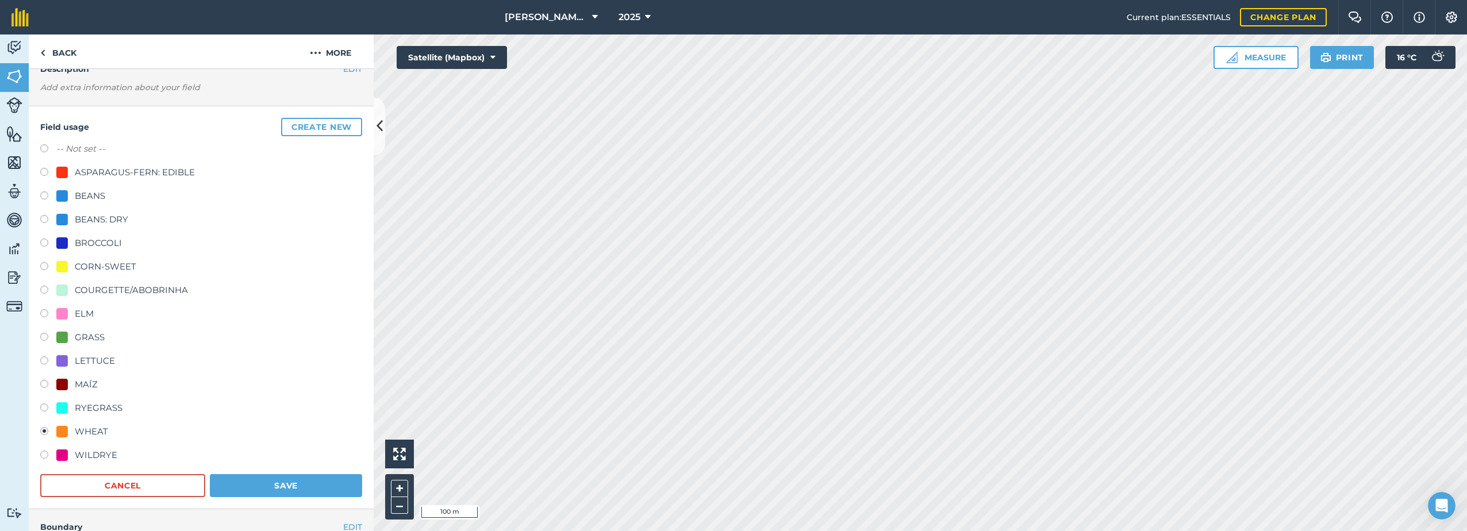
click at [63, 434] on div at bounding box center [61, 431] width 11 height 11
click at [80, 433] on div "WHEAT" at bounding box center [91, 432] width 33 height 14
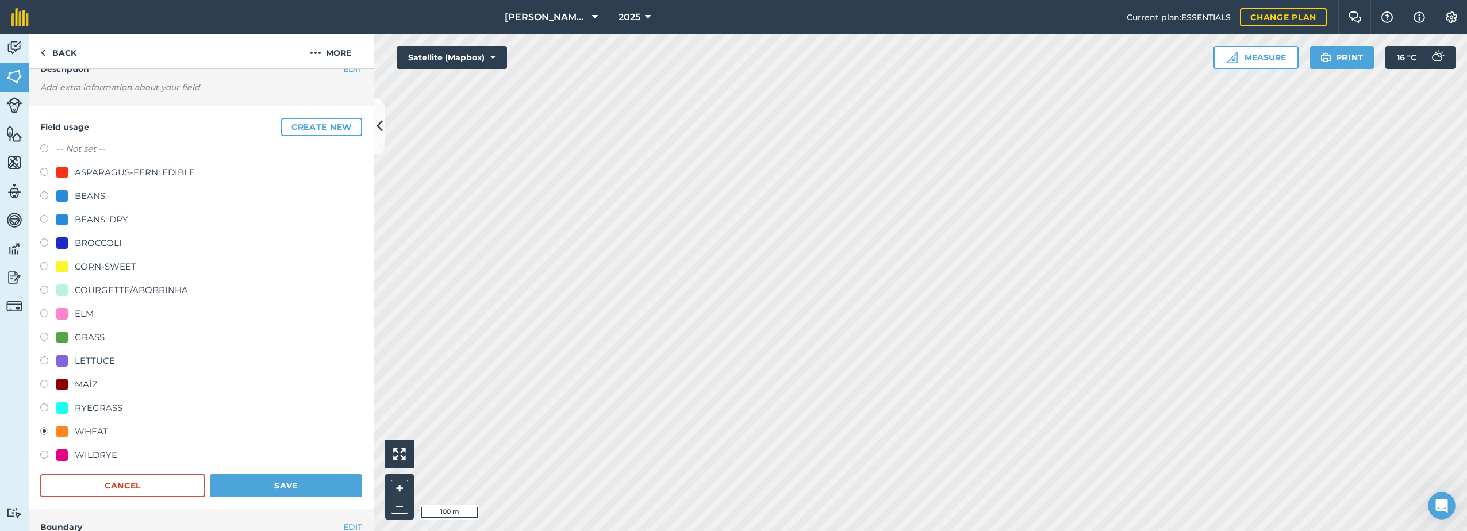
click at [80, 433] on div "WHEAT" at bounding box center [91, 432] width 33 height 14
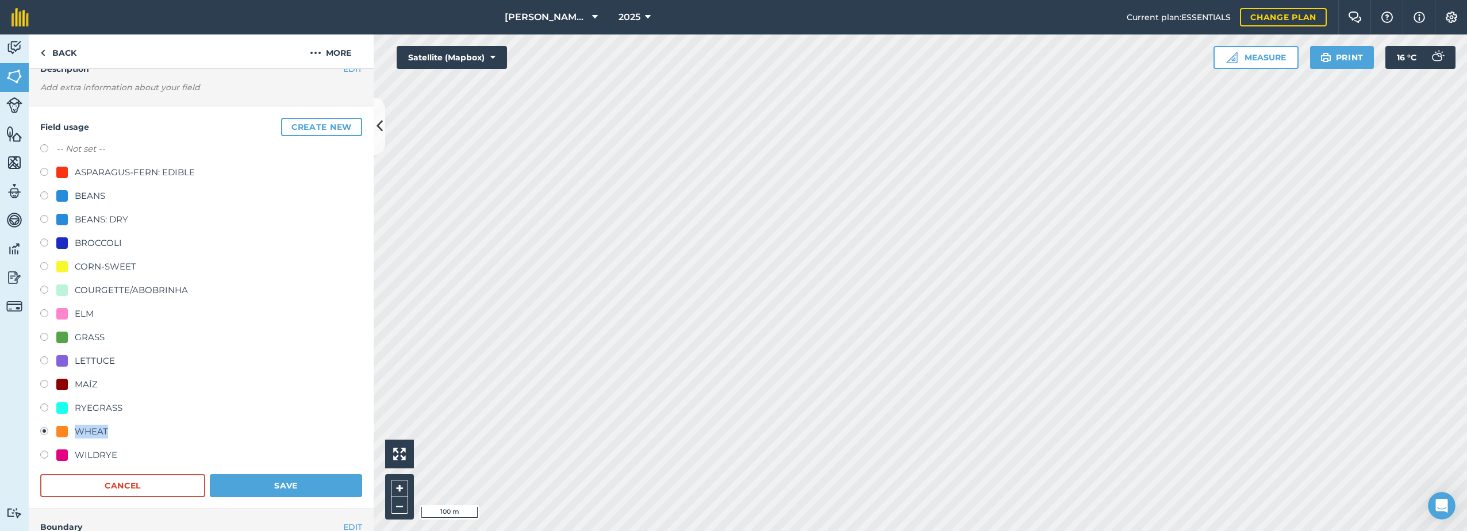
click at [80, 433] on div "WHEAT" at bounding box center [91, 432] width 33 height 14
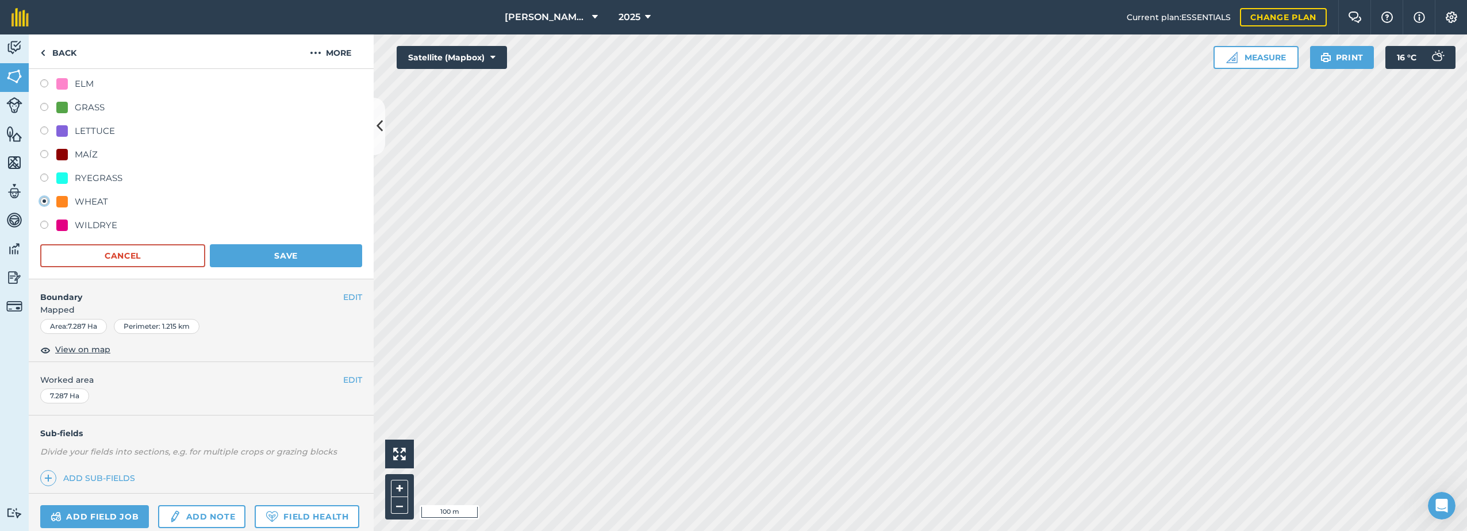
scroll to position [0, 0]
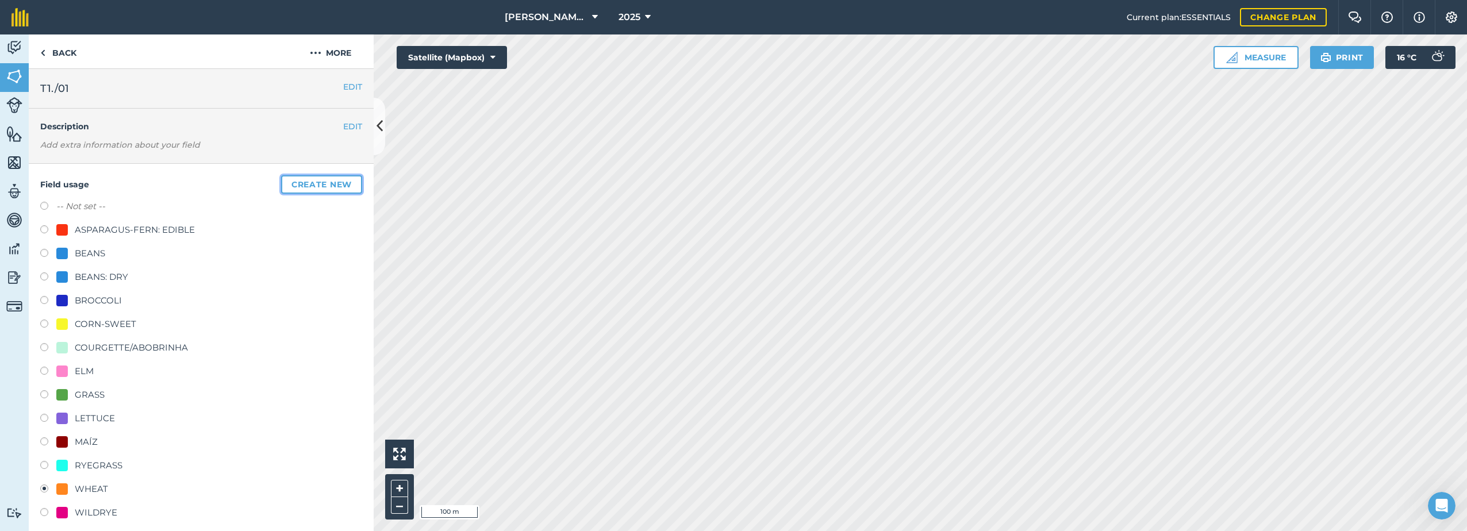
click at [299, 185] on button "Create new" at bounding box center [321, 184] width 81 height 18
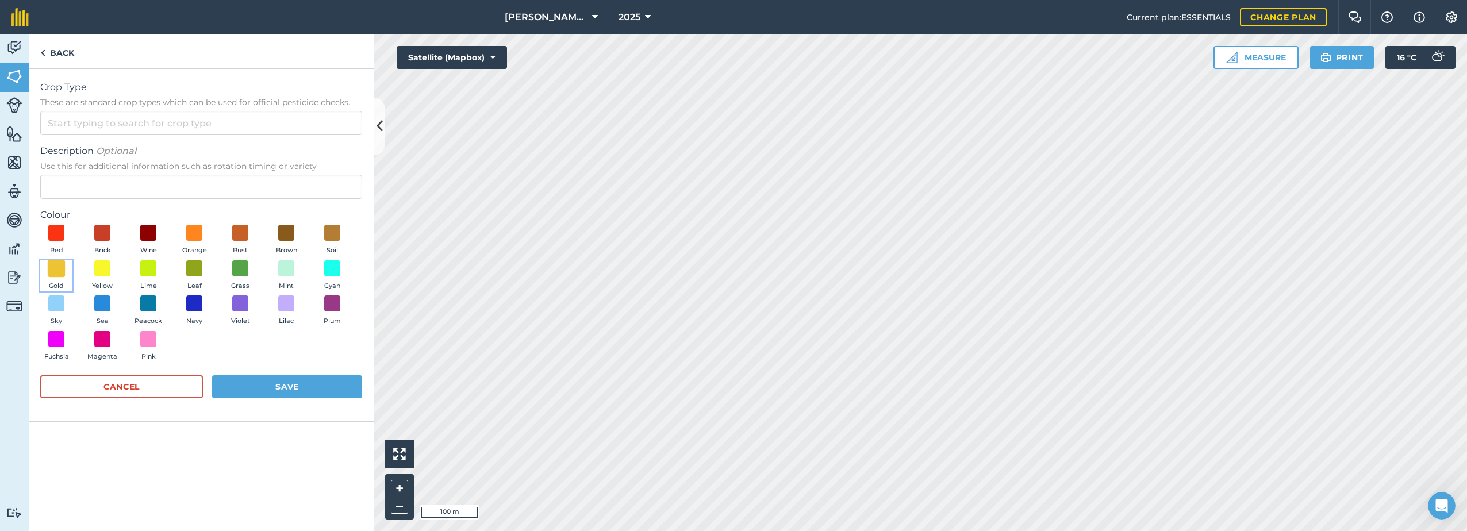
click at [59, 271] on span at bounding box center [57, 268] width 18 height 18
click at [92, 126] on input "Crop Type These are standard crop types which can be used for official pesticid…" at bounding box center [201, 123] width 322 height 24
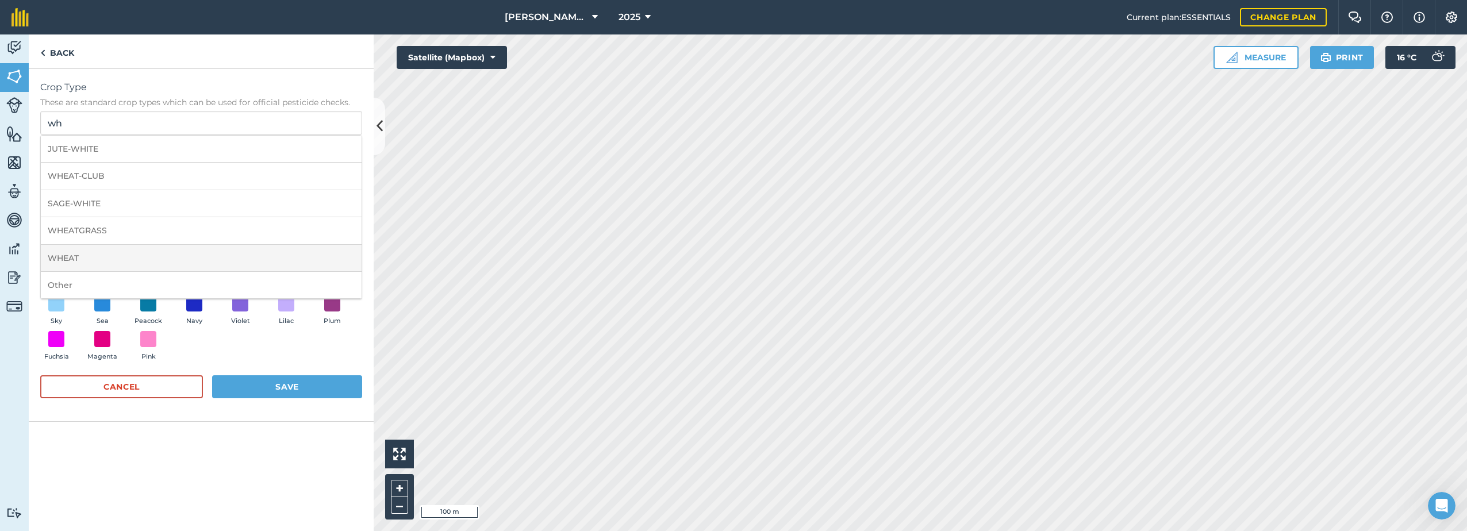
click at [77, 262] on li "WHEAT" at bounding box center [201, 258] width 321 height 27
type input "WHEAT"
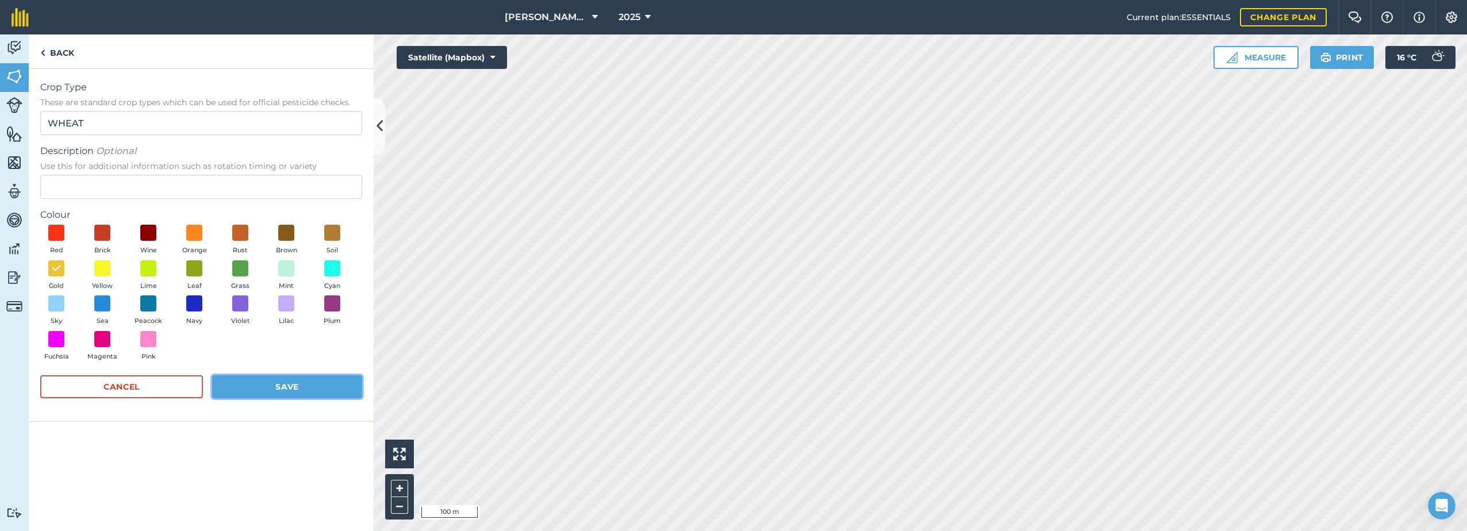
click at [275, 383] on button "Save" at bounding box center [287, 386] width 150 height 23
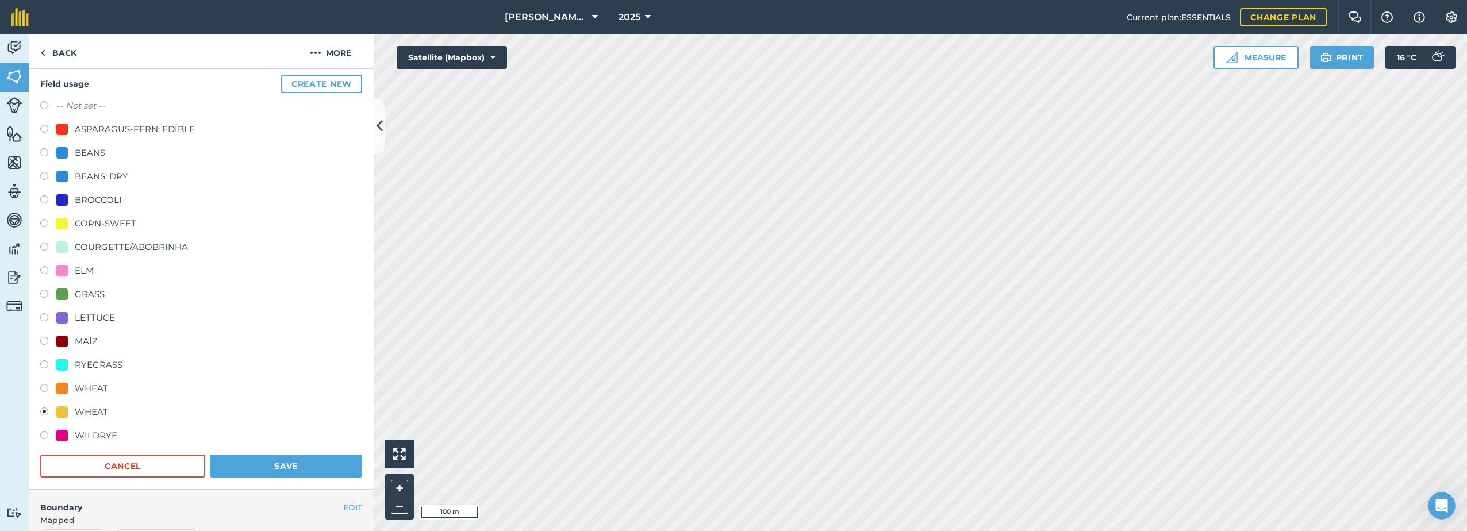
scroll to position [115, 0]
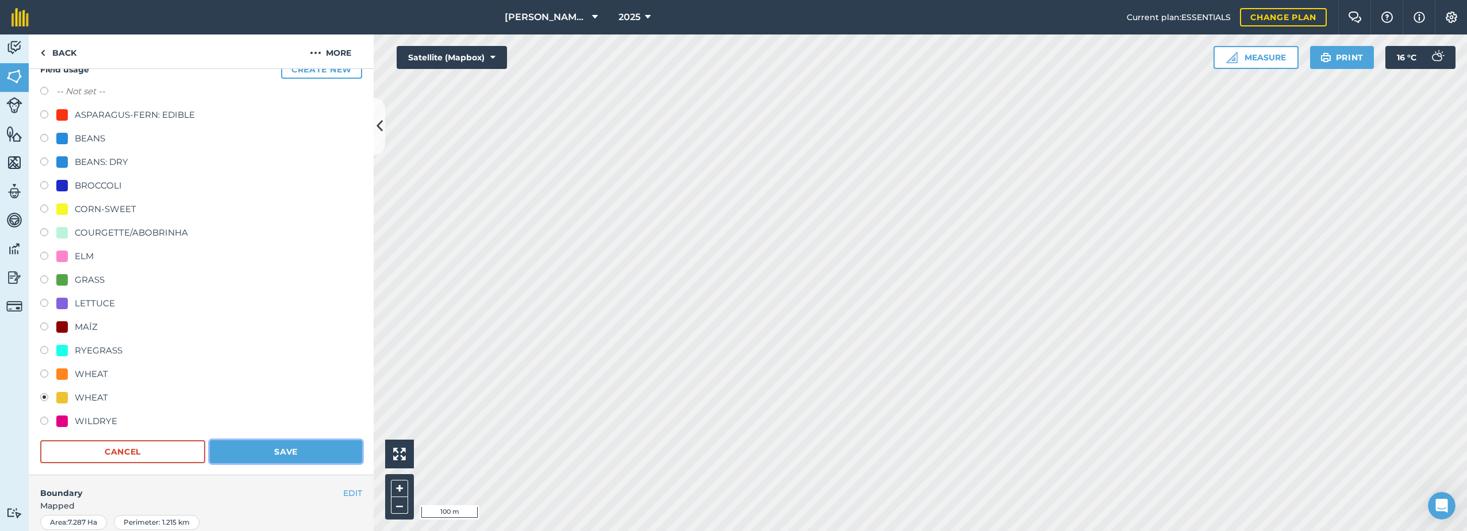
click at [282, 448] on button "Save" at bounding box center [286, 451] width 152 height 23
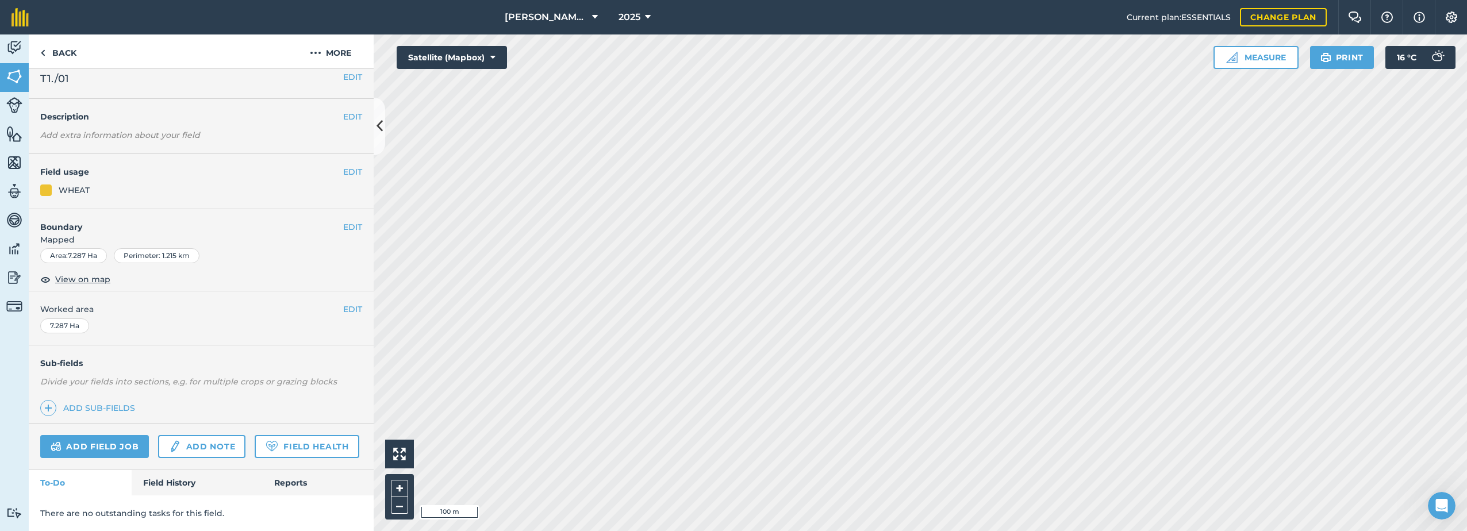
scroll to position [42, 0]
click at [343, 166] on button "EDIT" at bounding box center [352, 172] width 19 height 13
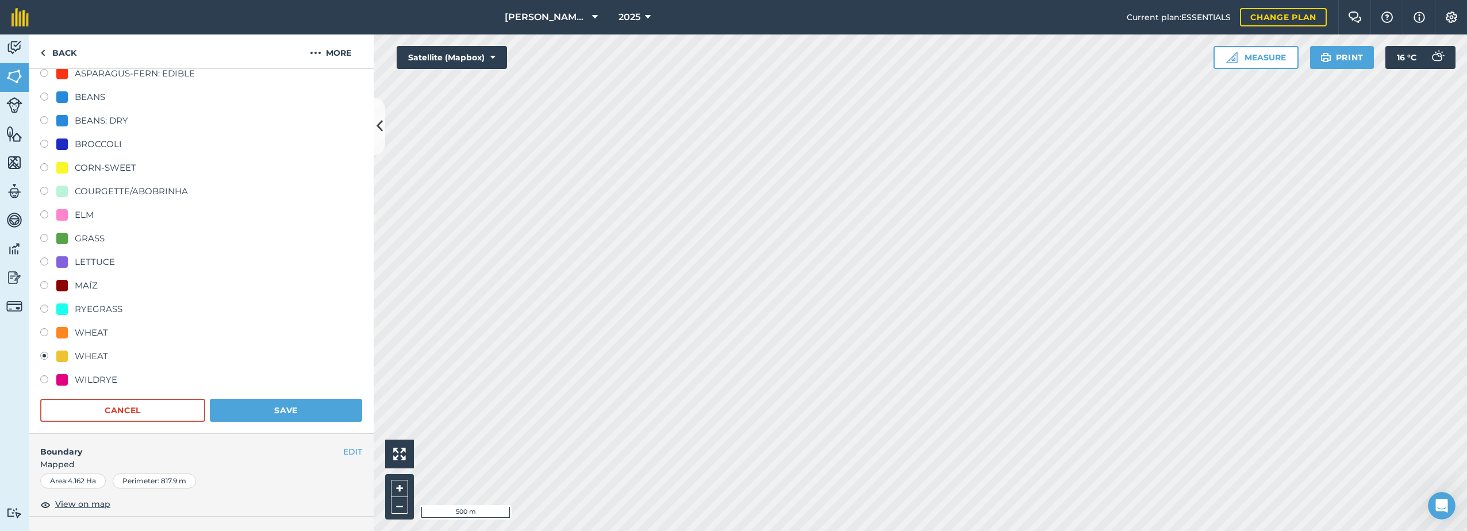
scroll to position [157, 0]
click at [149, 331] on div "WHEAT" at bounding box center [201, 333] width 322 height 17
click at [145, 415] on button "Cancel" at bounding box center [122, 409] width 165 height 23
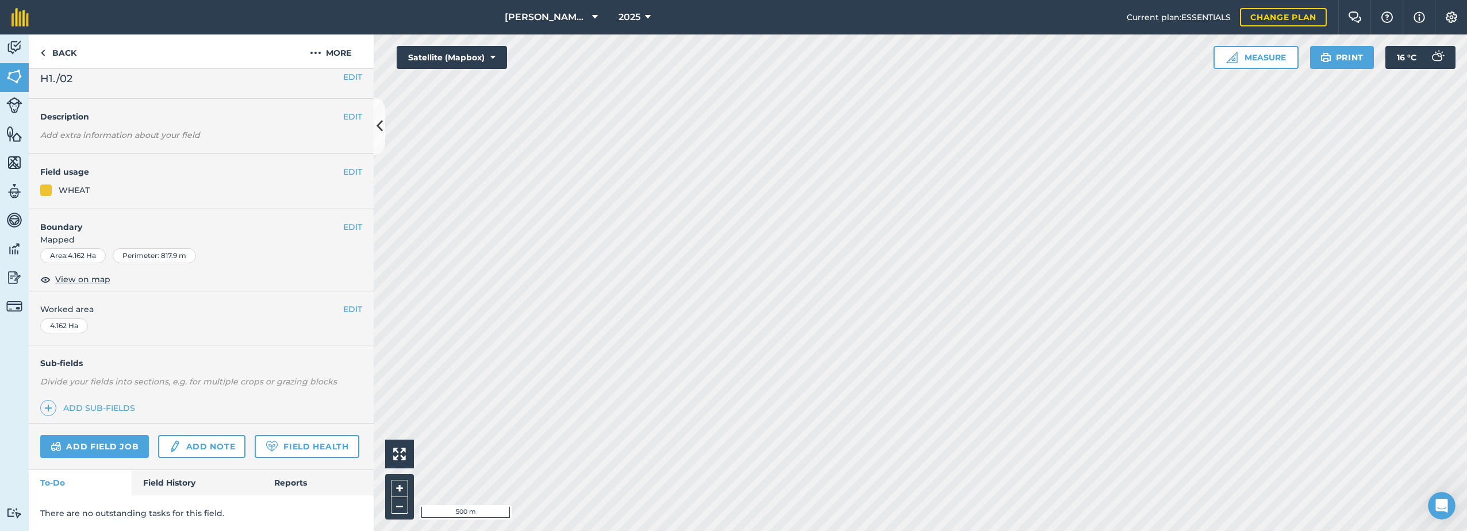
scroll to position [42, 0]
click at [347, 166] on button "EDIT" at bounding box center [352, 172] width 19 height 13
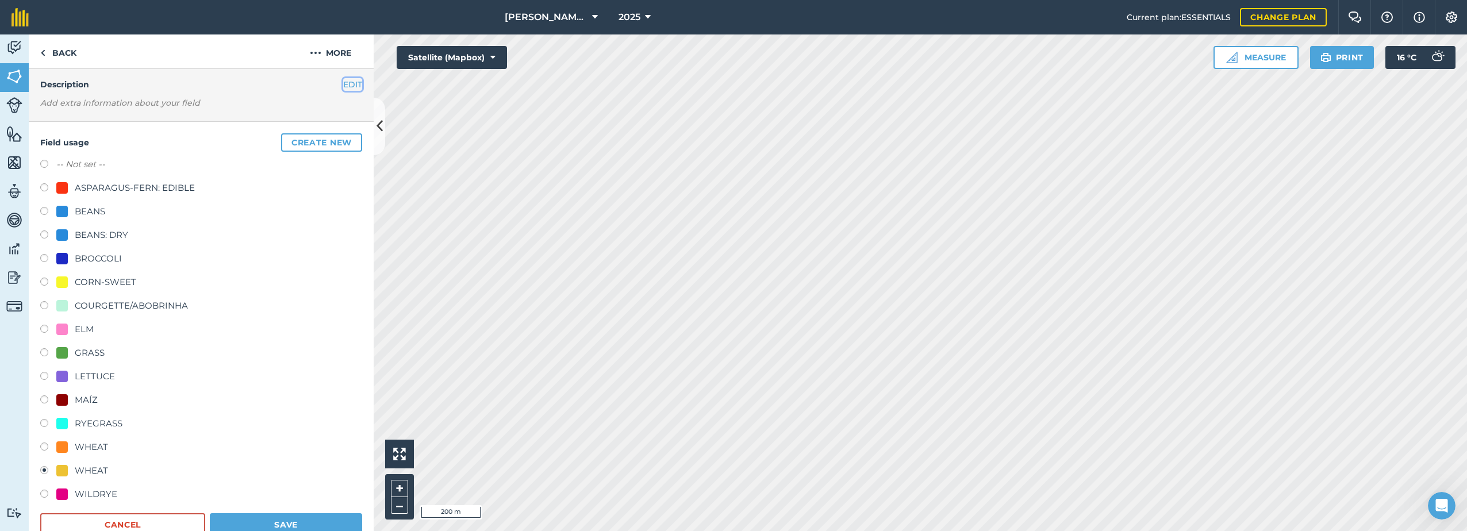
click at [343, 87] on button "EDIT" at bounding box center [352, 84] width 19 height 13
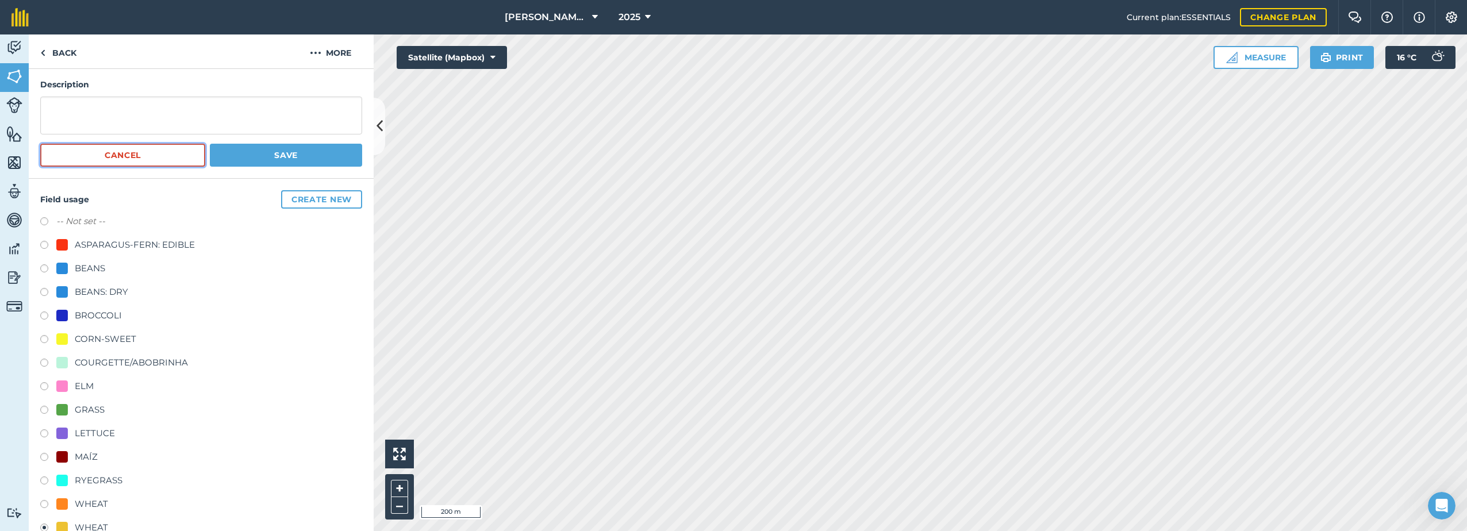
drag, startPoint x: 117, startPoint y: 151, endPoint x: 125, endPoint y: 151, distance: 8.1
click at [117, 152] on button "Cancel" at bounding box center [122, 155] width 165 height 23
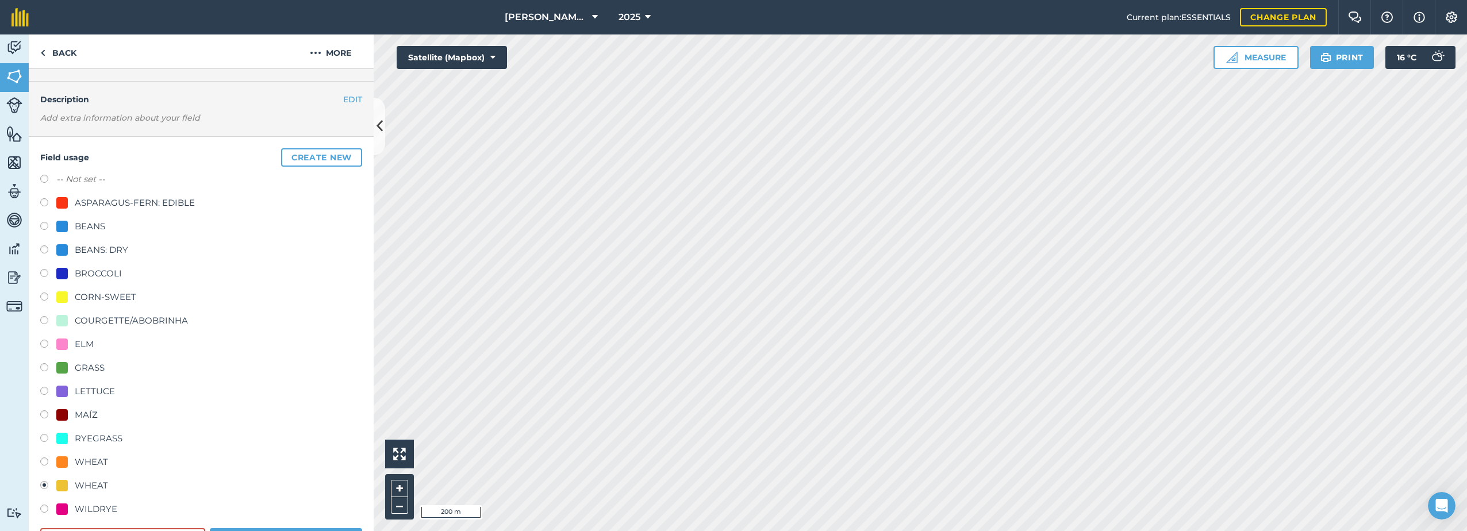
scroll to position [172, 0]
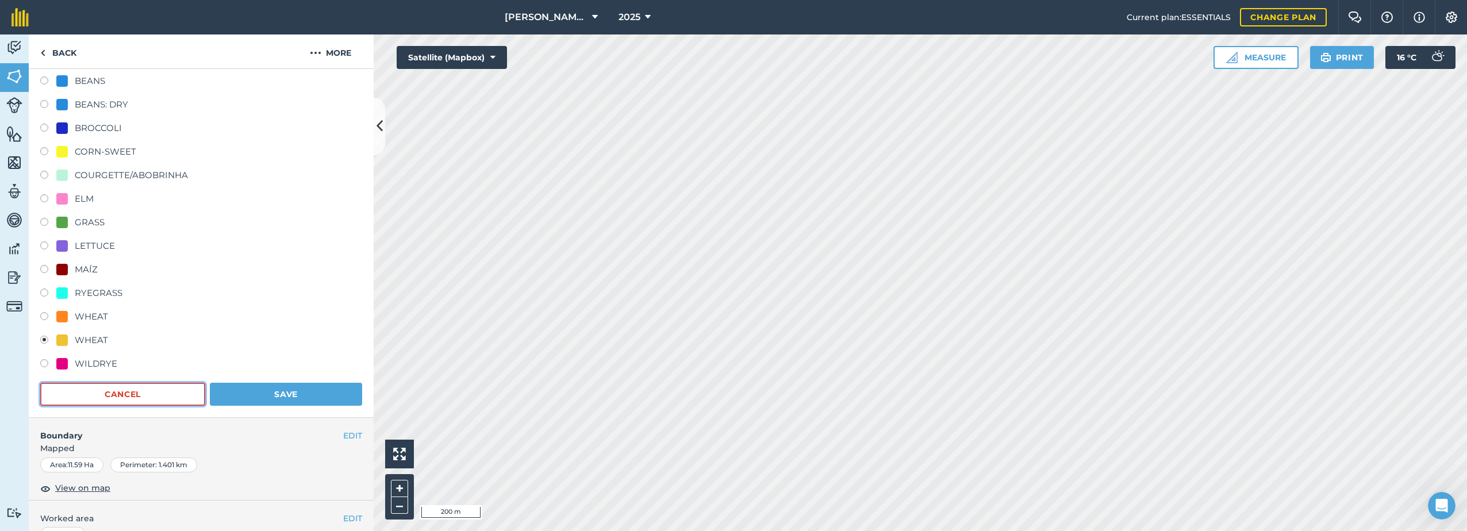
click at [130, 399] on button "Cancel" at bounding box center [122, 394] width 165 height 23
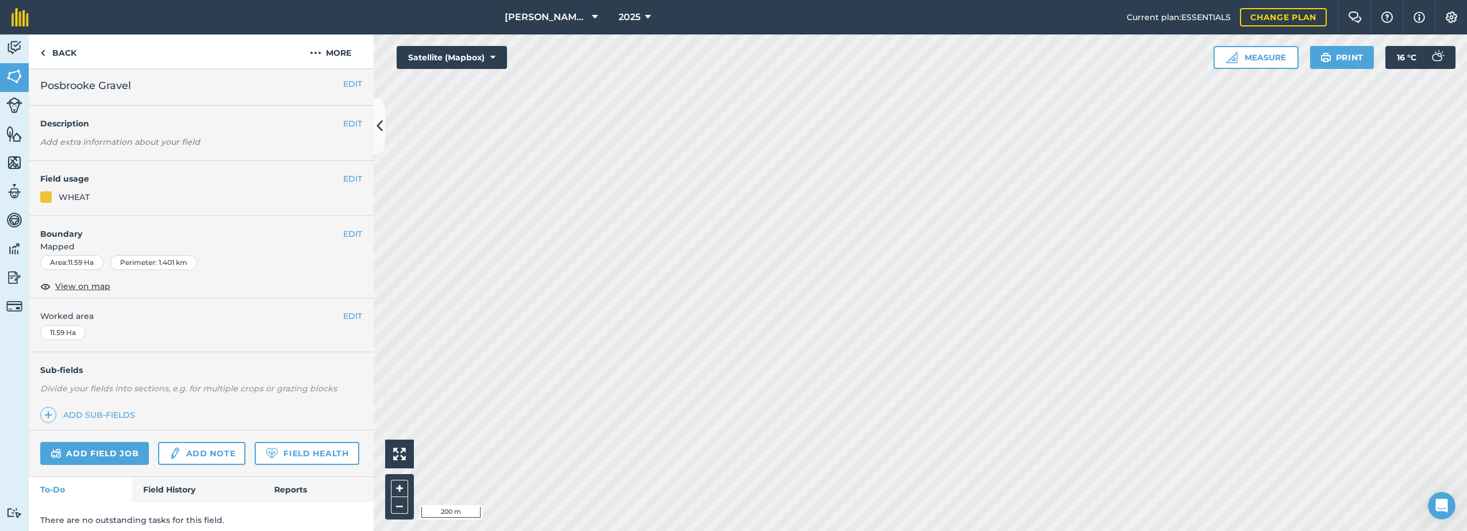
scroll to position [0, 0]
click at [351, 183] on button "EDIT" at bounding box center [352, 181] width 19 height 13
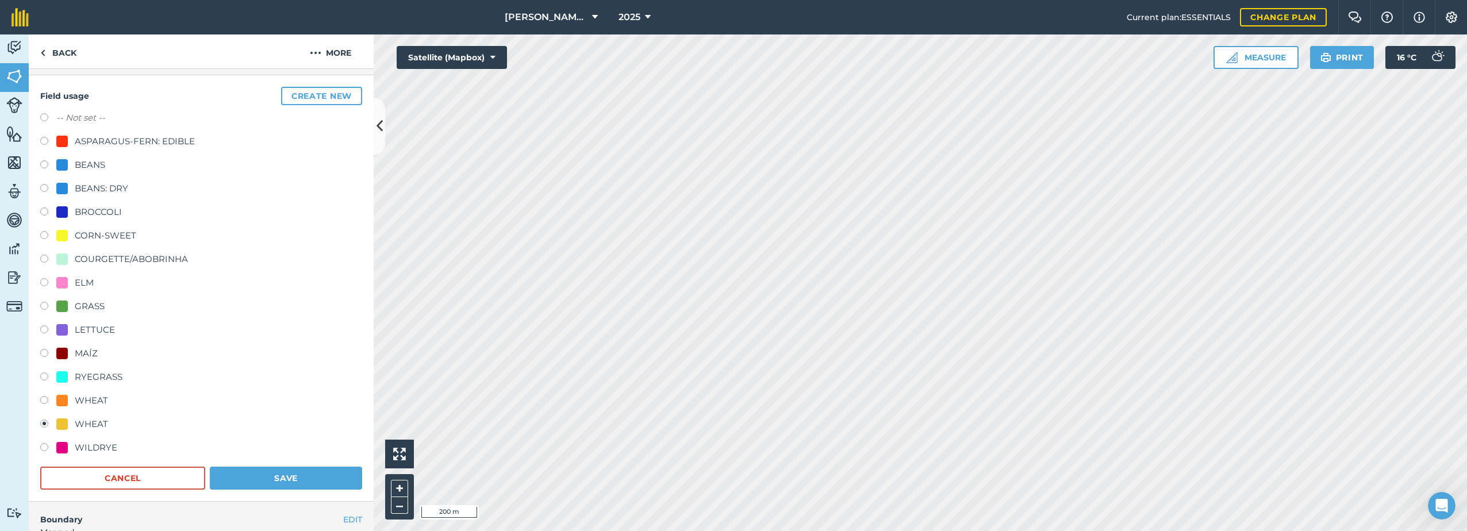
scroll to position [115, 0]
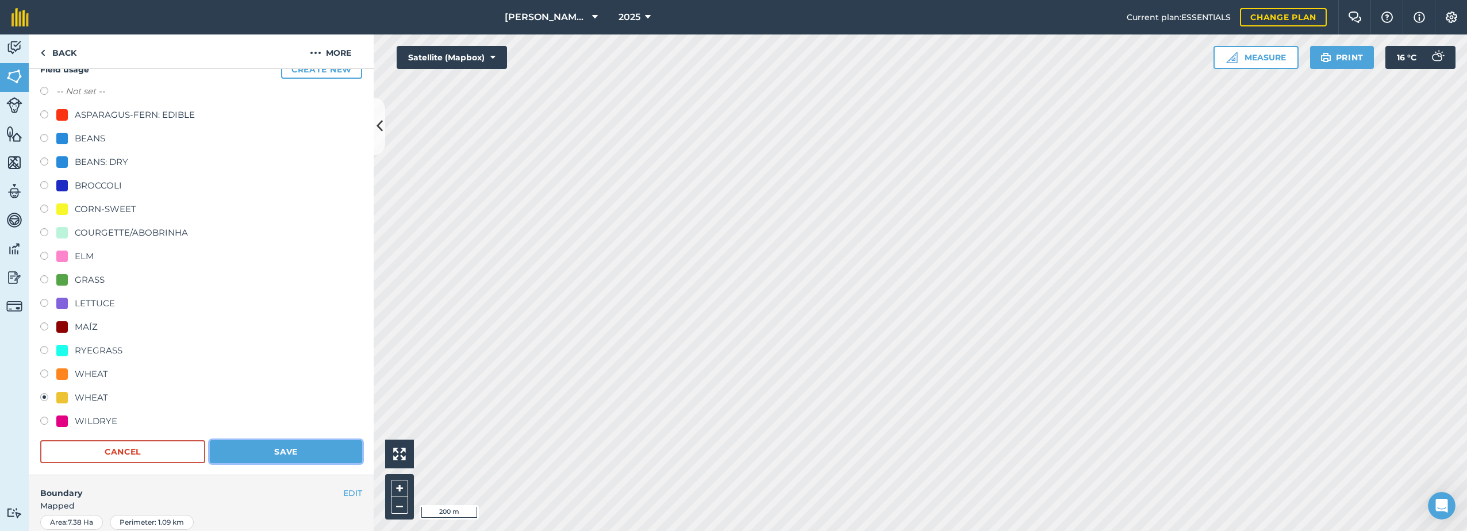
click at [267, 454] on button "Save" at bounding box center [286, 451] width 152 height 23
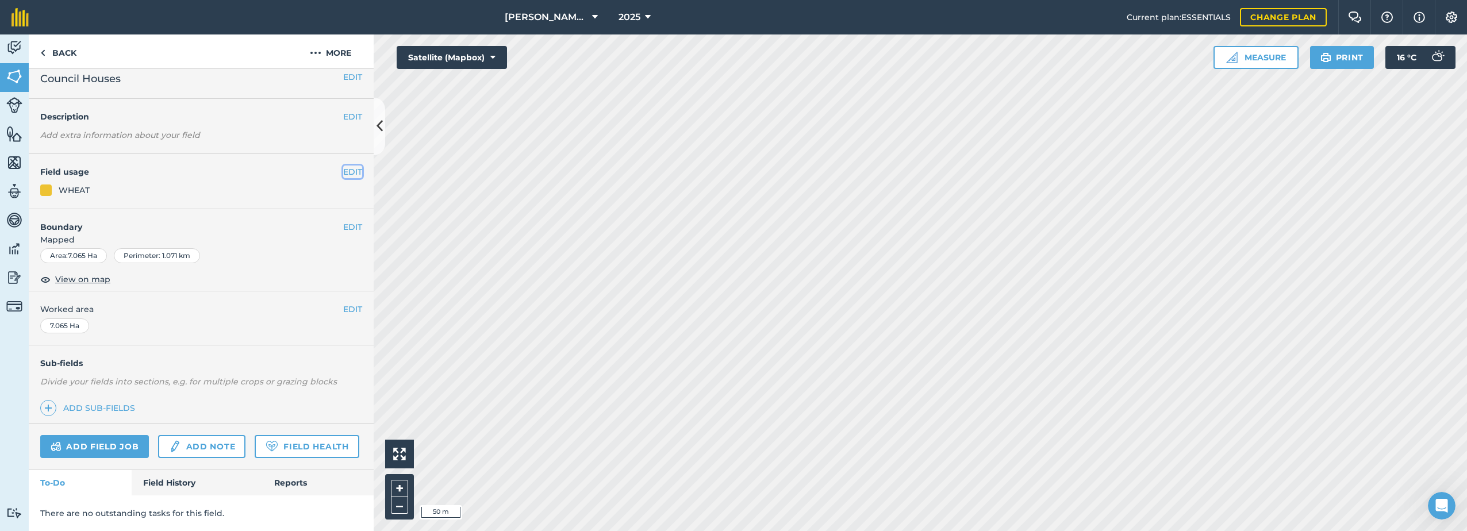
click at [346, 166] on button "EDIT" at bounding box center [352, 172] width 19 height 13
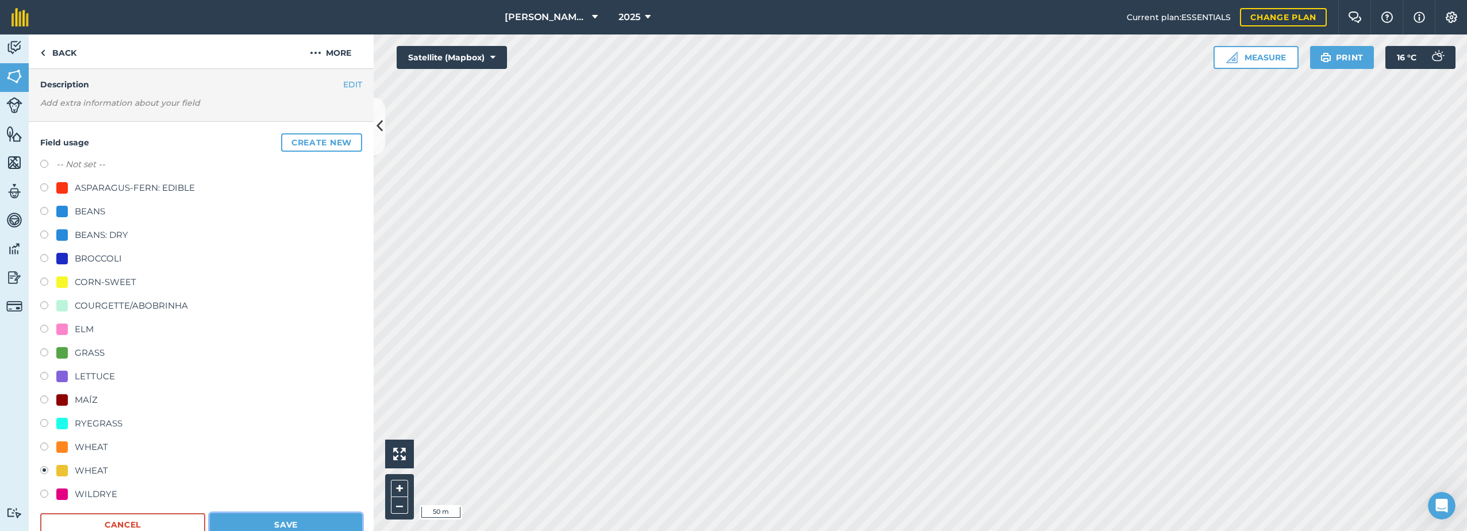
click at [258, 521] on button "Save" at bounding box center [286, 524] width 152 height 23
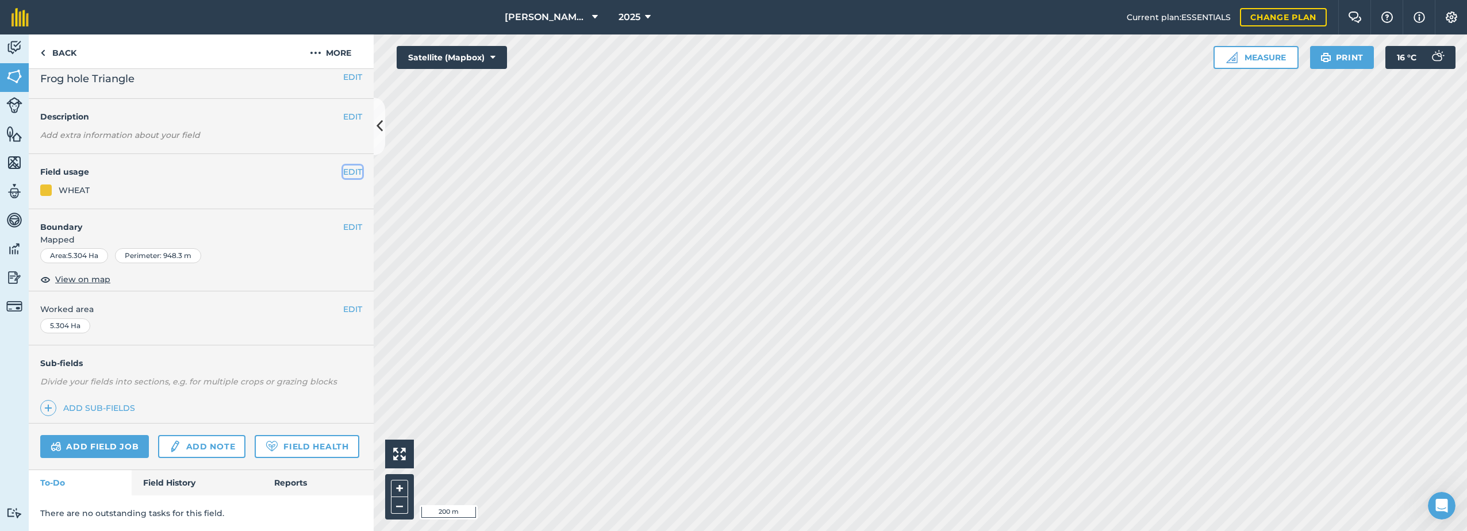
click at [343, 166] on button "EDIT" at bounding box center [352, 172] width 19 height 13
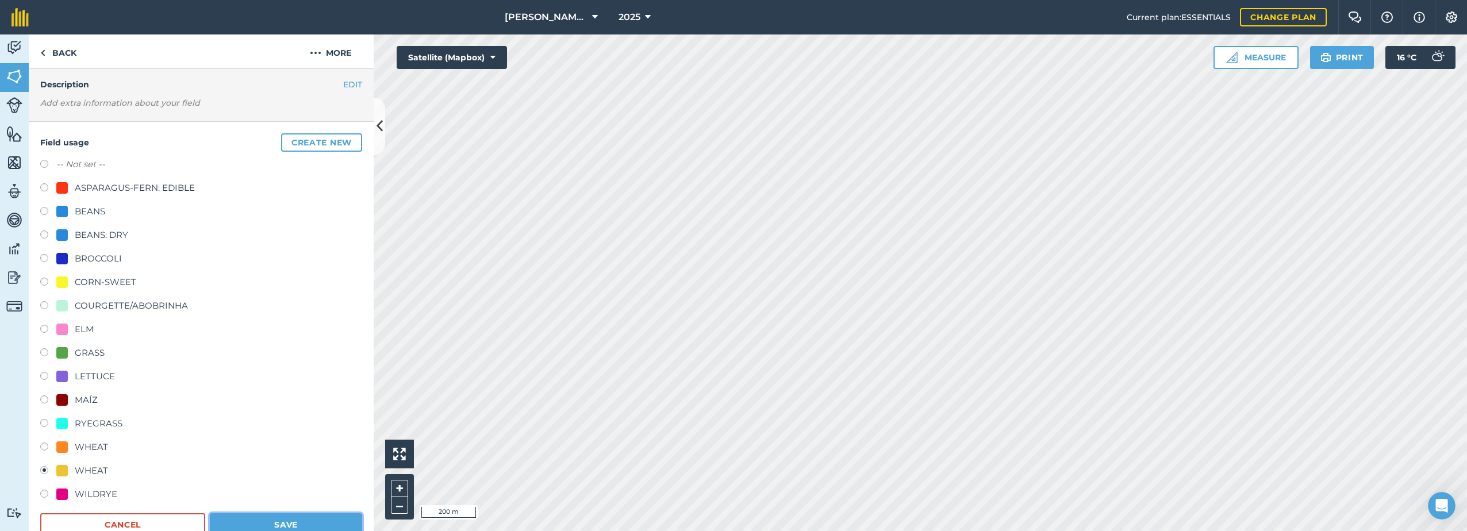
click at [267, 523] on button "Save" at bounding box center [286, 524] width 152 height 23
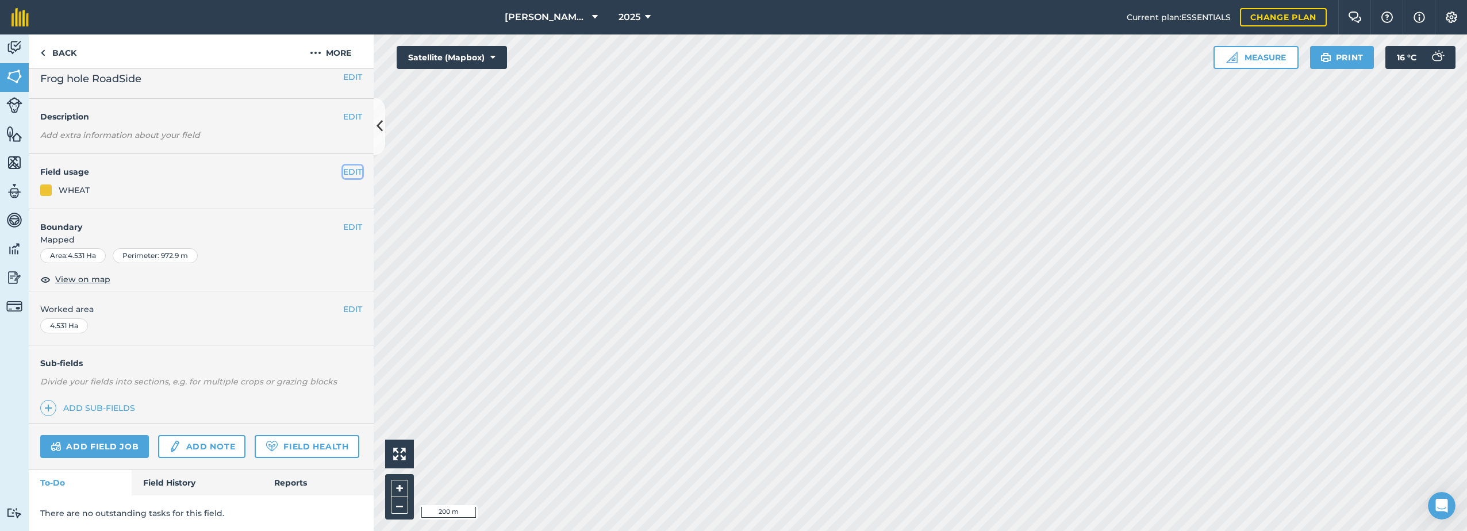
click at [343, 166] on button "EDIT" at bounding box center [352, 172] width 19 height 13
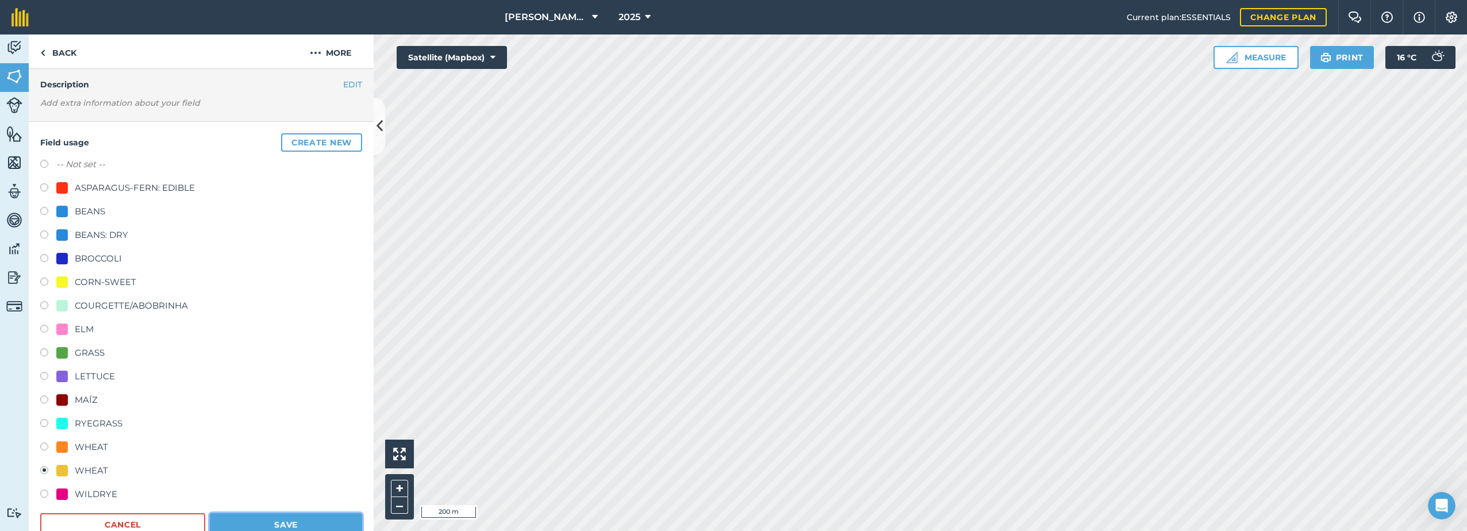
click at [290, 524] on button "Save" at bounding box center [286, 524] width 152 height 23
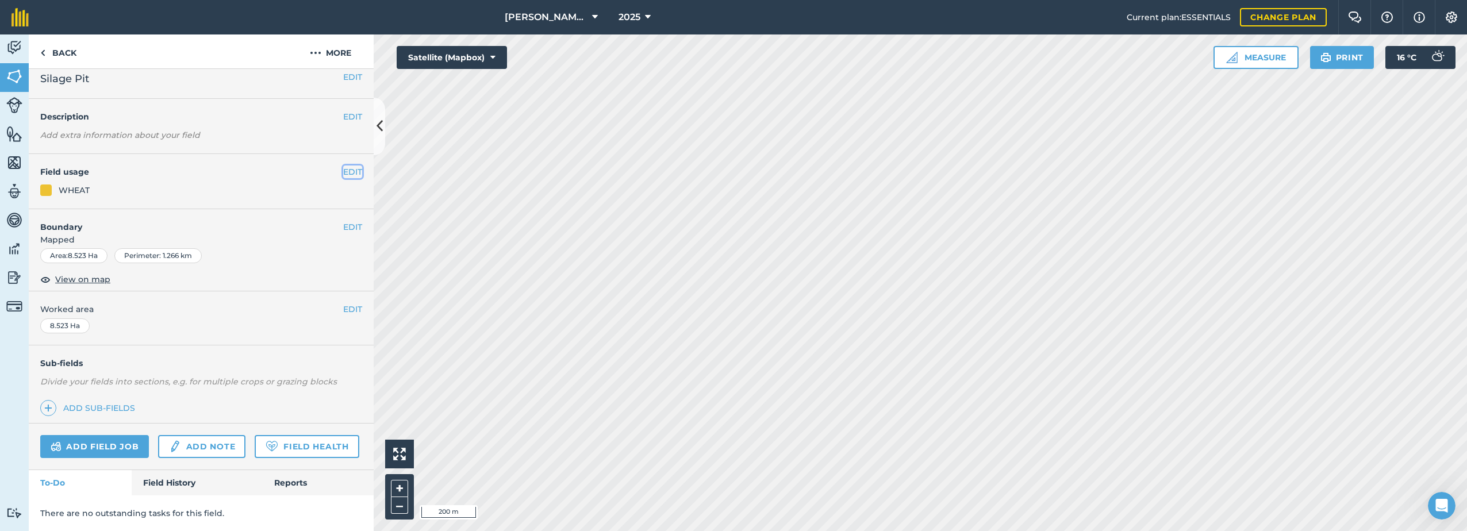
click at [344, 166] on button "EDIT" at bounding box center [352, 172] width 19 height 13
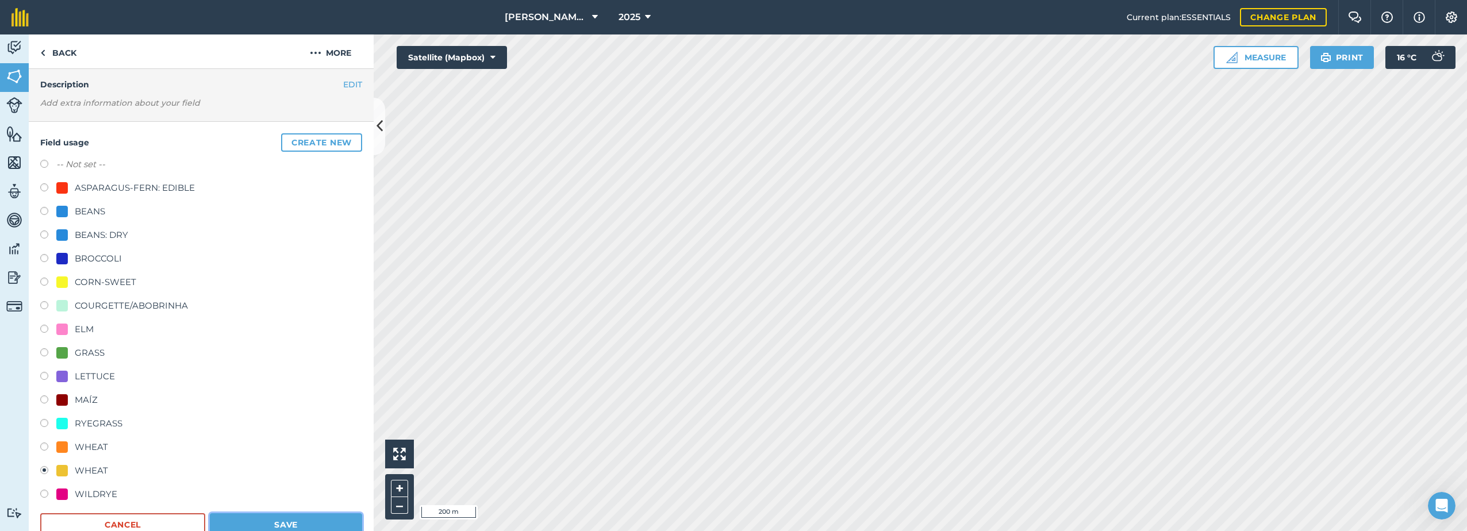
click at [287, 524] on button "Save" at bounding box center [286, 524] width 152 height 23
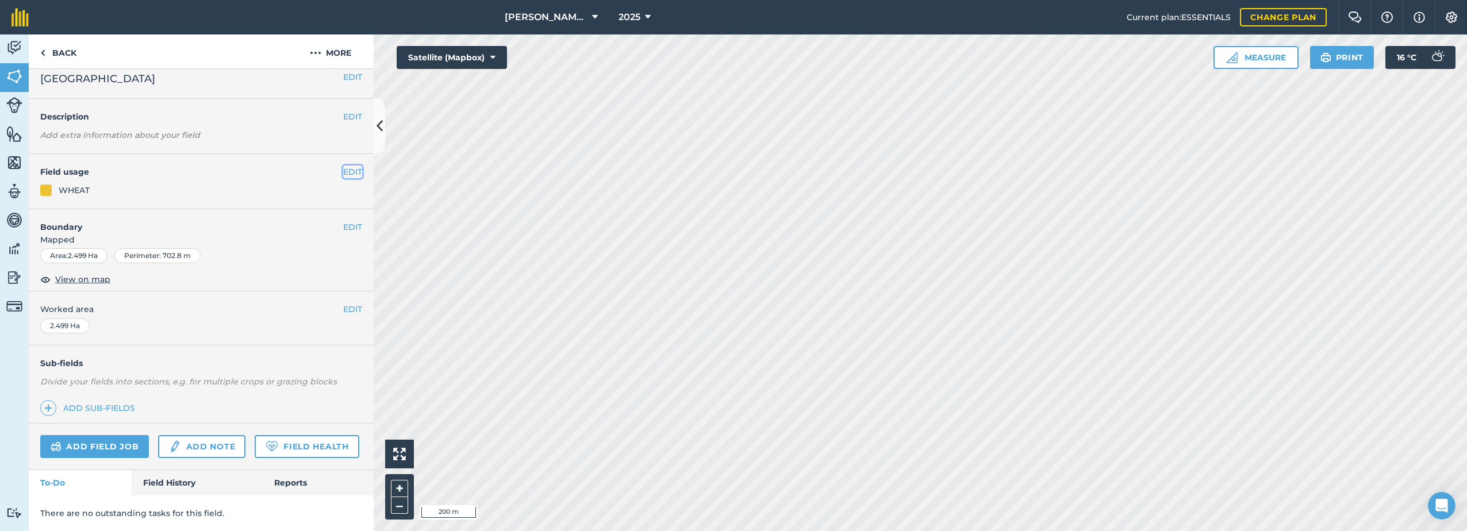
click at [343, 166] on button "EDIT" at bounding box center [352, 172] width 19 height 13
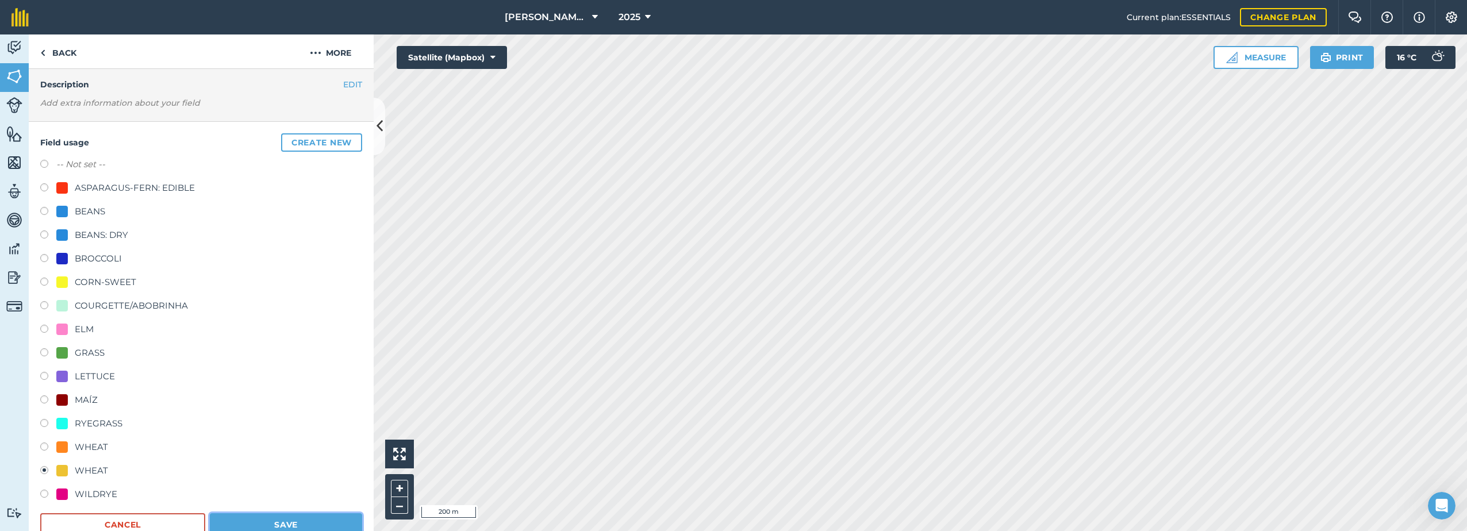
click at [291, 518] on button "Save" at bounding box center [286, 524] width 152 height 23
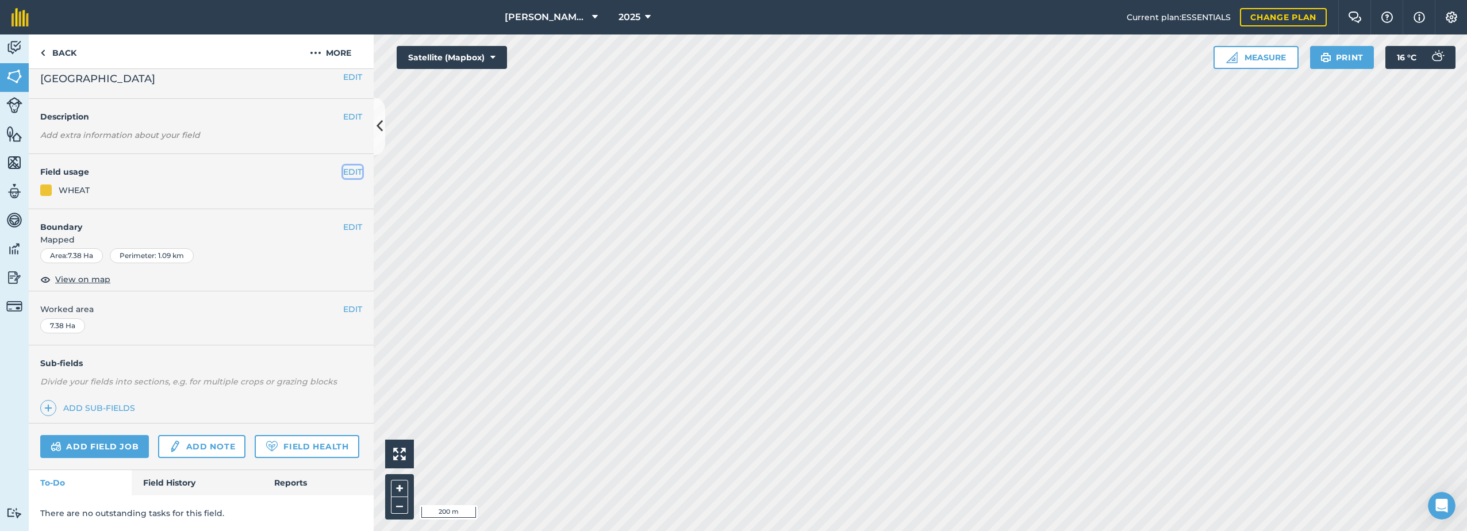
click at [347, 166] on button "EDIT" at bounding box center [352, 172] width 19 height 13
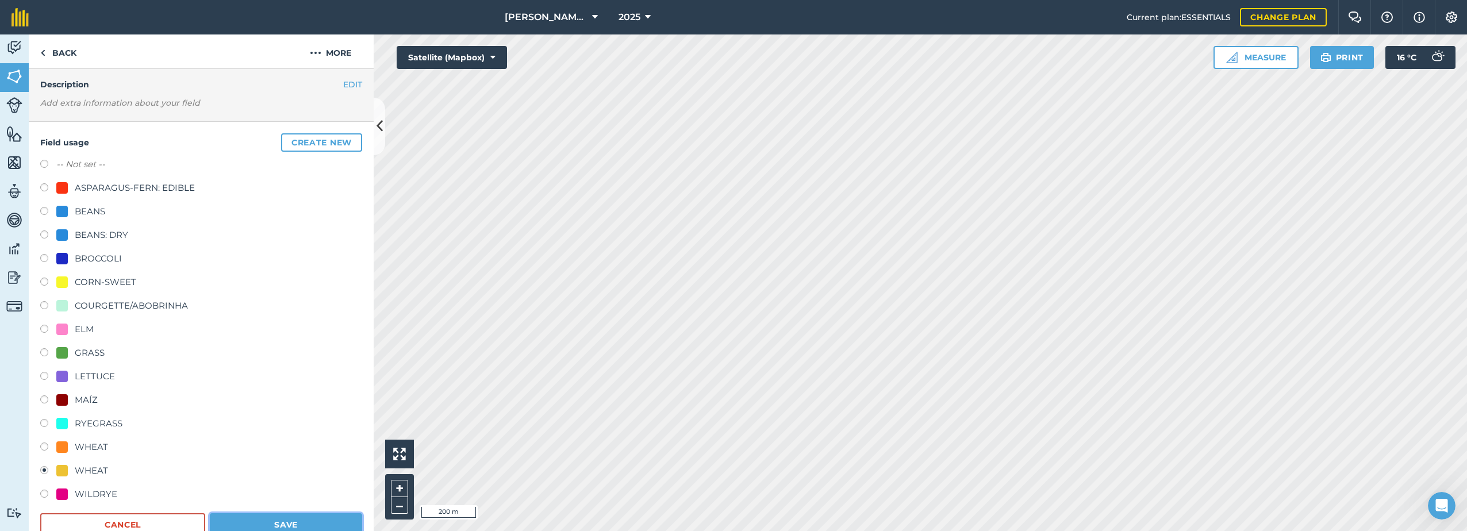
drag, startPoint x: 313, startPoint y: 521, endPoint x: 321, endPoint y: 521, distance: 8.0
click at [313, 520] on button "Save" at bounding box center [286, 524] width 152 height 23
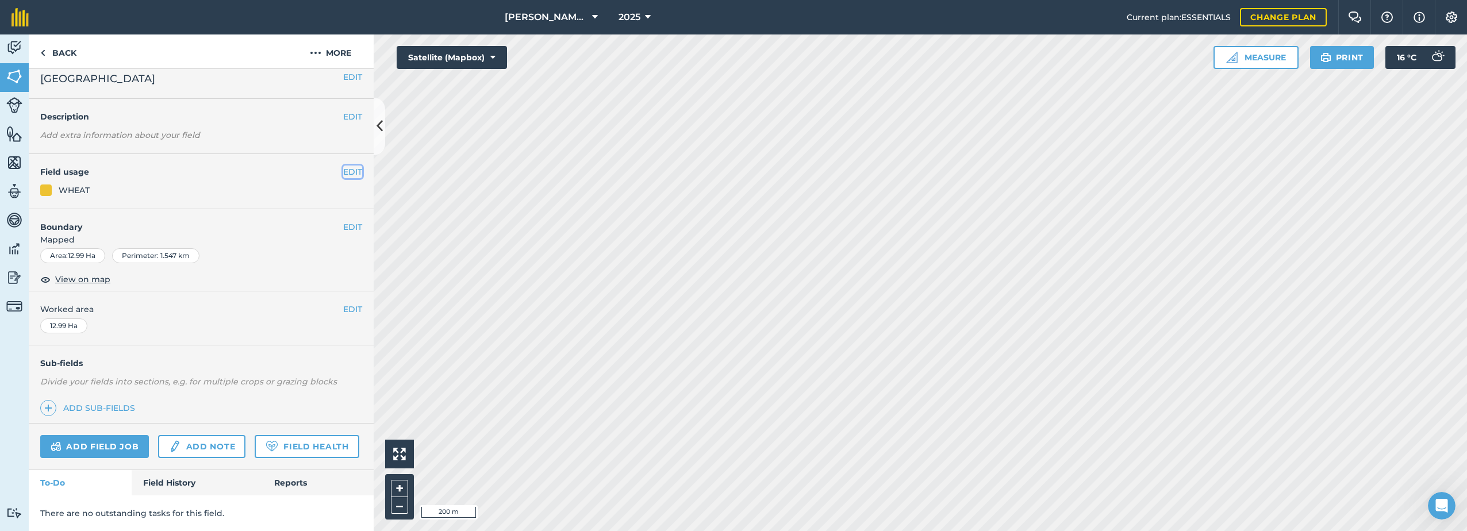
click at [345, 166] on button "EDIT" at bounding box center [352, 172] width 19 height 13
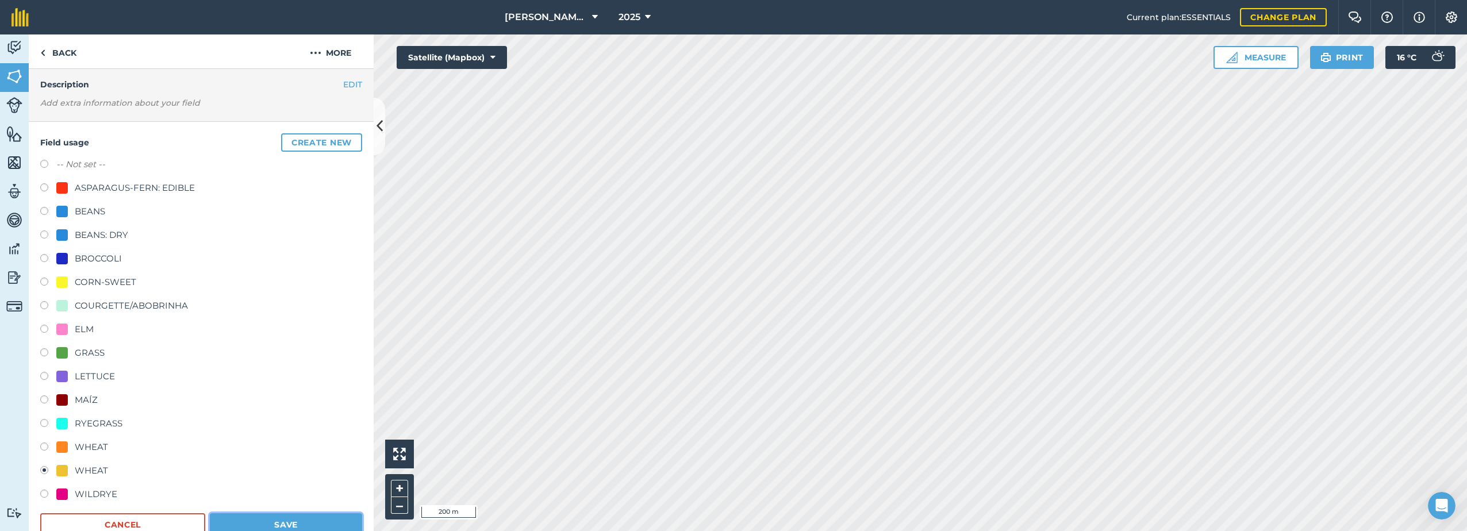
click at [300, 528] on button "Save" at bounding box center [286, 524] width 152 height 23
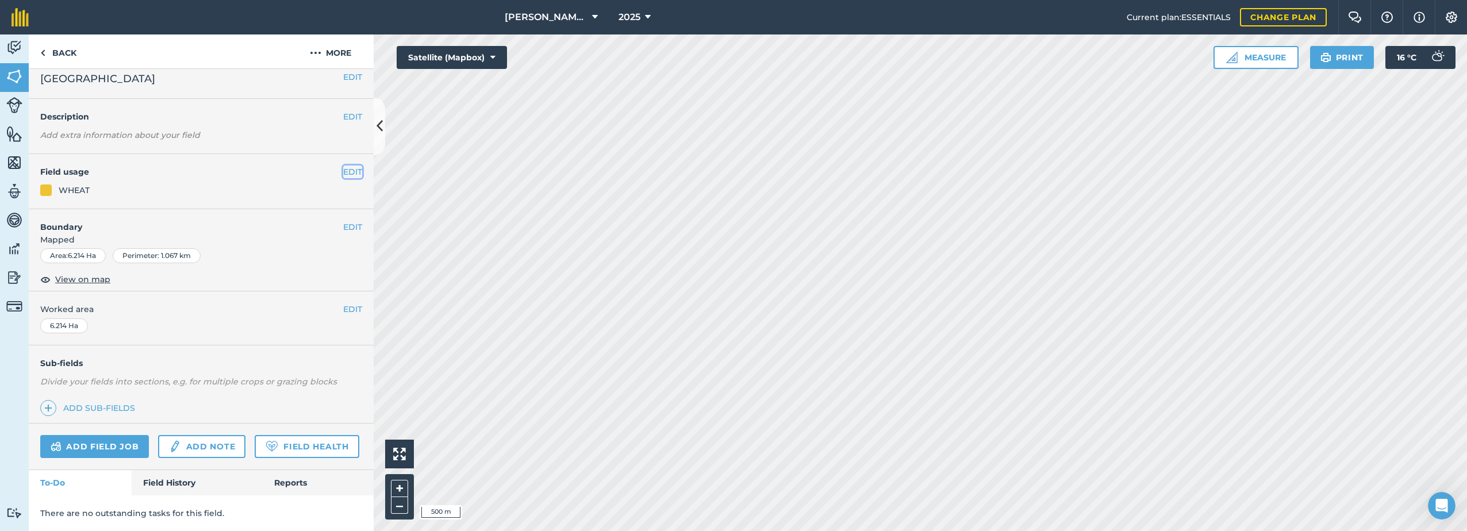
click at [343, 166] on button "EDIT" at bounding box center [352, 172] width 19 height 13
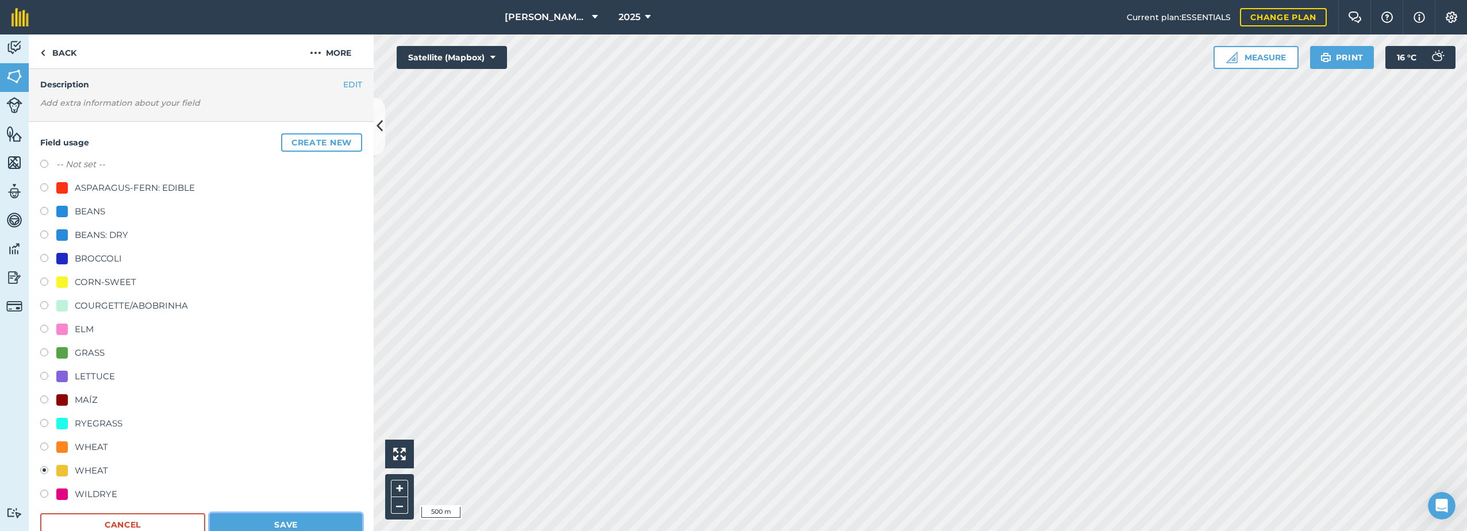
click at [294, 522] on button "Save" at bounding box center [286, 524] width 152 height 23
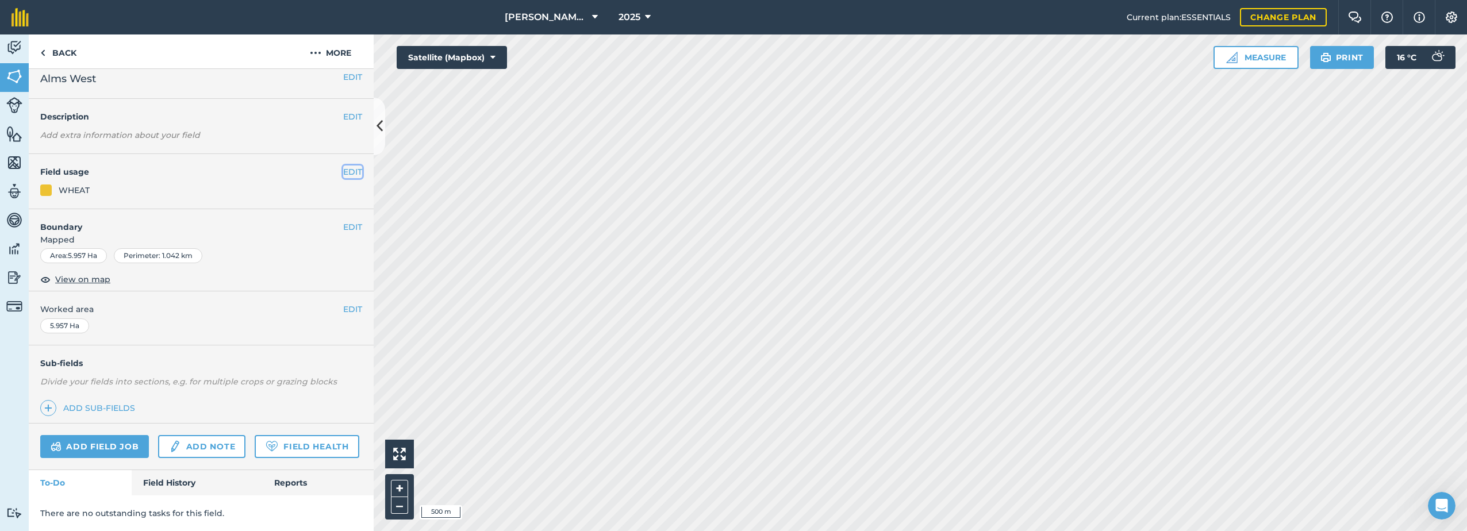
click at [344, 166] on button "EDIT" at bounding box center [352, 172] width 19 height 13
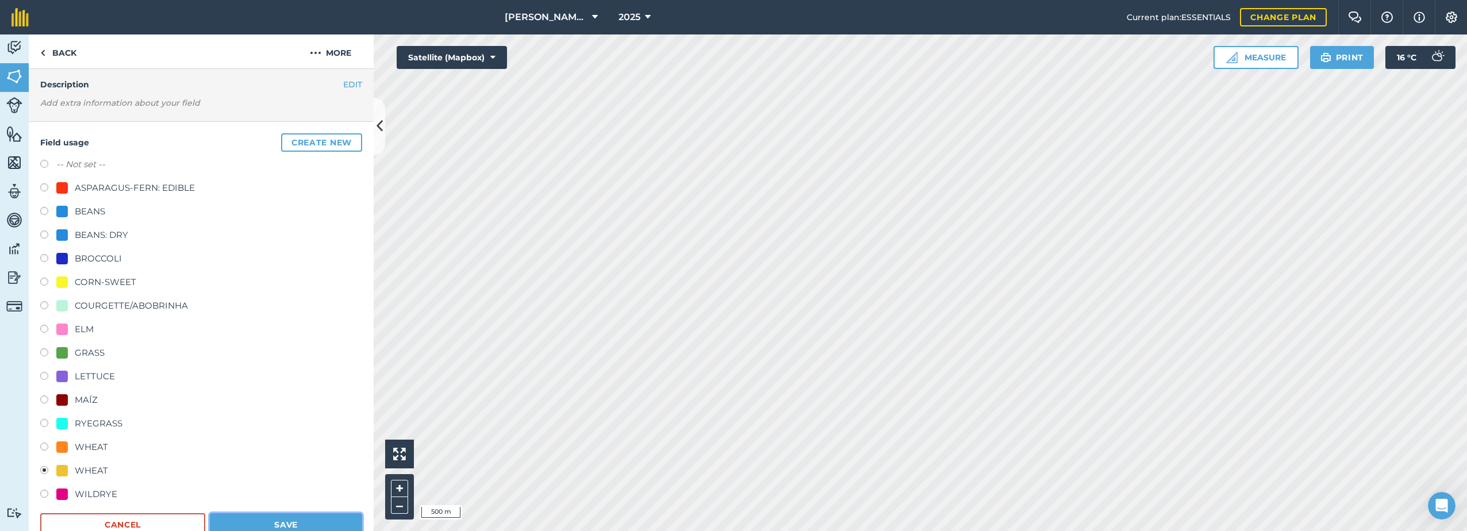
click at [302, 515] on button "Save" at bounding box center [286, 524] width 152 height 23
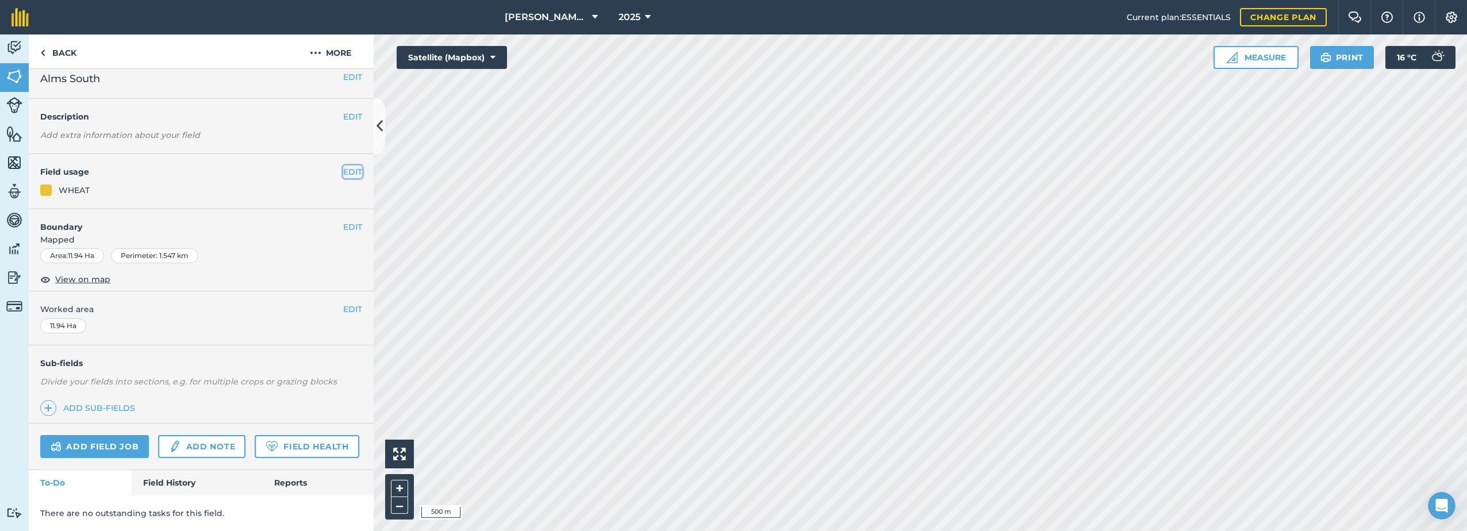
click at [343, 166] on button "EDIT" at bounding box center [352, 172] width 19 height 13
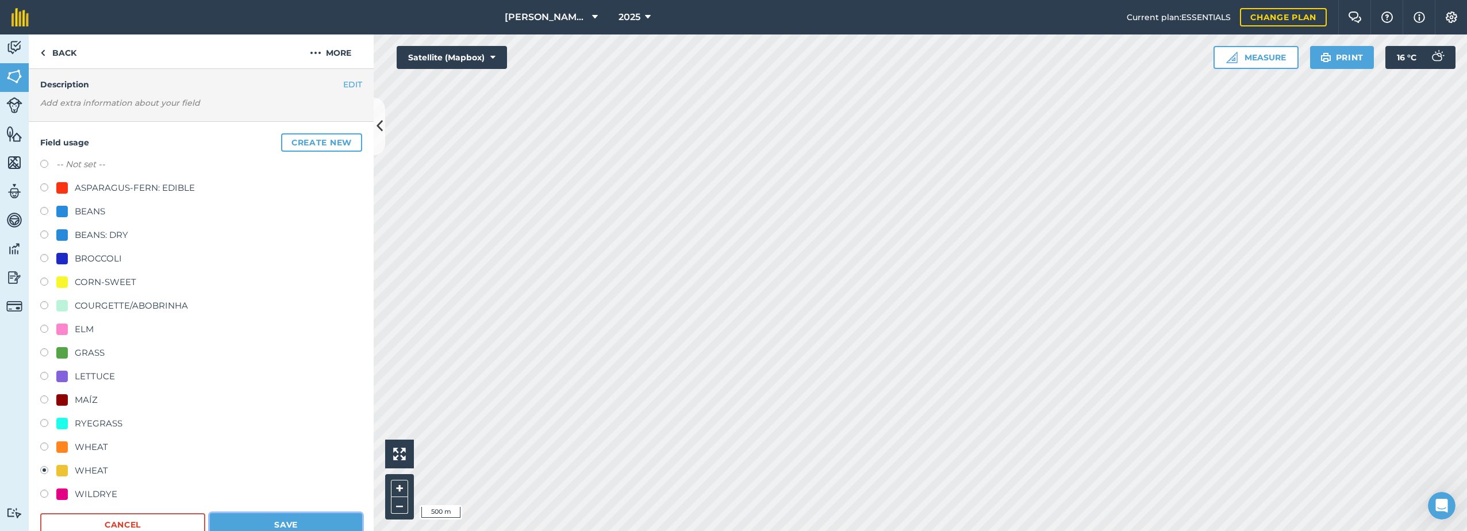
click at [286, 521] on button "Save" at bounding box center [286, 524] width 152 height 23
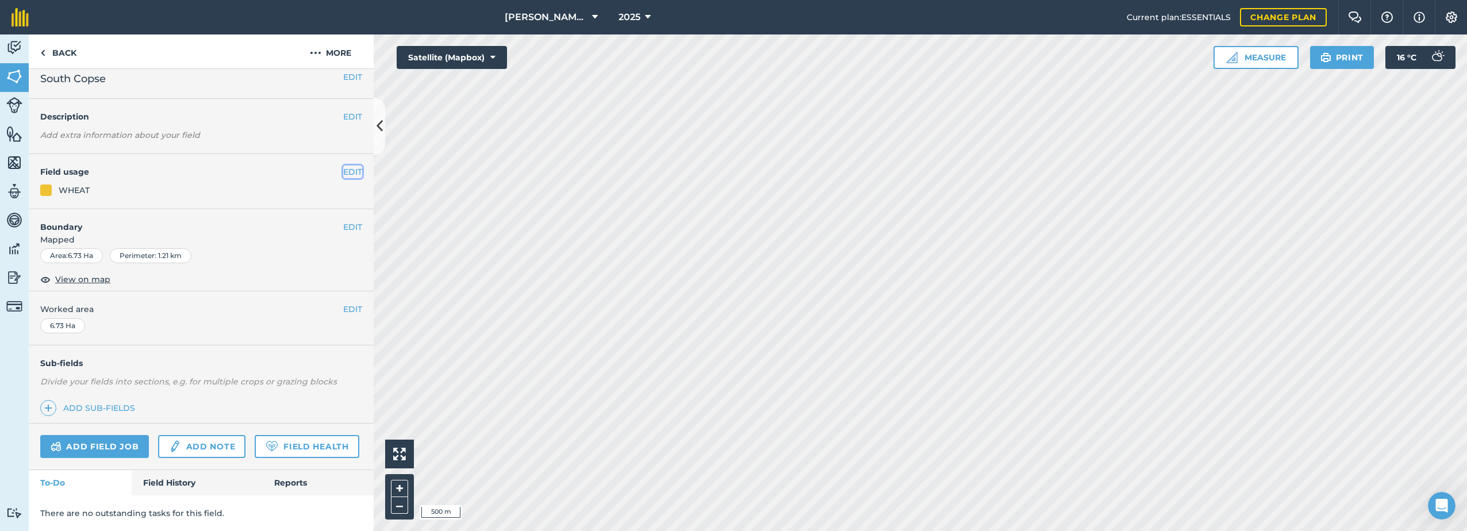
click at [344, 166] on button "EDIT" at bounding box center [352, 172] width 19 height 13
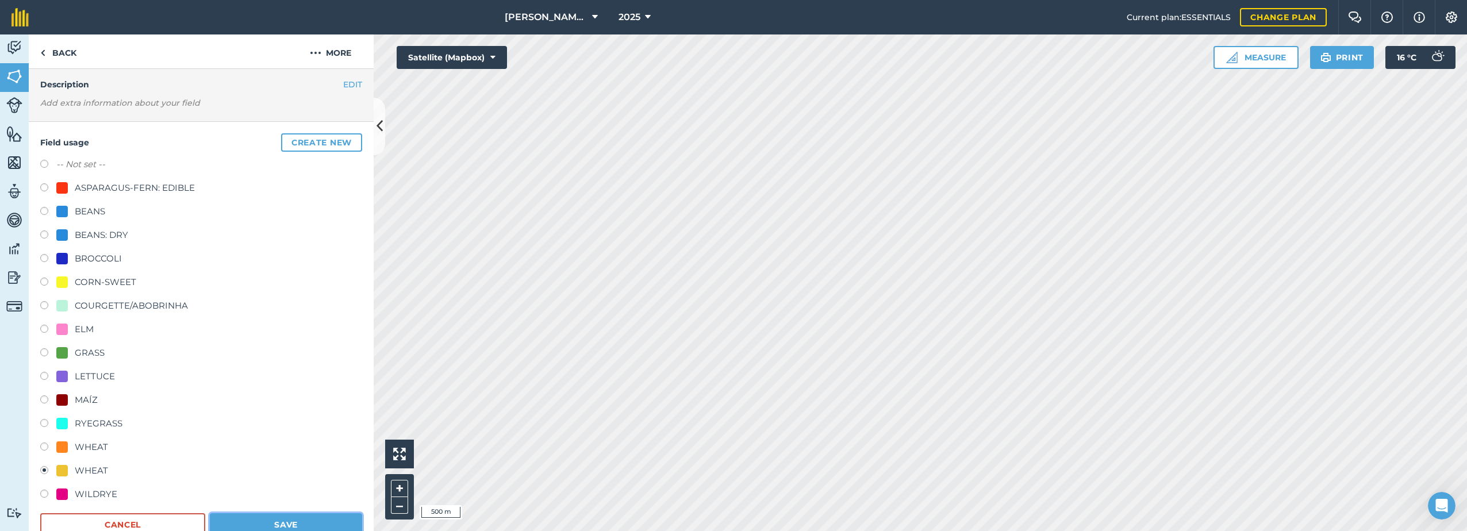
drag, startPoint x: 259, startPoint y: 525, endPoint x: 279, endPoint y: 525, distance: 20.1
click at [259, 525] on button "Save" at bounding box center [286, 524] width 152 height 23
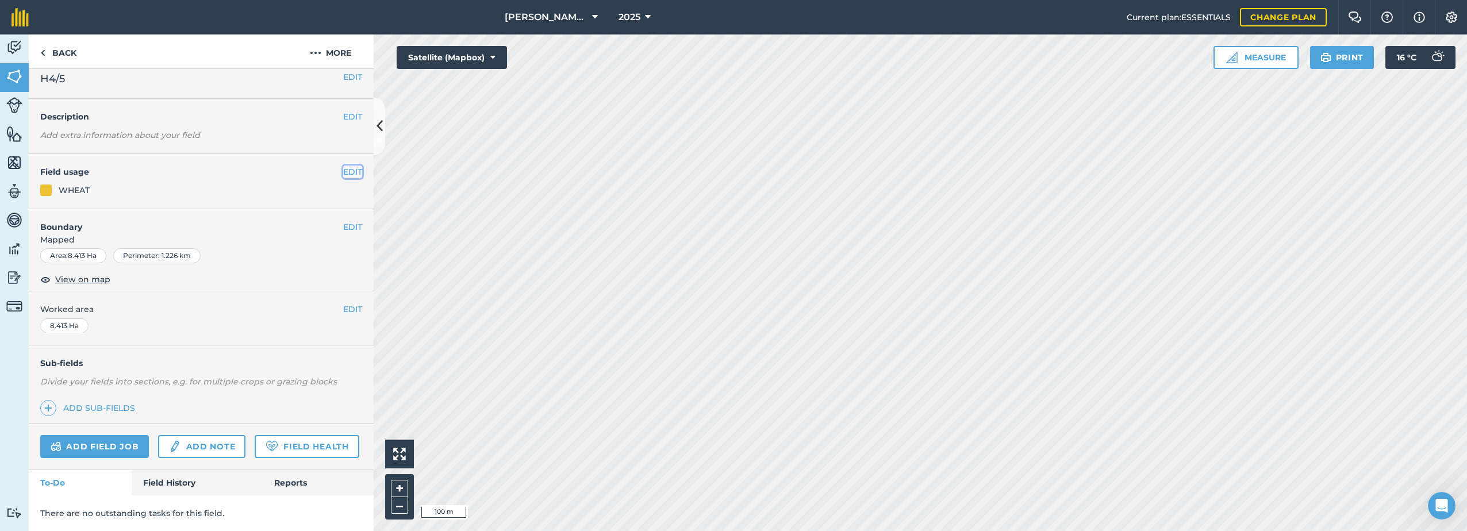
click at [345, 166] on button "EDIT" at bounding box center [352, 172] width 19 height 13
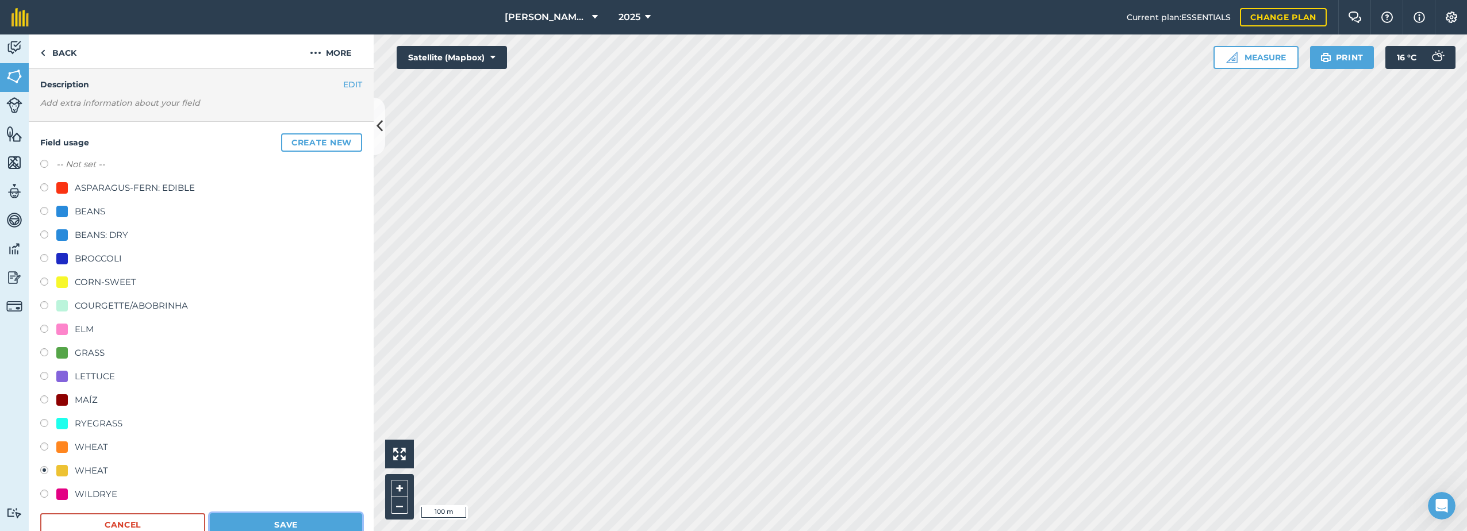
click at [313, 524] on button "Save" at bounding box center [286, 524] width 152 height 23
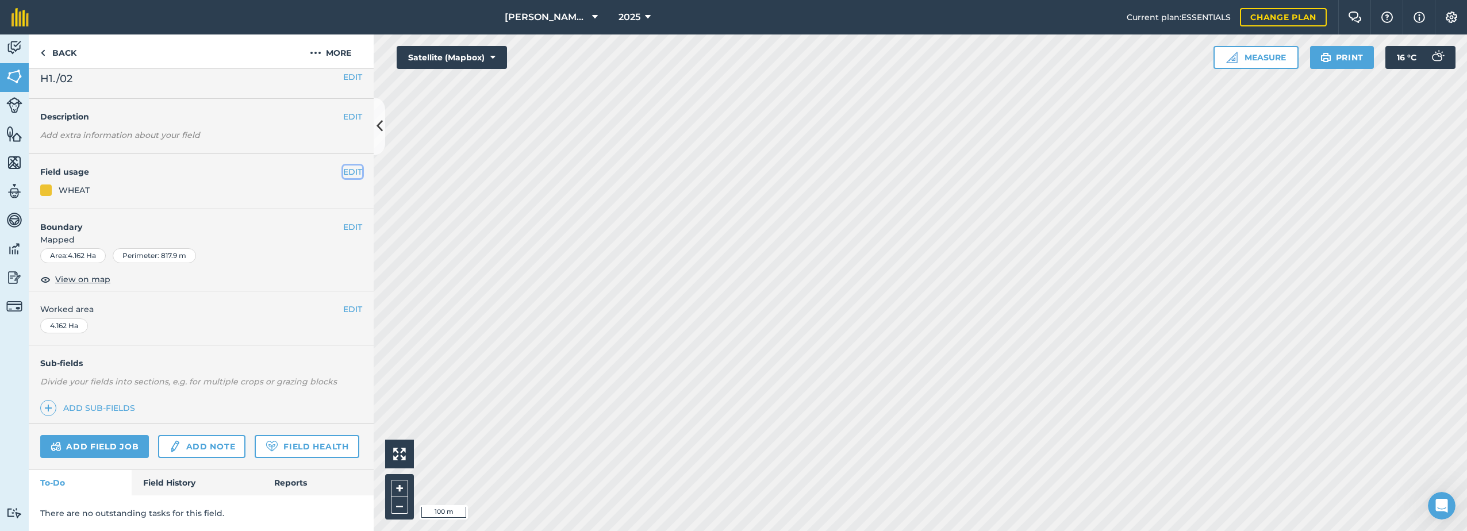
click at [344, 166] on button "EDIT" at bounding box center [352, 172] width 19 height 13
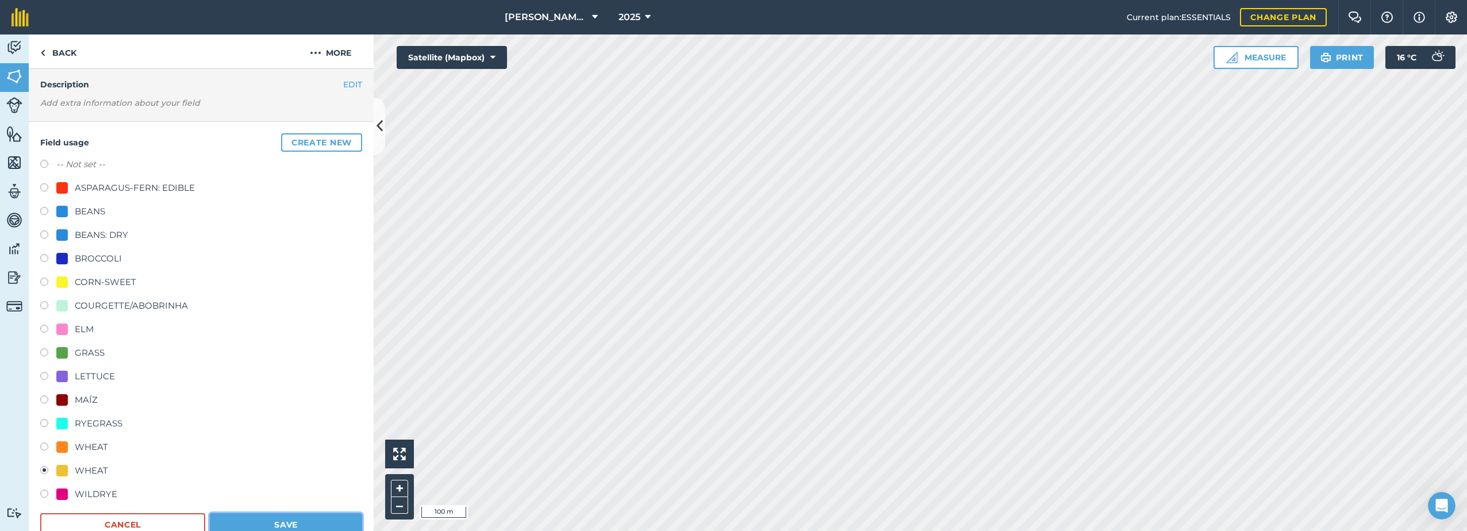
click at [317, 521] on button "Save" at bounding box center [286, 524] width 152 height 23
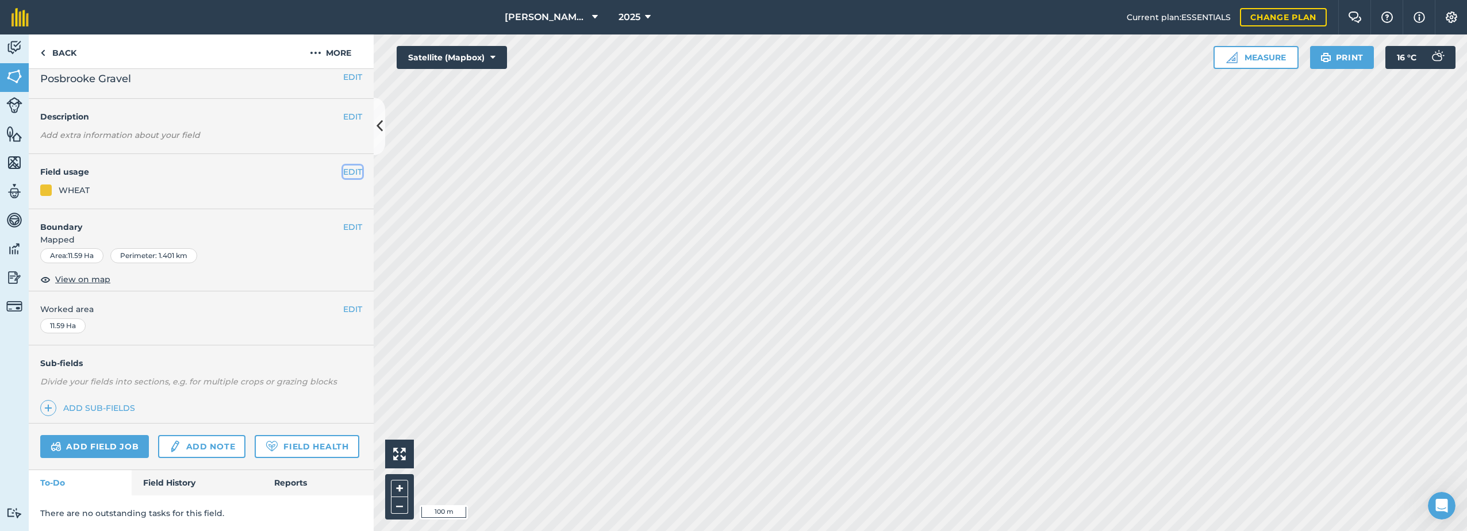
click at [343, 166] on button "EDIT" at bounding box center [352, 172] width 19 height 13
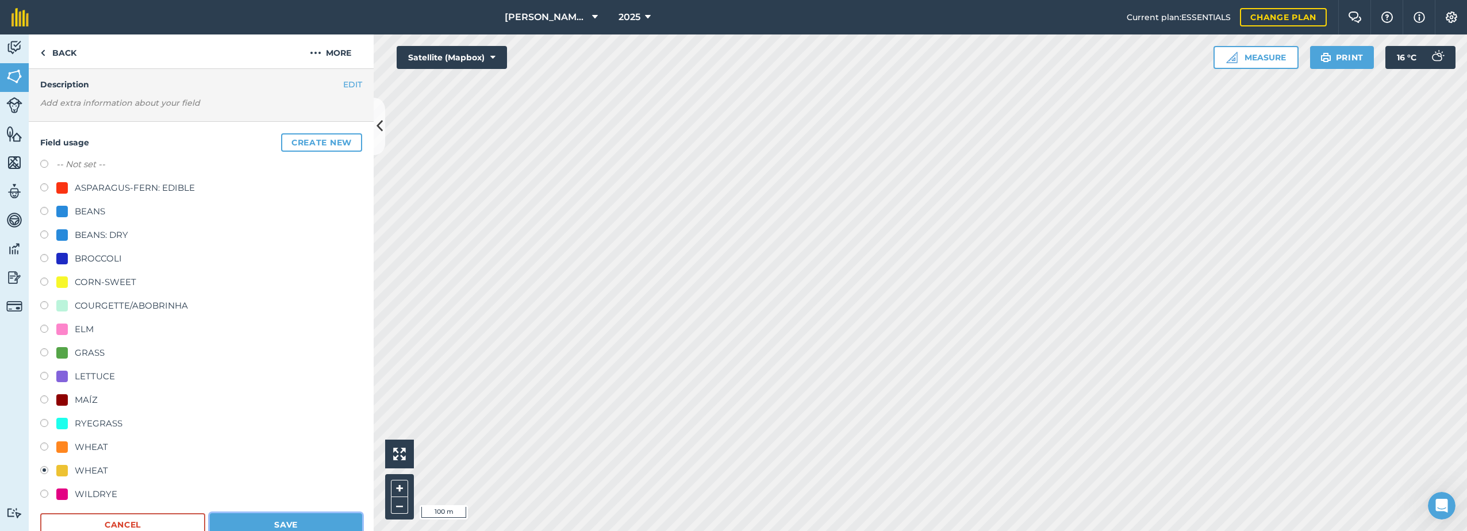
click at [320, 526] on button "Save" at bounding box center [286, 524] width 152 height 23
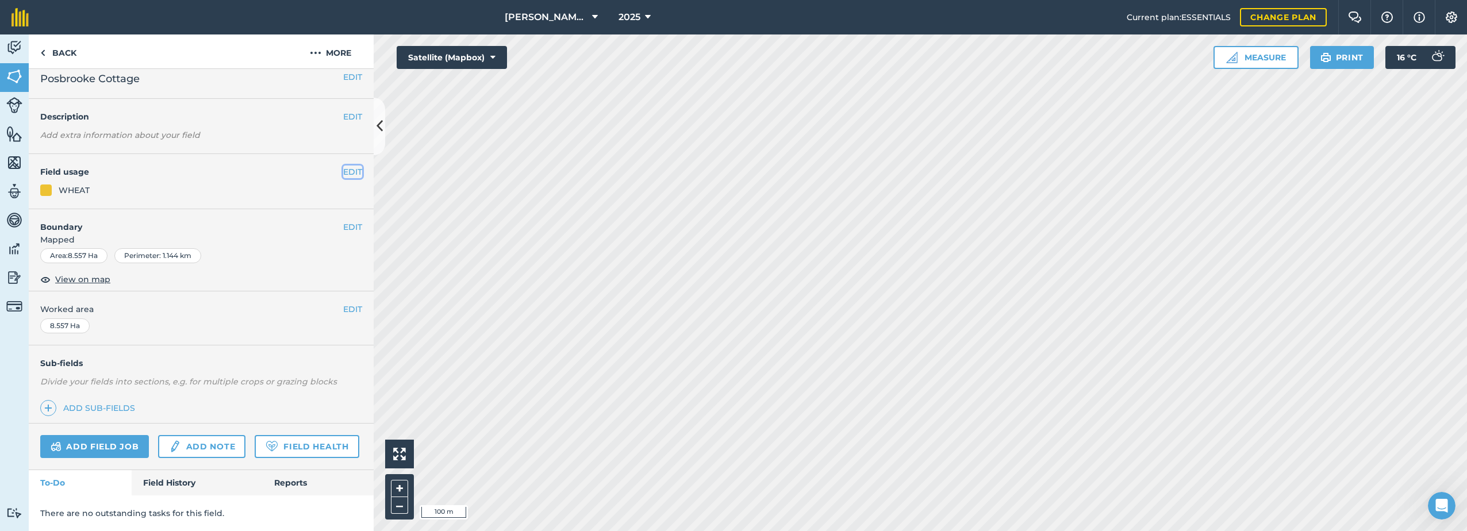
click at [343, 166] on button "EDIT" at bounding box center [352, 172] width 19 height 13
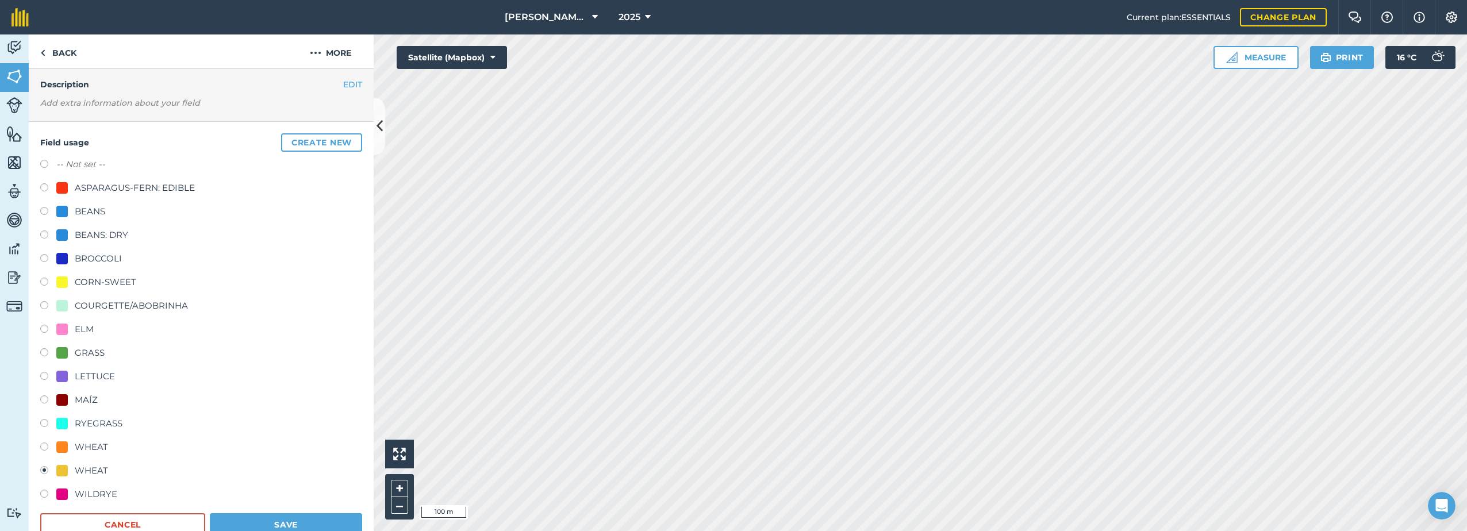
click at [76, 283] on div "CORN-SWEET" at bounding box center [106, 282] width 62 height 14
radio input "true"
radio input "false"
click at [297, 520] on button "Save" at bounding box center [286, 524] width 152 height 23
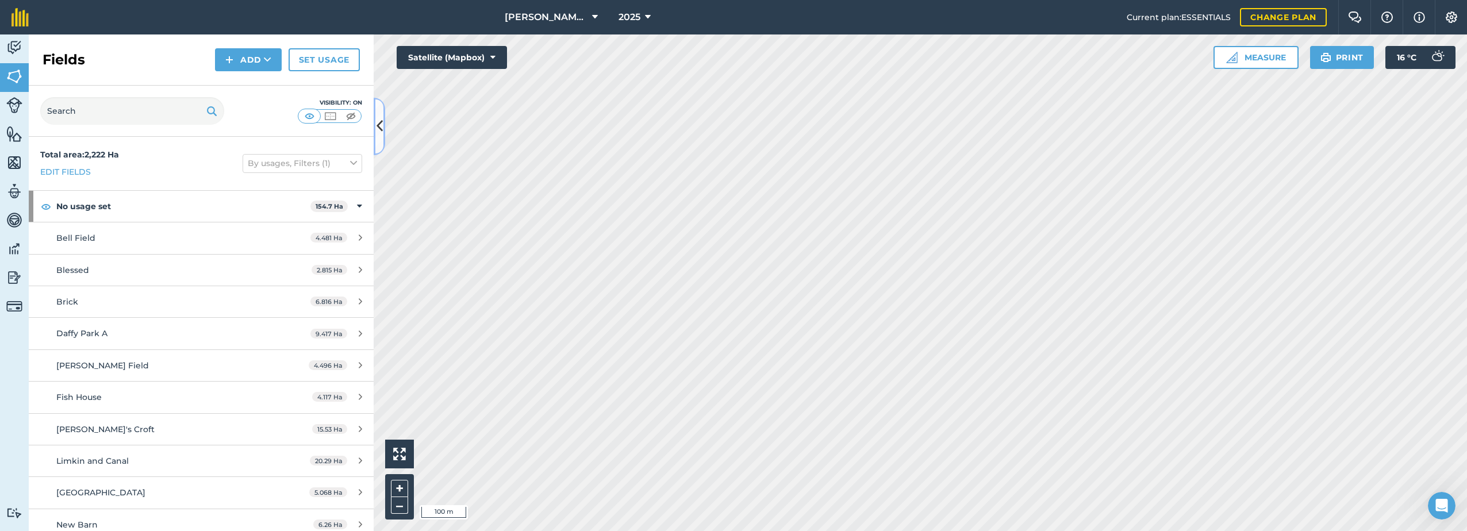
click at [381, 127] on icon at bounding box center [380, 126] width 6 height 20
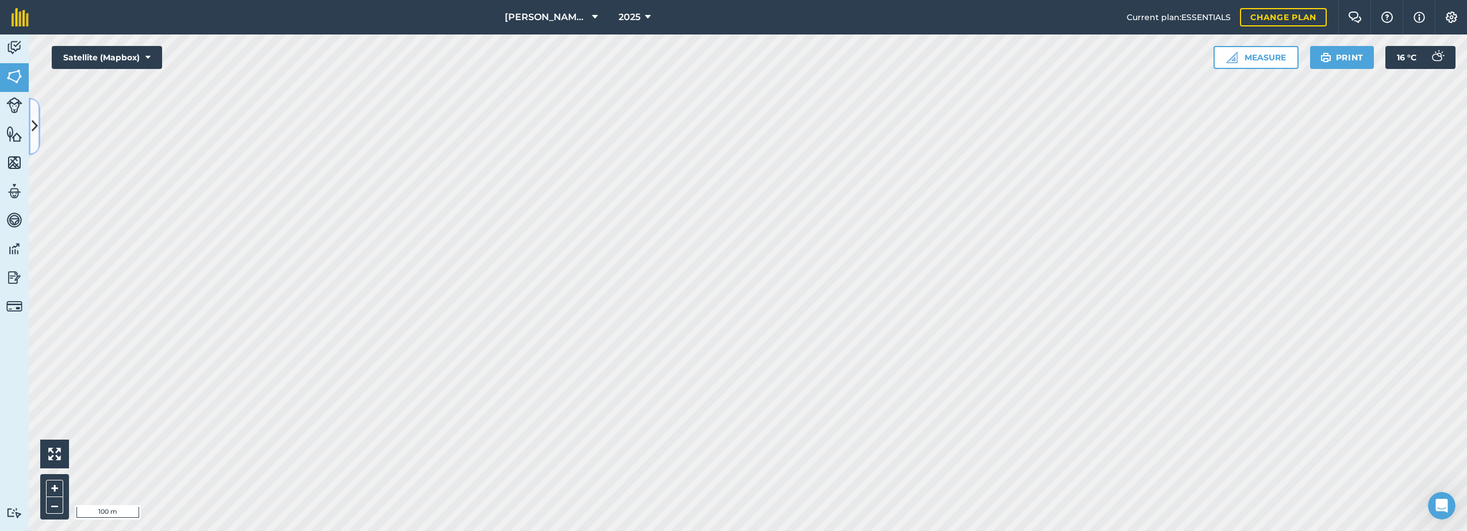
click at [38, 132] on button at bounding box center [34, 126] width 11 height 57
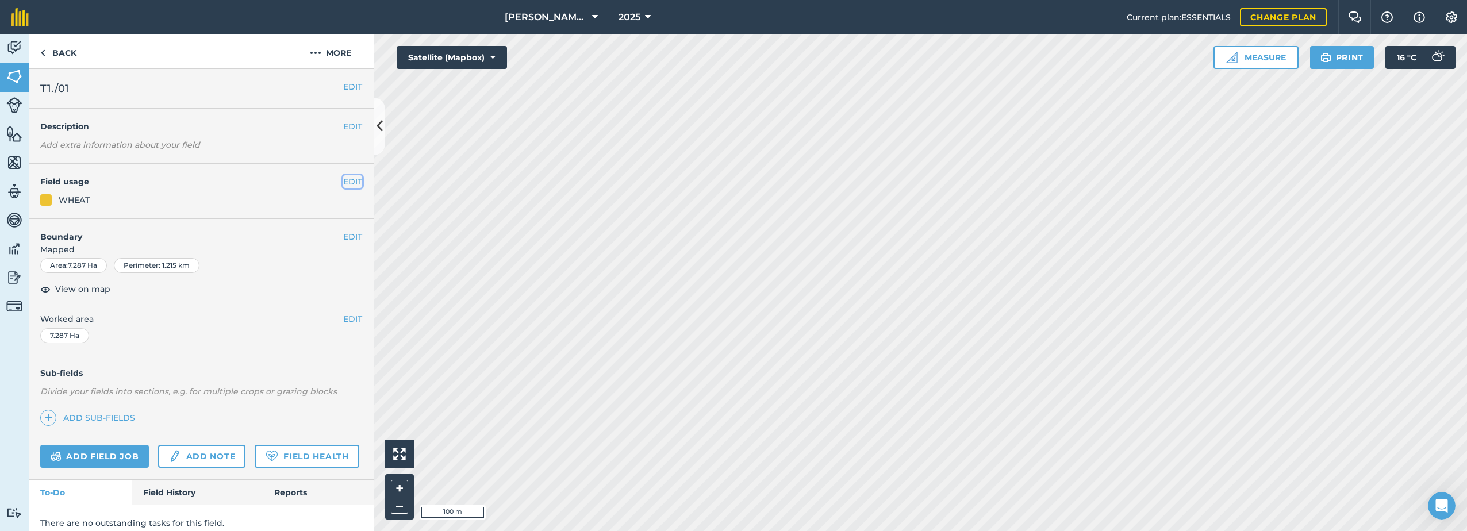
click at [346, 180] on button "EDIT" at bounding box center [352, 181] width 19 height 13
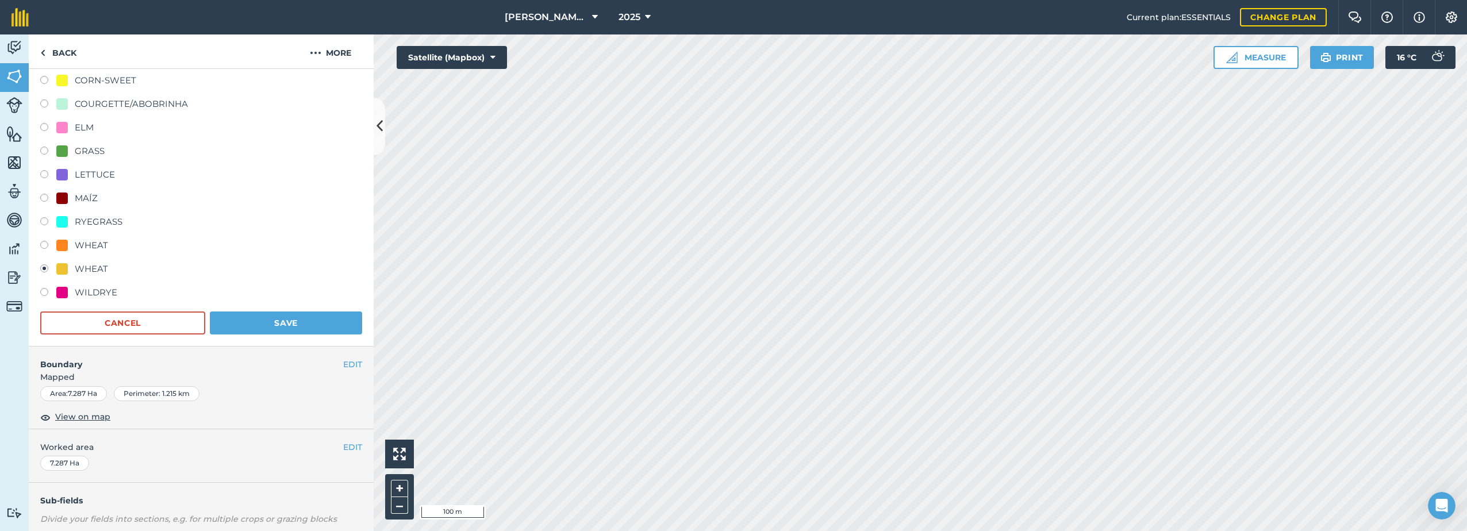
scroll to position [287, 0]
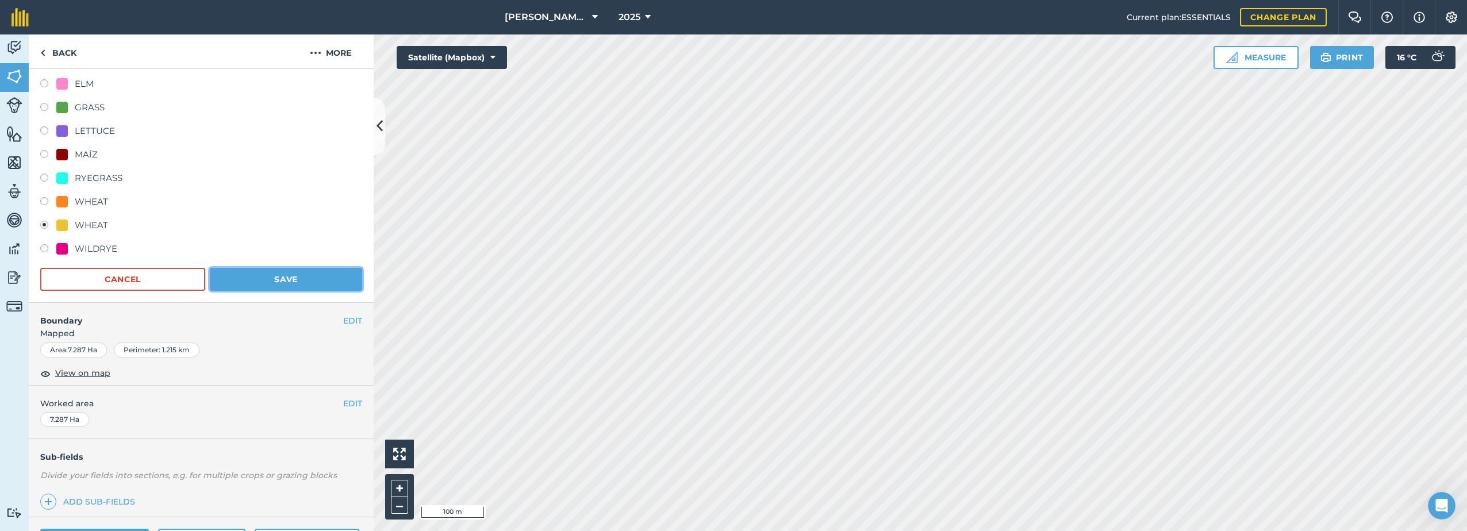
click at [290, 276] on button "Save" at bounding box center [286, 279] width 152 height 23
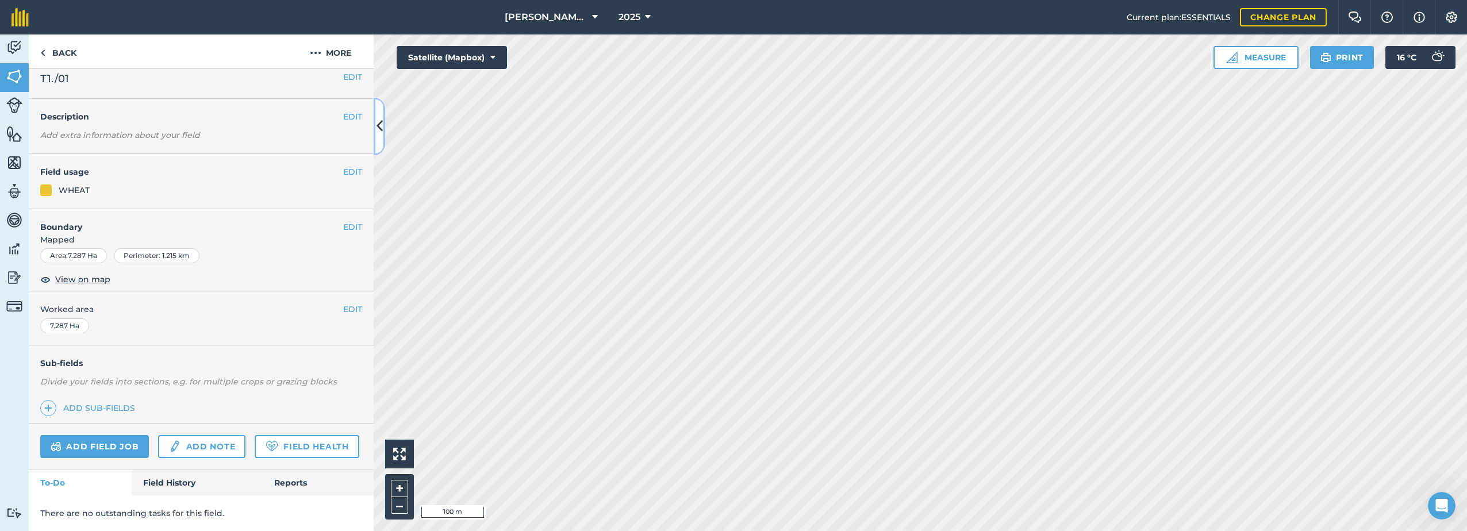
click at [380, 123] on icon at bounding box center [380, 126] width 6 height 20
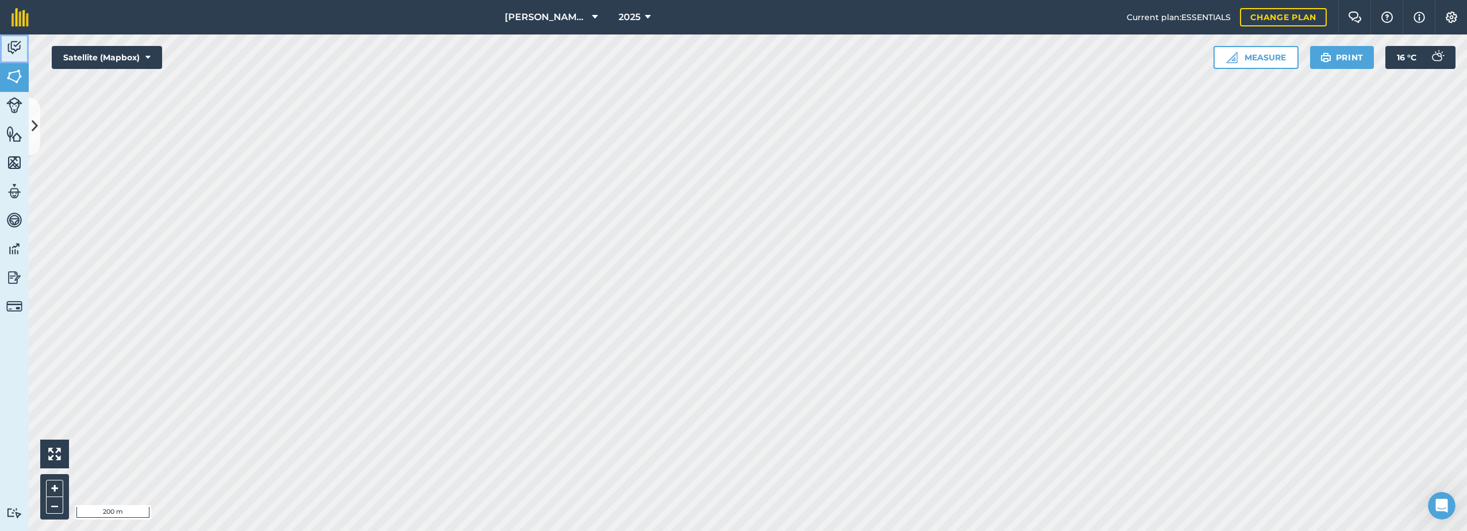
click at [21, 50] on img at bounding box center [14, 47] width 16 height 17
click at [14, 517] on img at bounding box center [14, 513] width 16 height 11
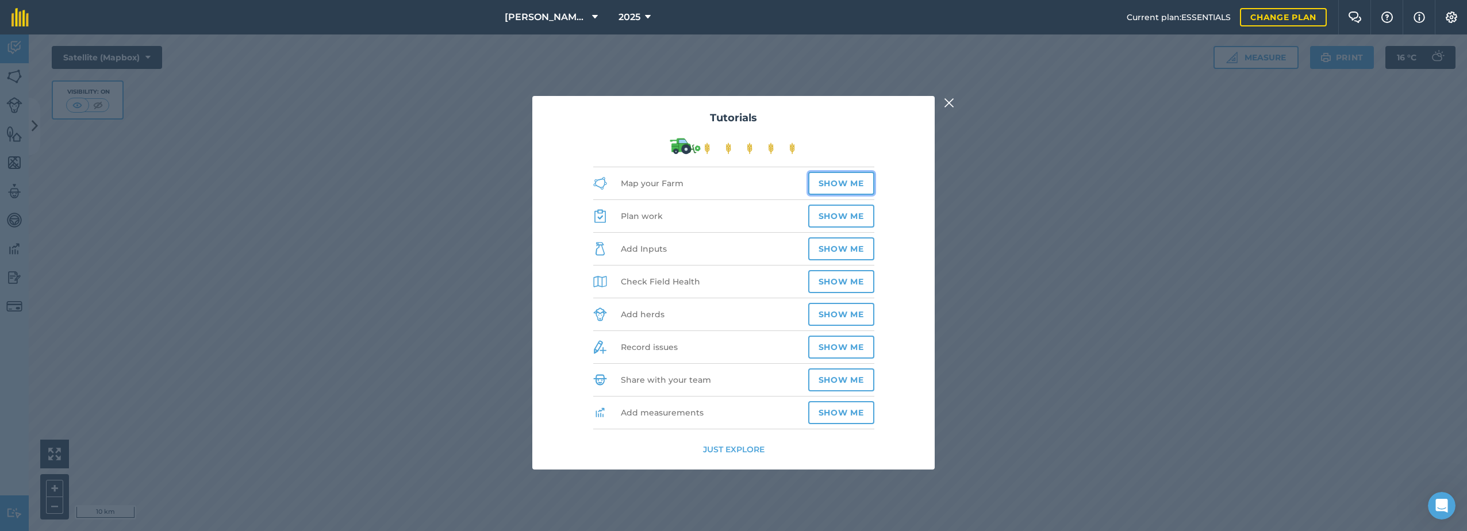
click at [837, 186] on button "Show me" at bounding box center [841, 183] width 66 height 23
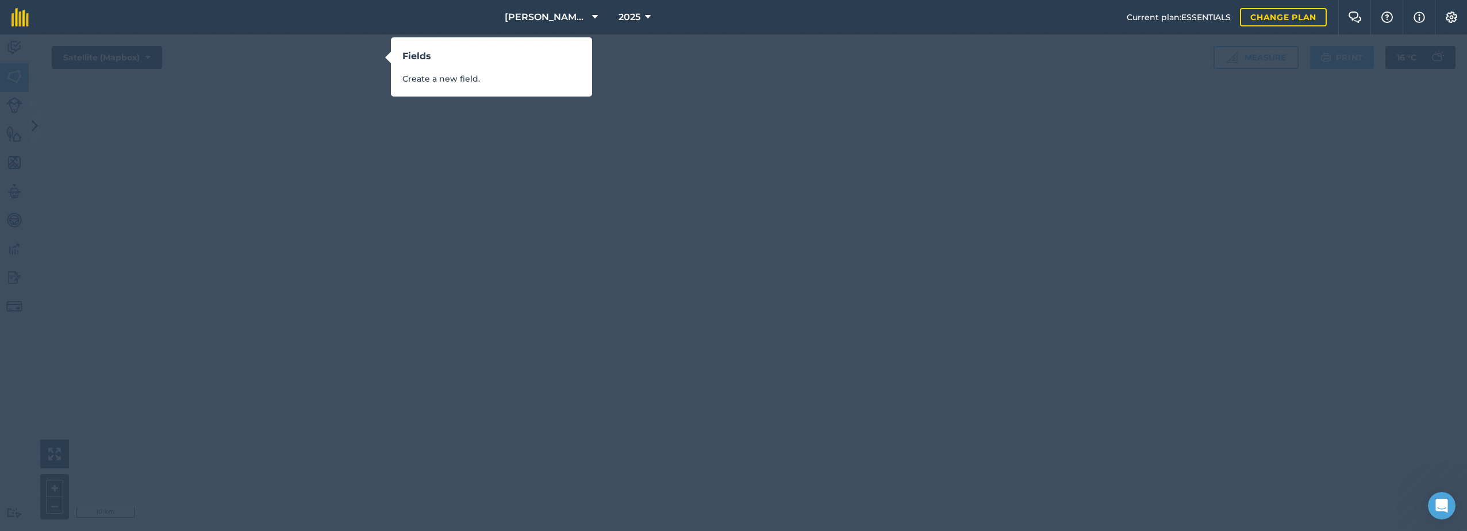
click at [381, 56] on div "Fields Create a new field." at bounding box center [733, 265] width 1467 height 531
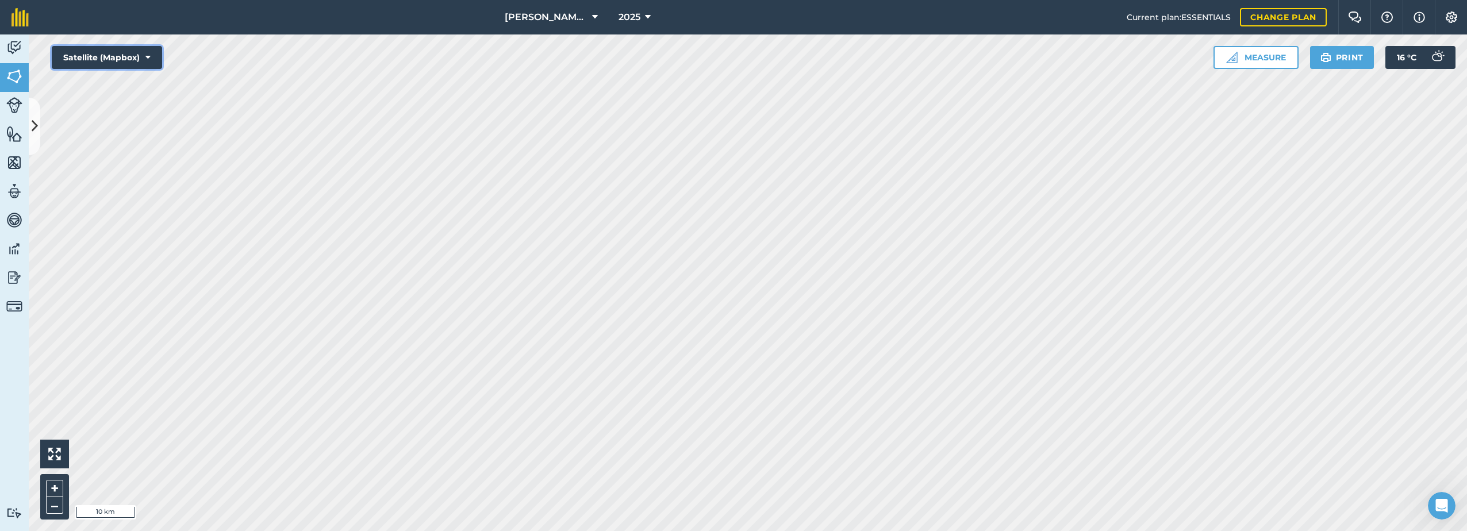
click at [147, 54] on icon at bounding box center [147, 57] width 5 height 11
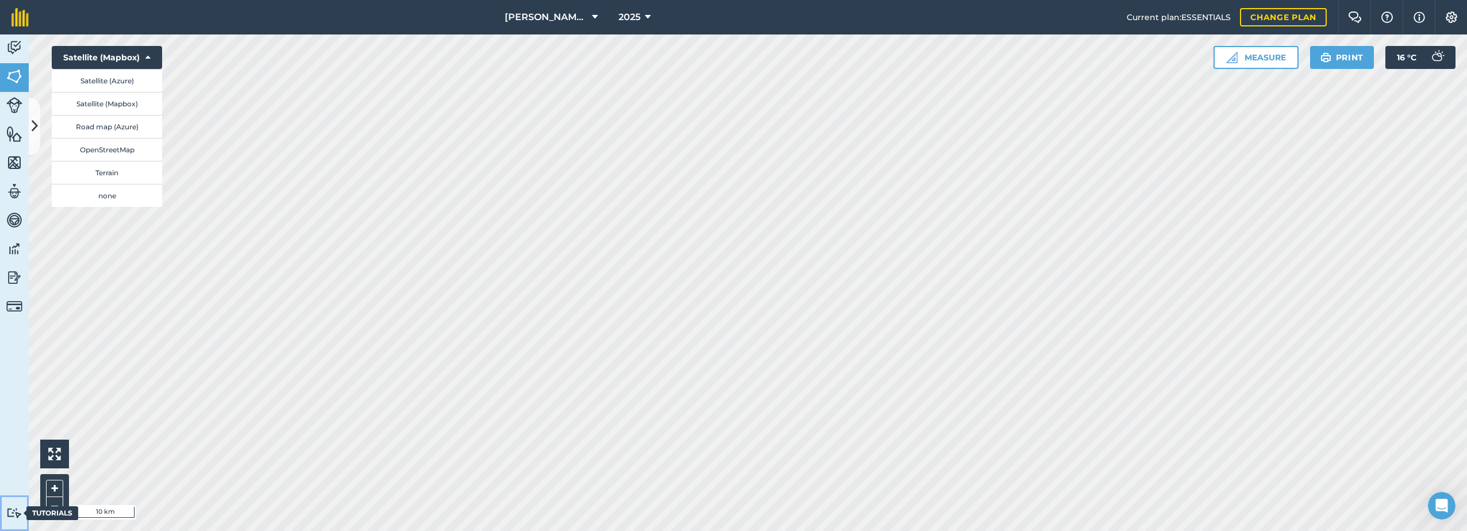
click at [10, 514] on img at bounding box center [14, 513] width 16 height 11
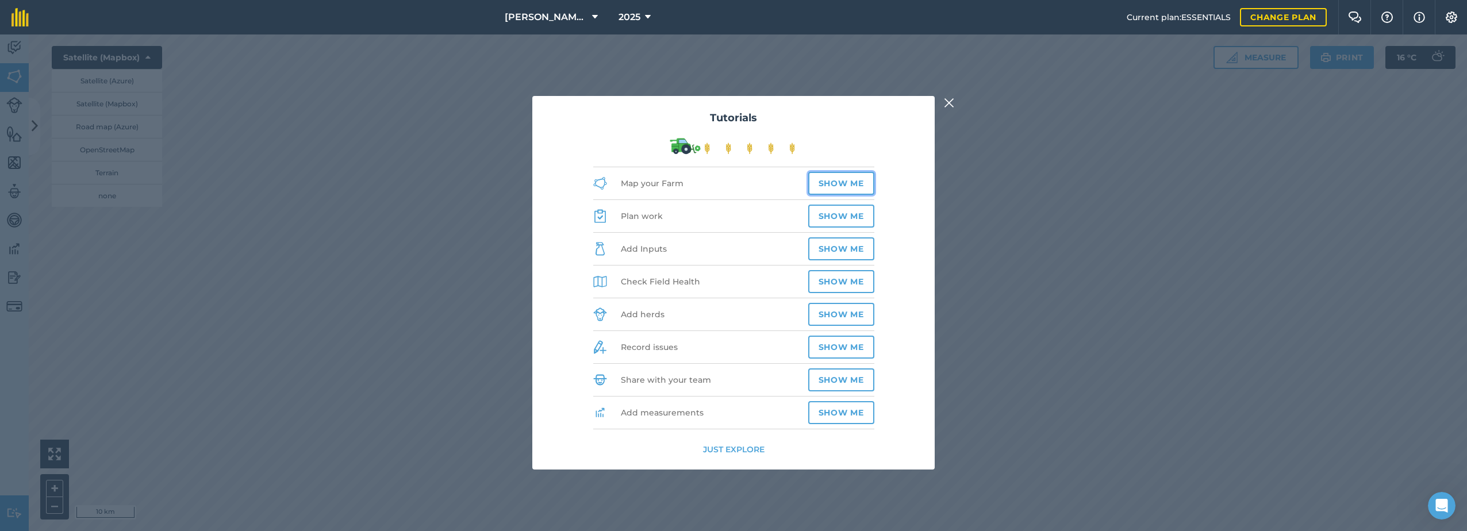
click at [828, 180] on button "Show me" at bounding box center [841, 183] width 66 height 23
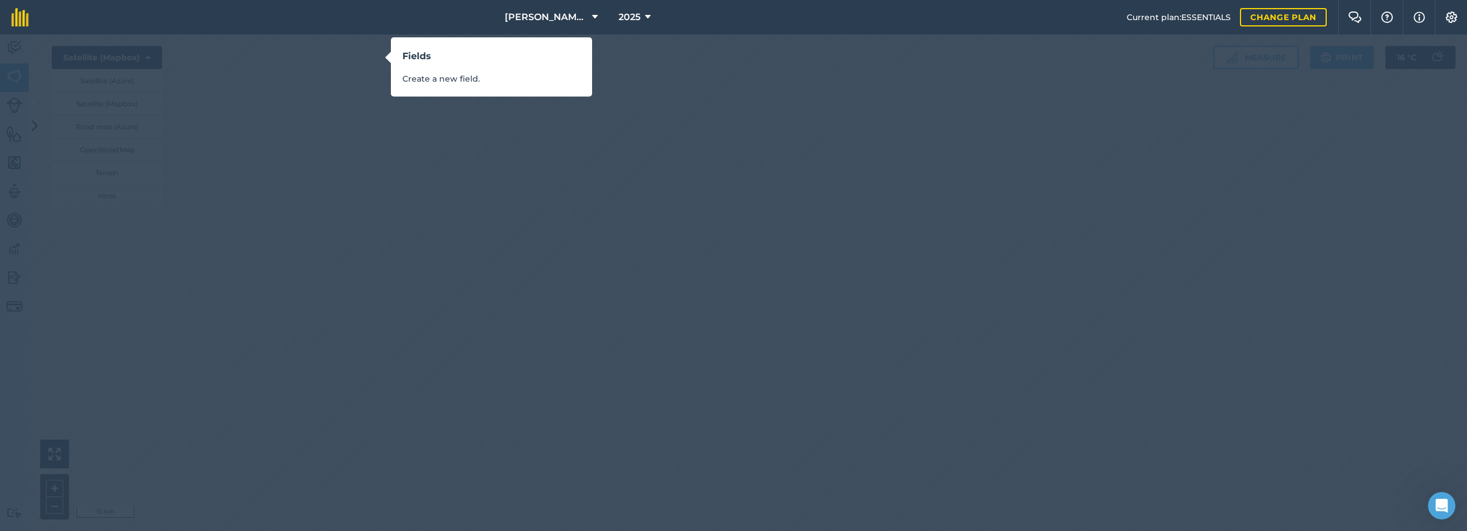
click at [485, 57] on h3 "Fields" at bounding box center [491, 56] width 178 height 15
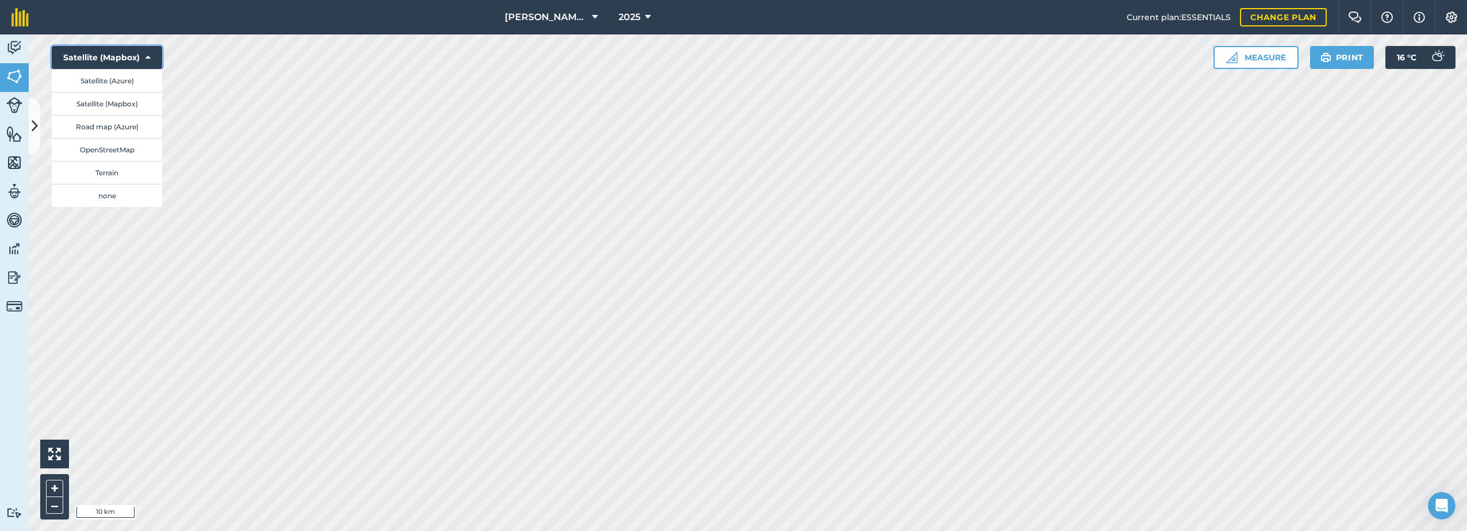
click at [151, 53] on button "Satellite (Mapbox)" at bounding box center [107, 57] width 110 height 23
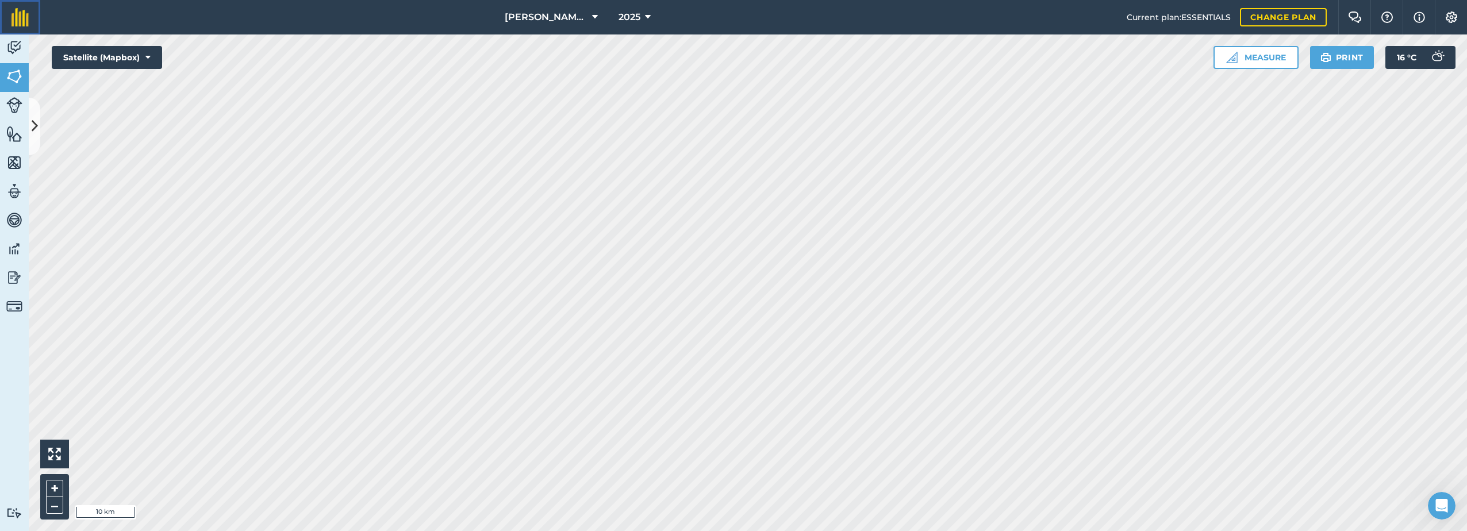
click at [20, 20] on img at bounding box center [19, 17] width 17 height 18
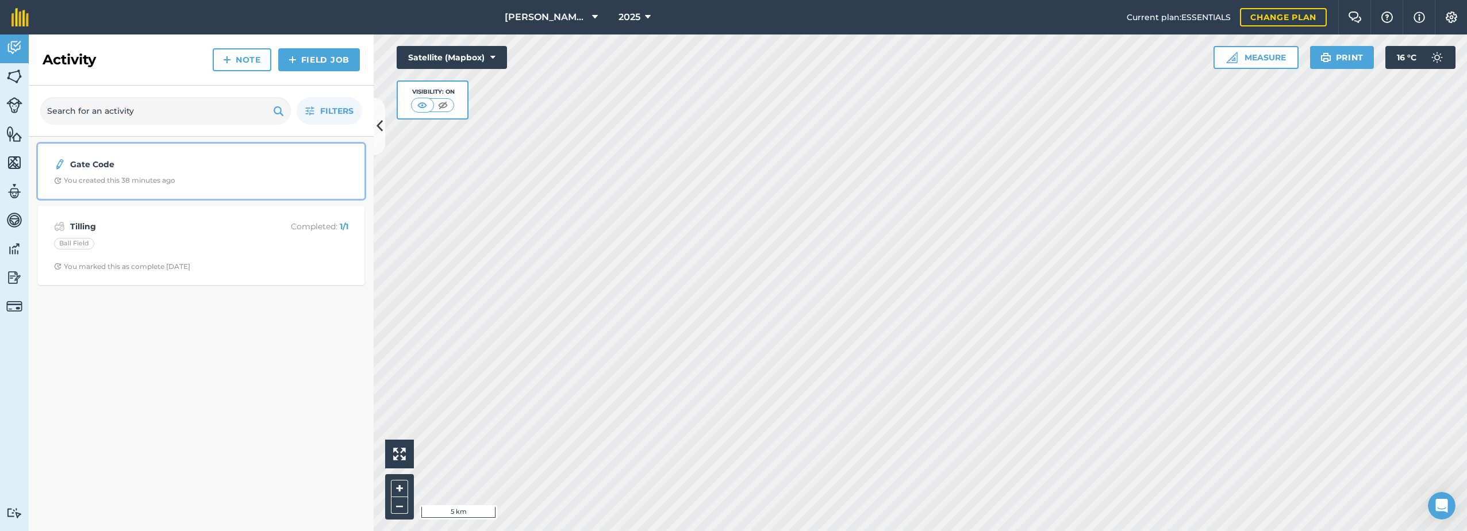
click at [113, 162] on strong "Gate Code" at bounding box center [161, 164] width 182 height 13
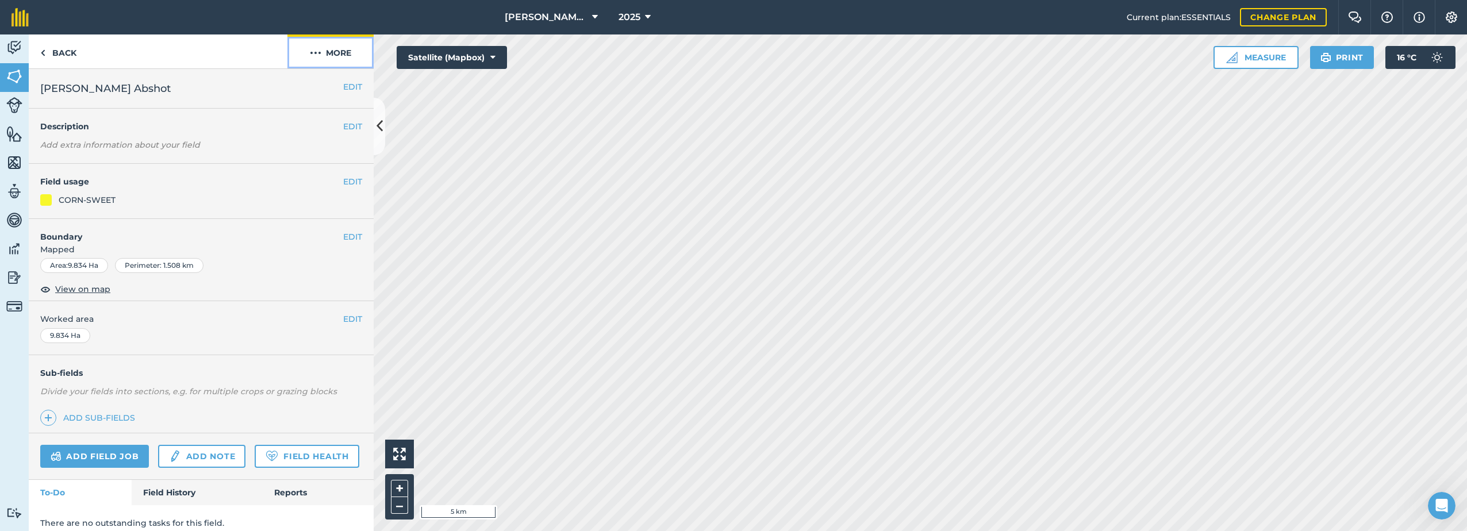
click at [335, 51] on button "More" at bounding box center [330, 51] width 86 height 34
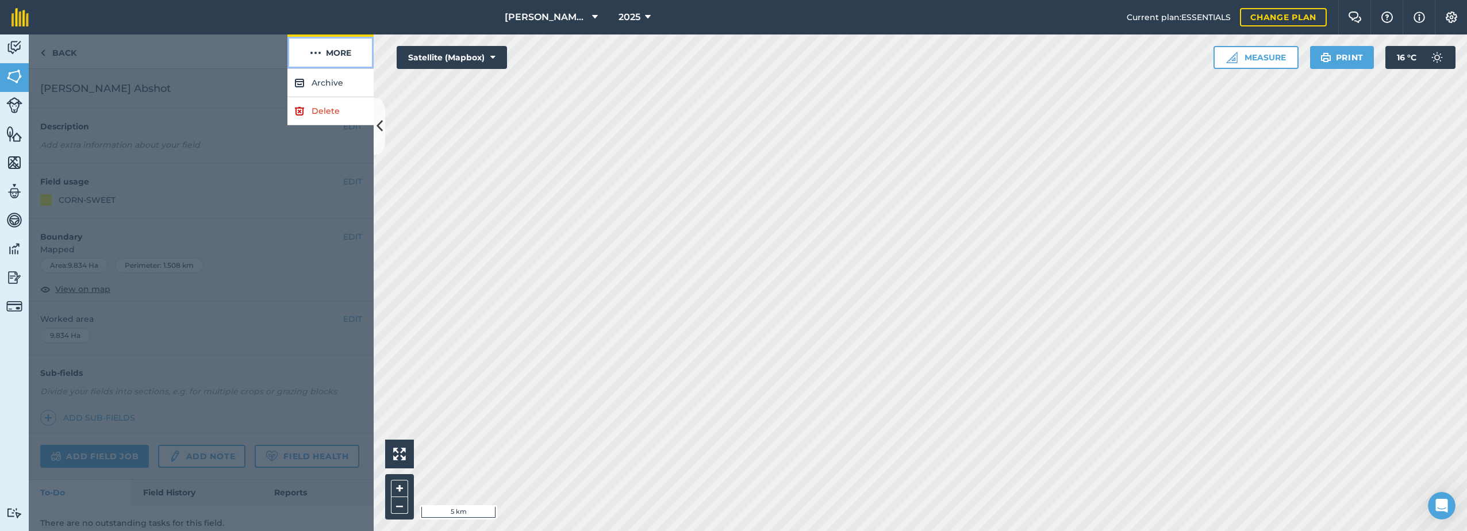
click at [335, 51] on button "More" at bounding box center [330, 51] width 86 height 34
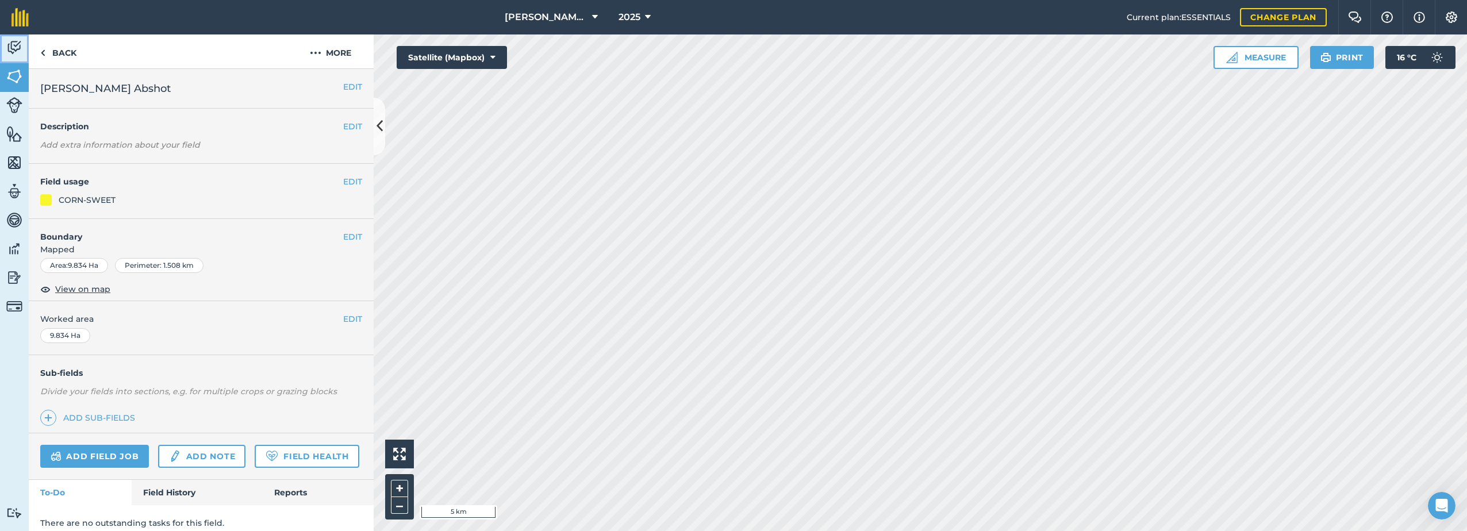
click at [16, 49] on img at bounding box center [14, 47] width 16 height 17
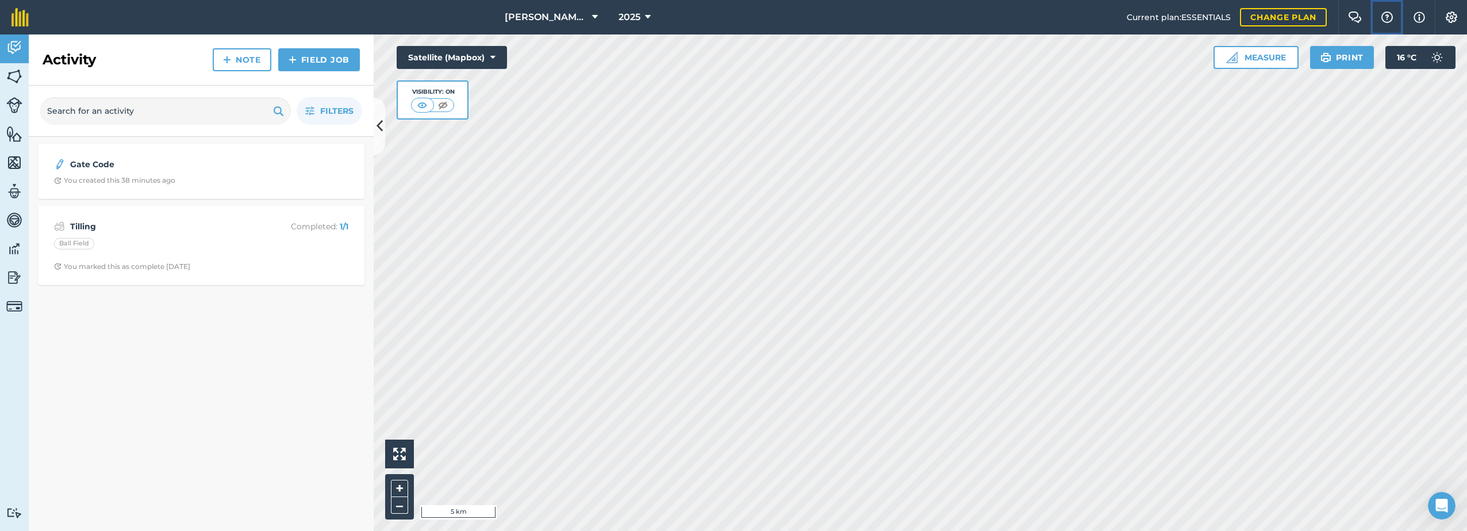
click at [1383, 16] on img at bounding box center [1387, 16] width 14 height 11
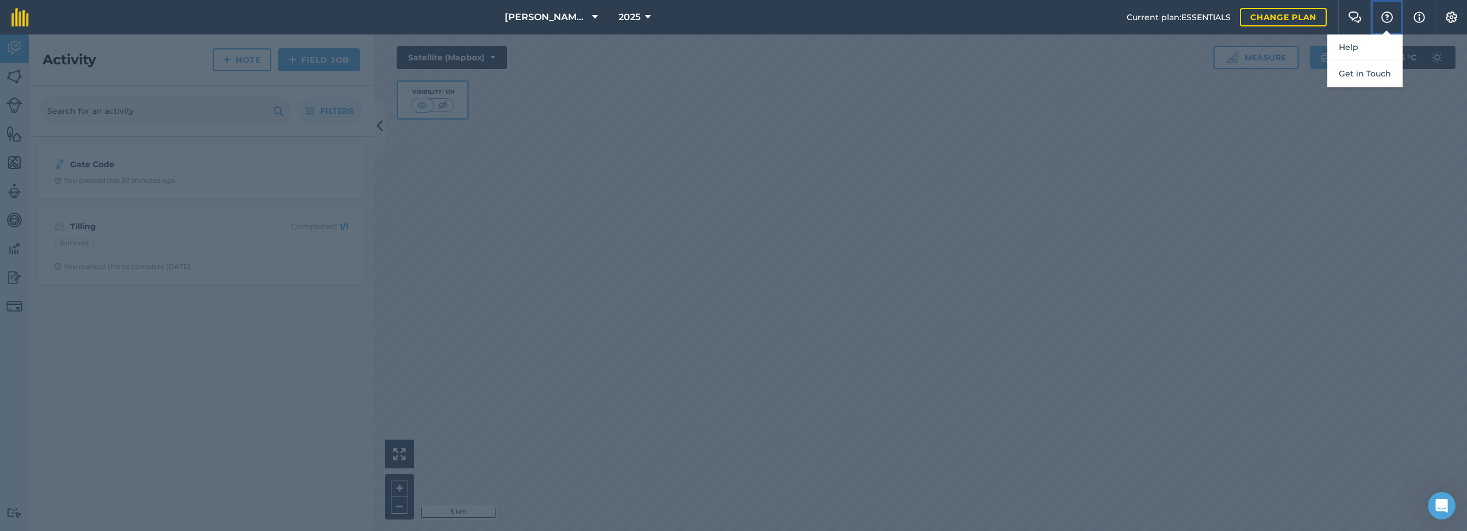
click at [1383, 16] on img at bounding box center [1387, 16] width 14 height 11
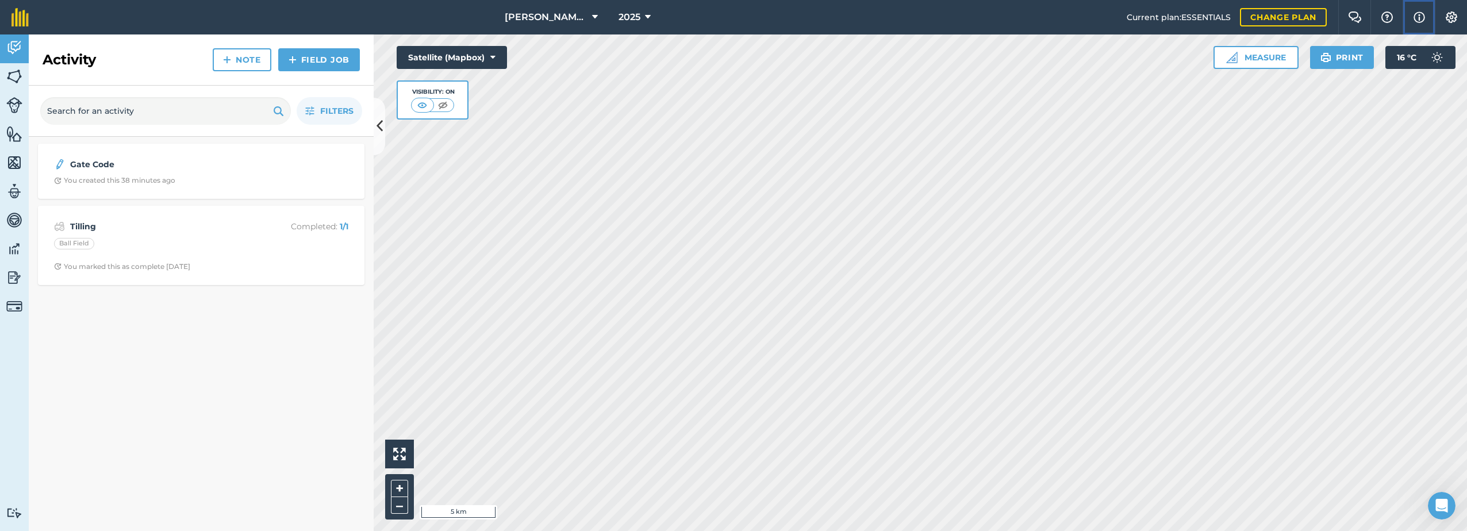
click at [1428, 14] on button "Info" at bounding box center [1419, 17] width 32 height 34
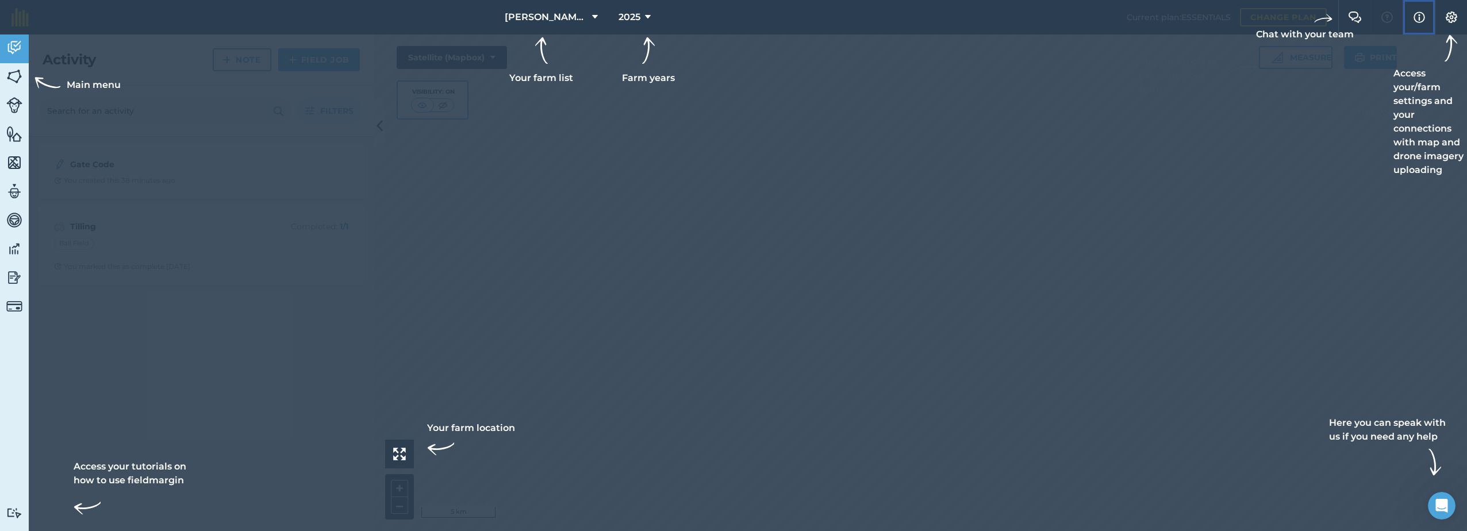
click at [1427, 14] on button "Info" at bounding box center [1419, 17] width 32 height 34
click at [1451, 13] on img at bounding box center [1452, 16] width 14 height 11
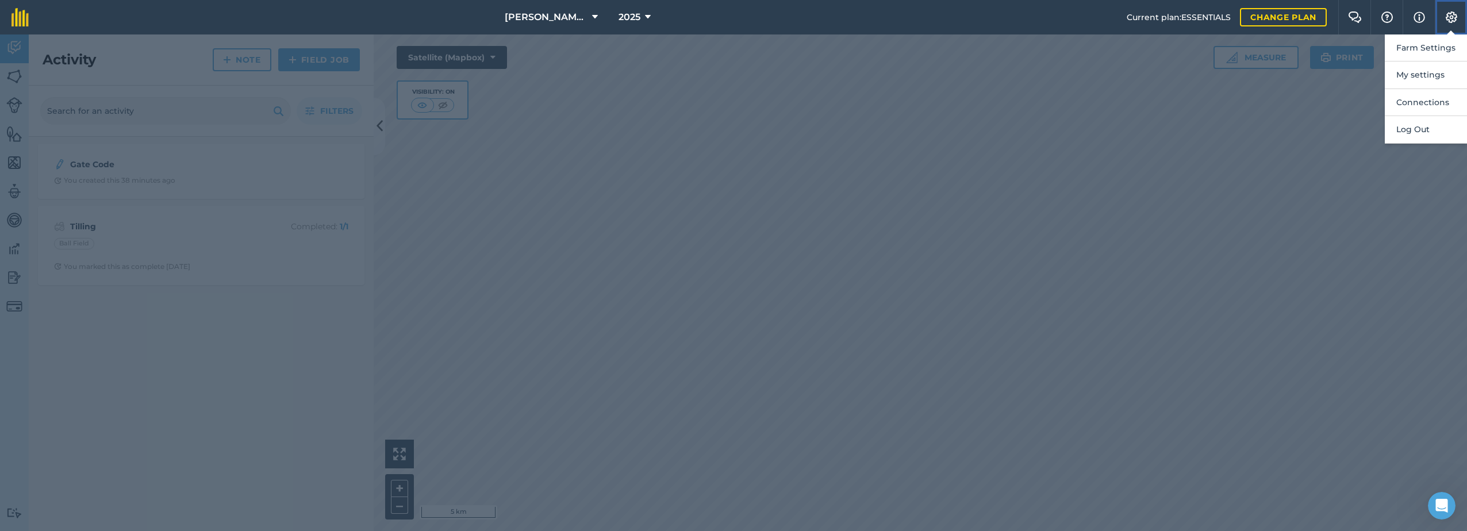
click at [1450, 13] on img at bounding box center [1452, 16] width 14 height 11
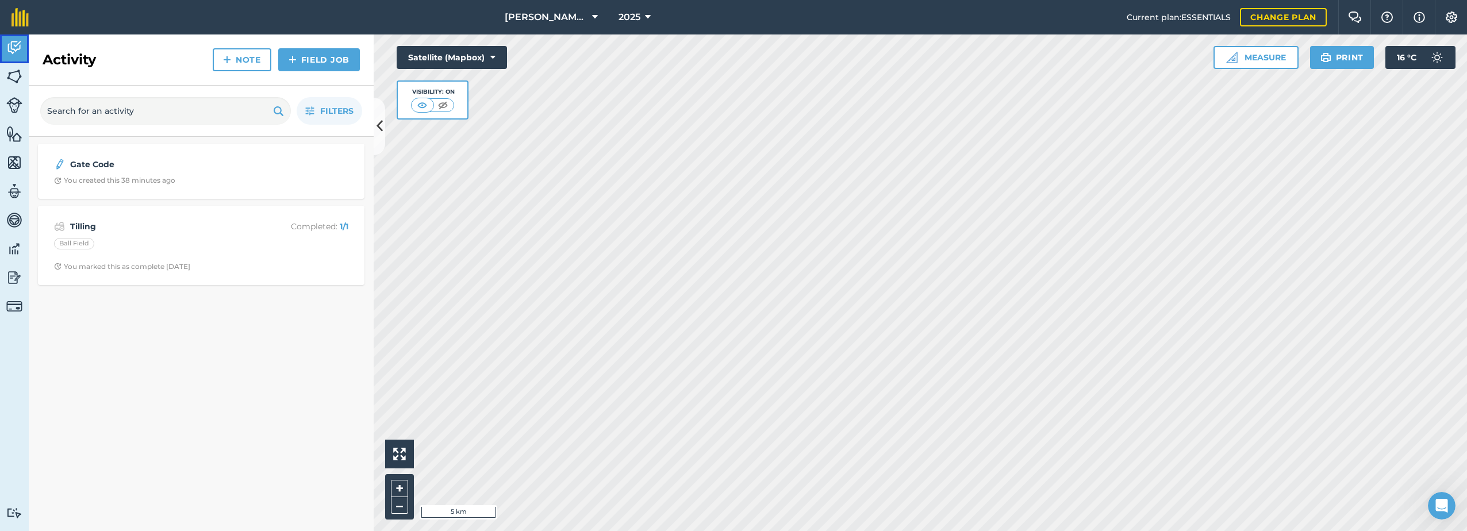
click at [10, 43] on img at bounding box center [14, 47] width 16 height 17
click at [14, 75] on img at bounding box center [14, 76] width 16 height 17
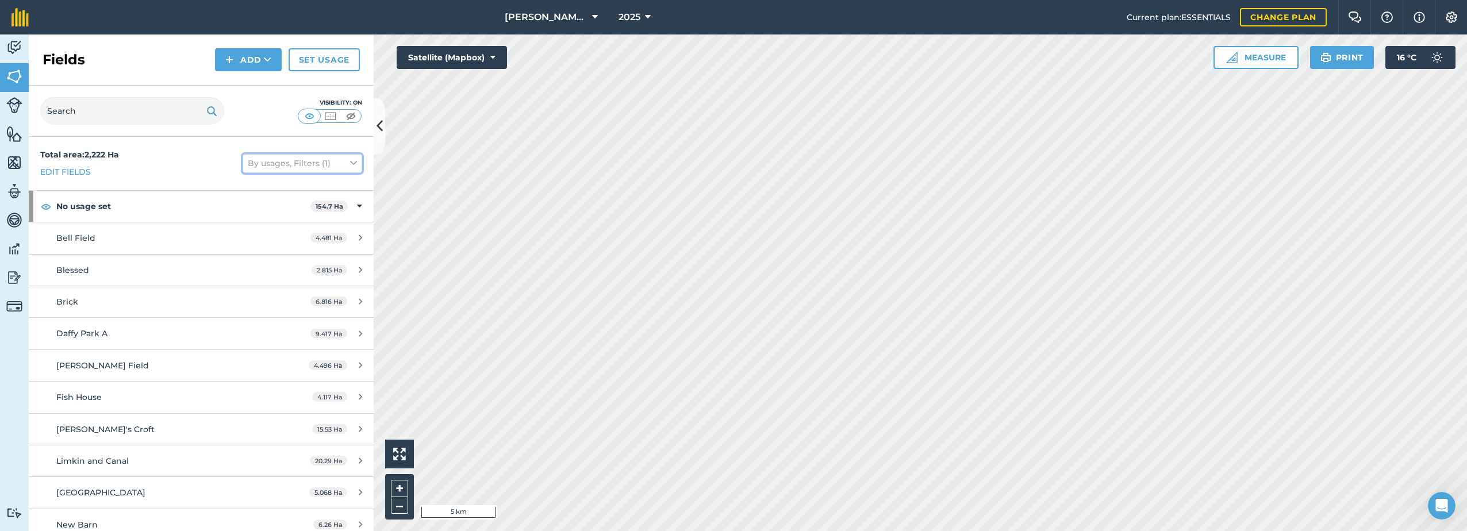
click at [350, 158] on icon at bounding box center [353, 163] width 7 height 13
click at [9, 20] on link at bounding box center [20, 17] width 40 height 34
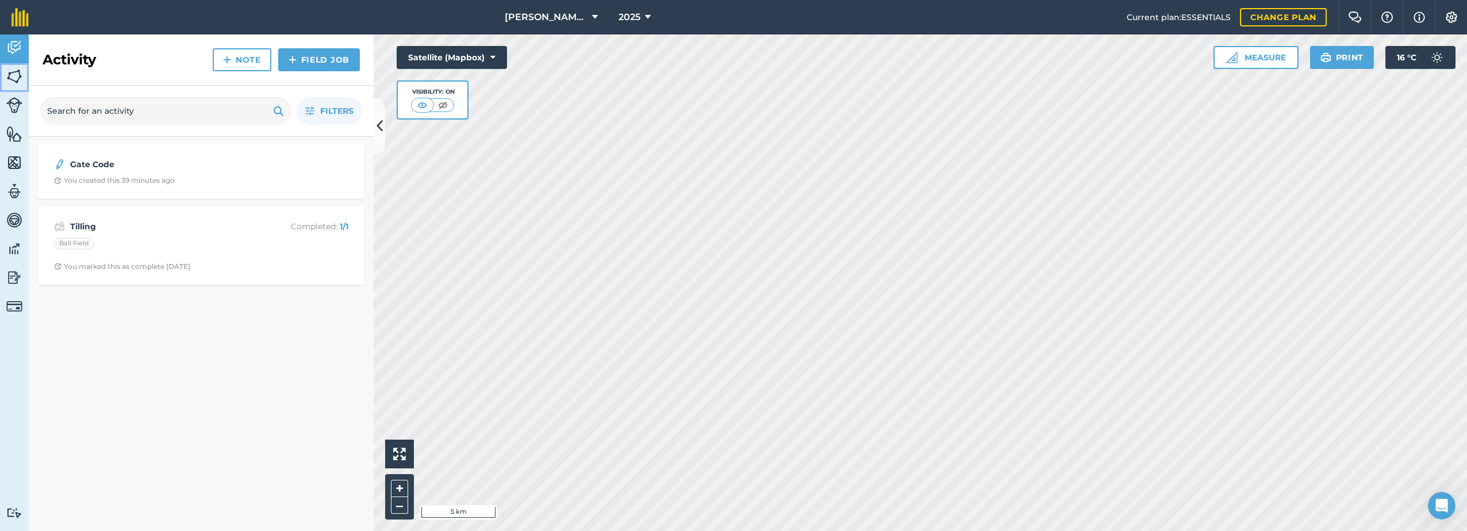
click at [18, 79] on img at bounding box center [14, 76] width 16 height 17
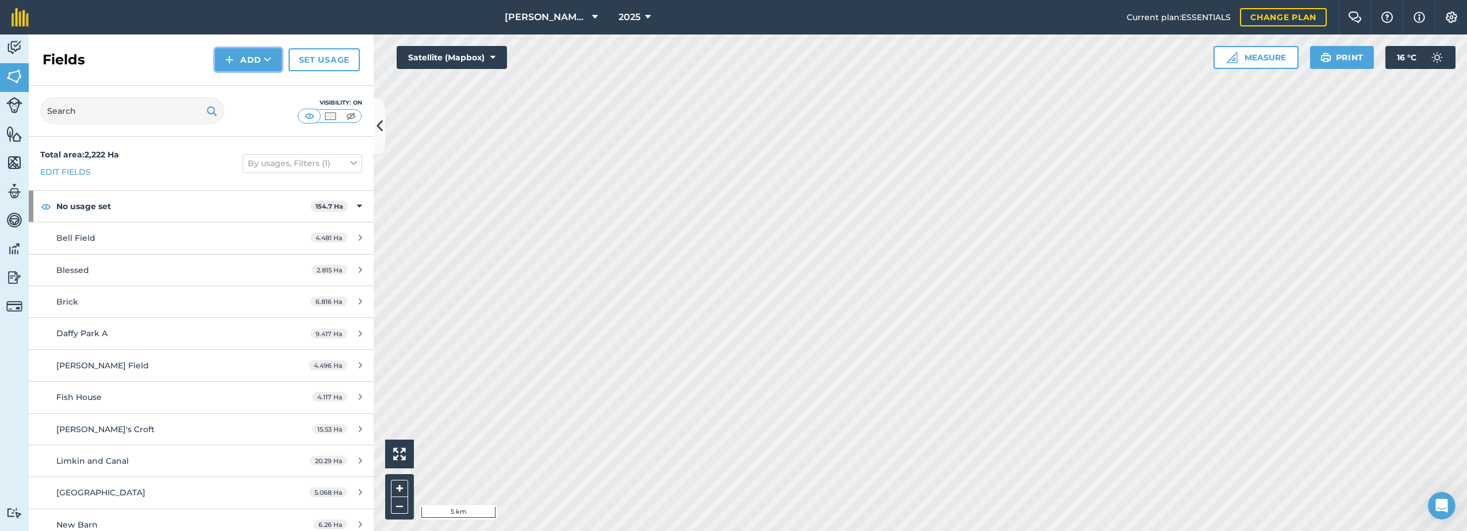
click at [225, 57] on button "Add" at bounding box center [248, 59] width 67 height 23
click at [240, 114] on link "Import" at bounding box center [248, 111] width 63 height 25
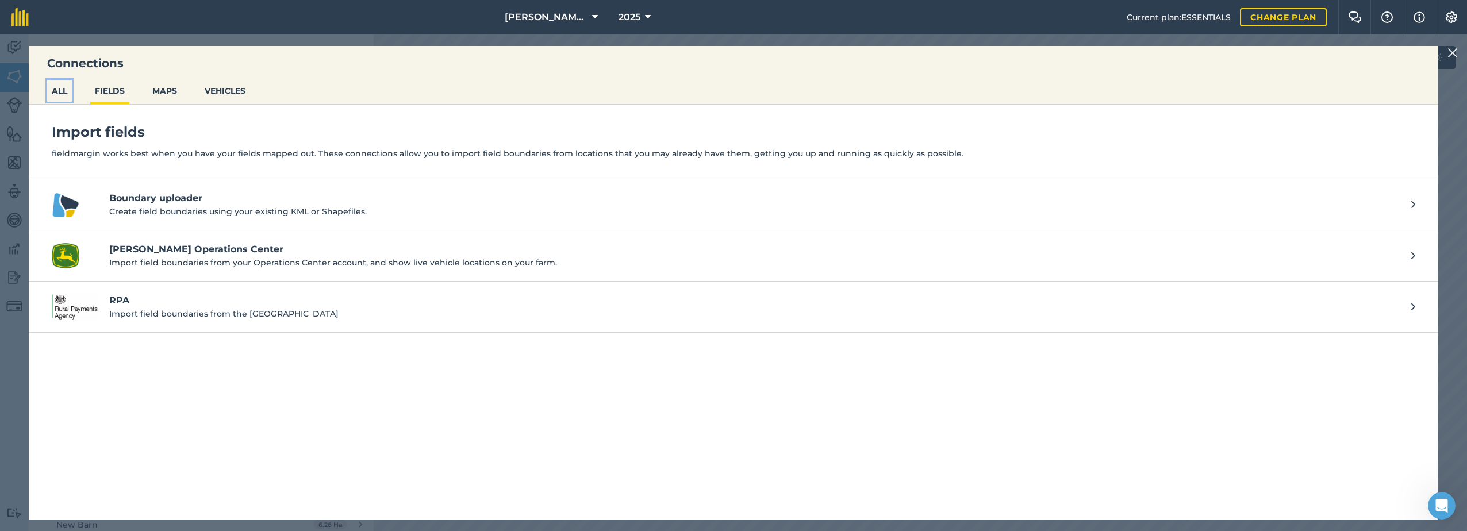
click at [58, 92] on button "ALL" at bounding box center [59, 91] width 25 height 22
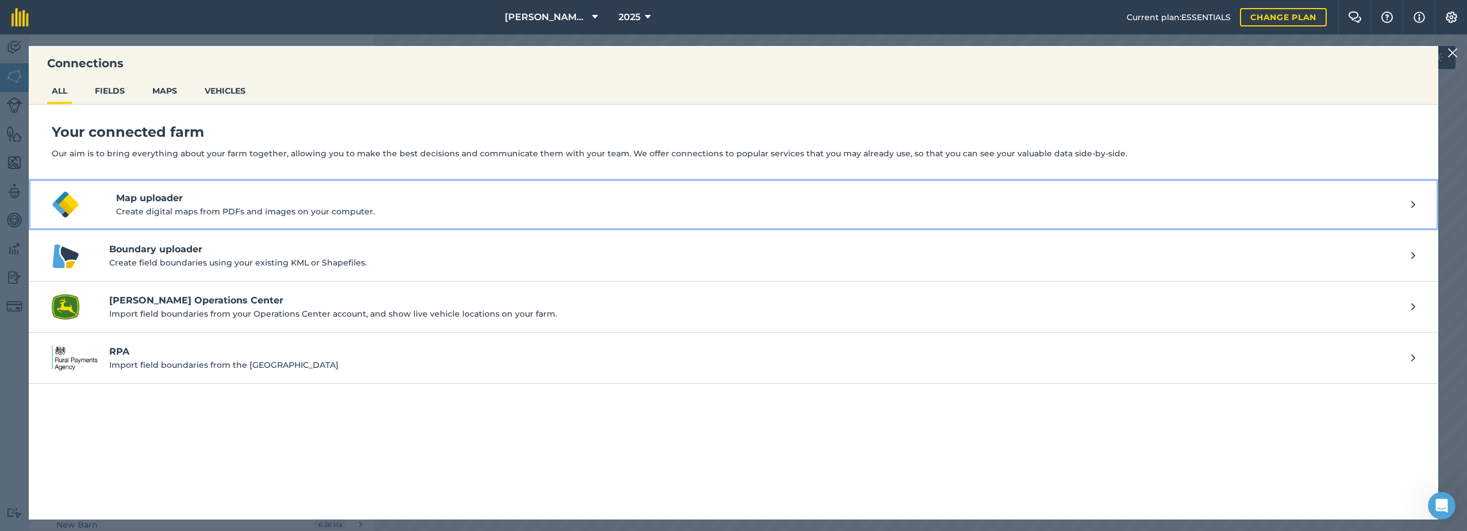
click at [183, 201] on h4 "Map uploader" at bounding box center [763, 198] width 1295 height 14
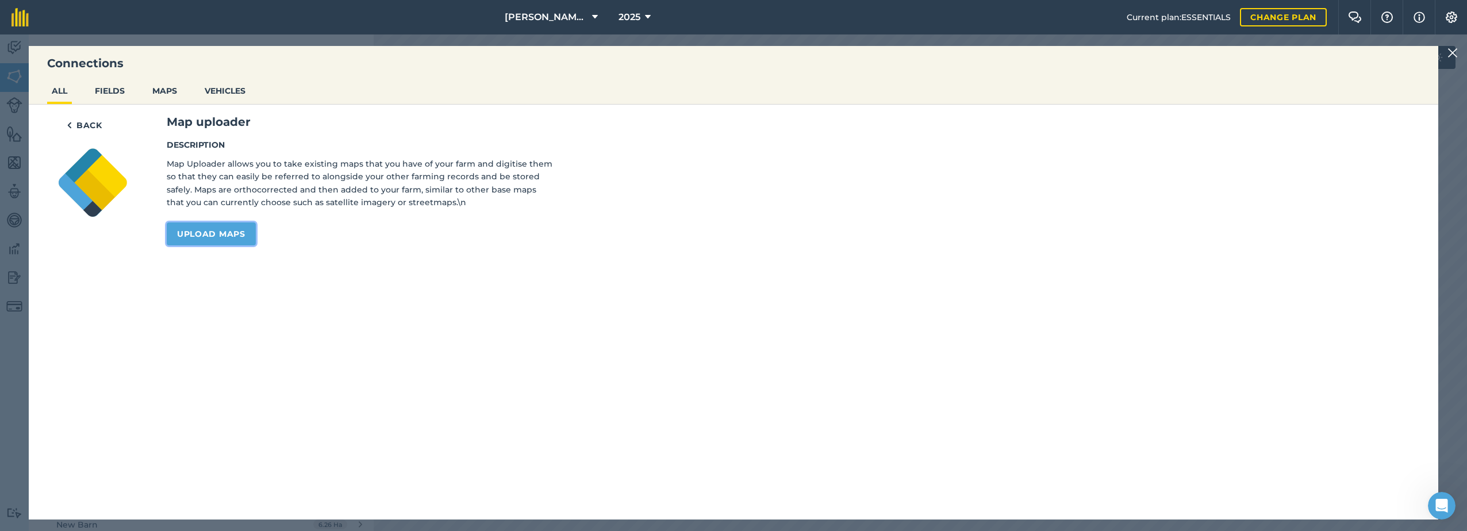
click at [217, 237] on link "Upload maps" at bounding box center [211, 233] width 89 height 23
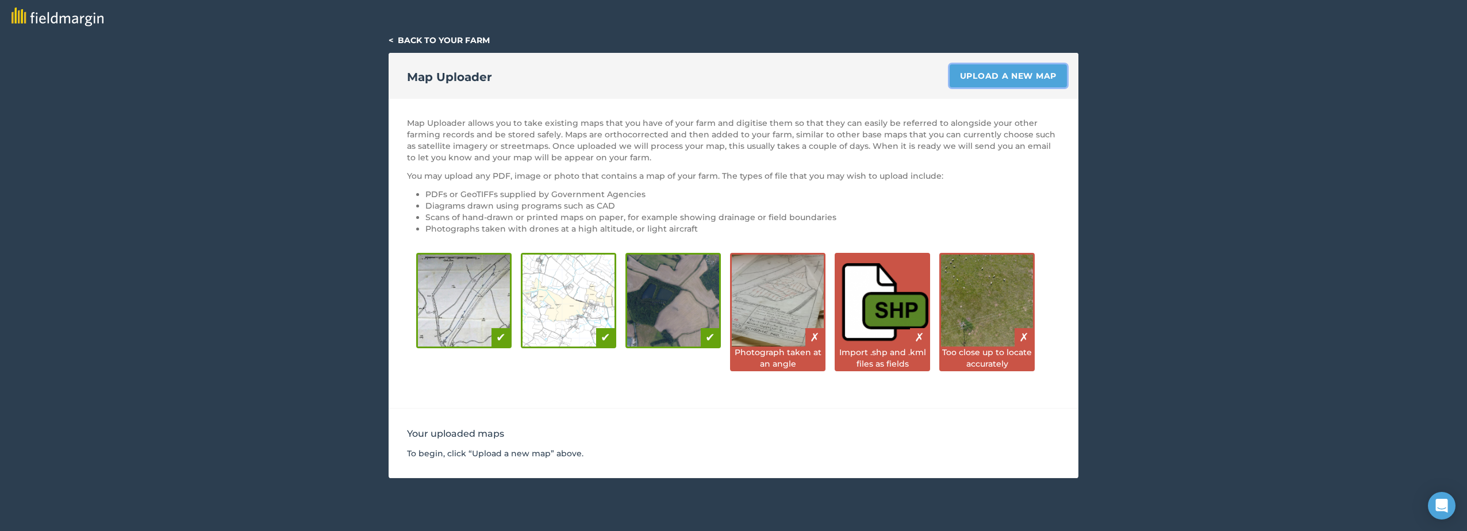
click at [988, 78] on link "Upload a new map" at bounding box center [1008, 75] width 117 height 23
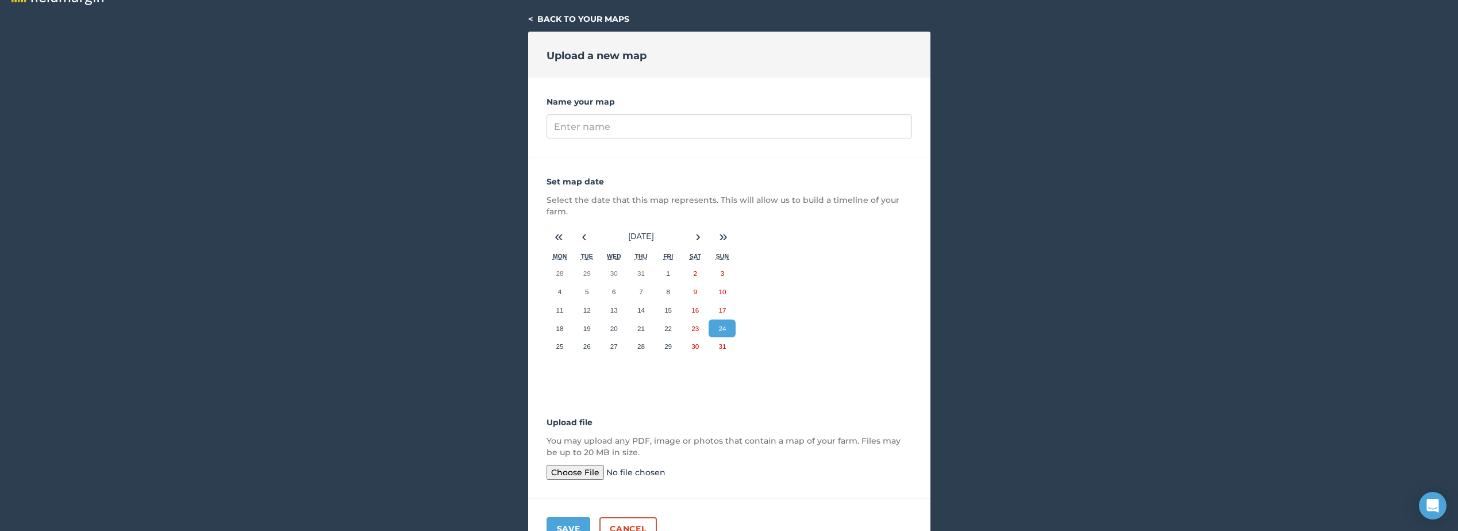
scroll to position [86, 0]
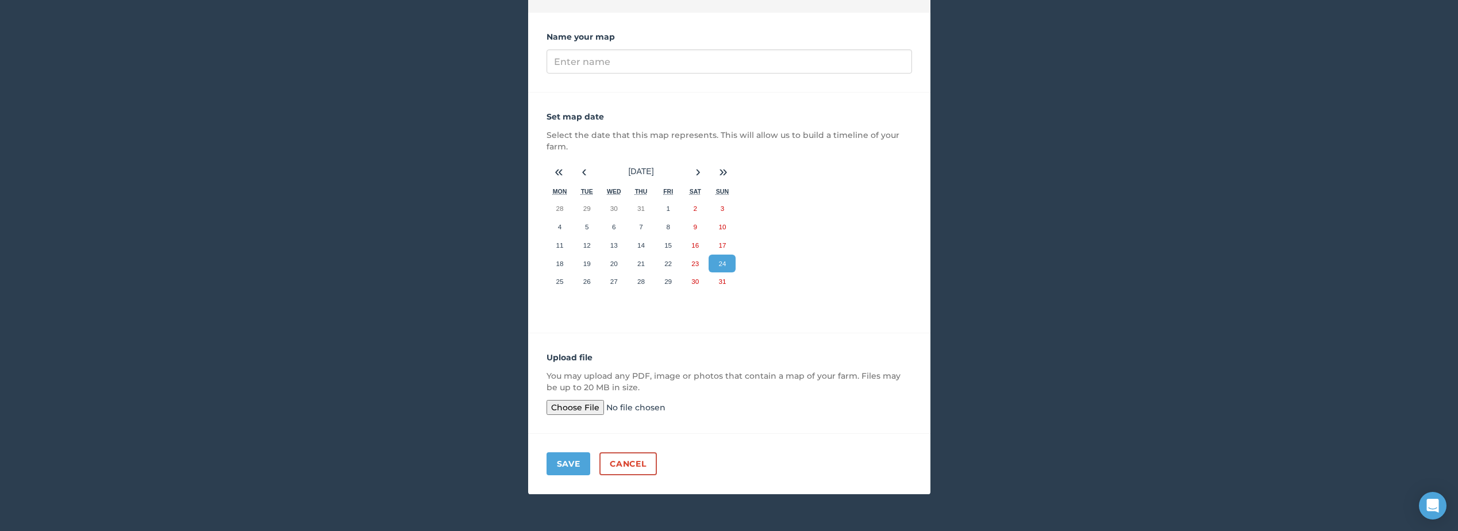
click at [564, 403] on input "file" at bounding box center [635, 407] width 176 height 15
type input "C:\fakepath\Barfoot Farms - Map Pack 2025 (4).pdf"
click at [567, 466] on button "Save" at bounding box center [569, 463] width 44 height 23
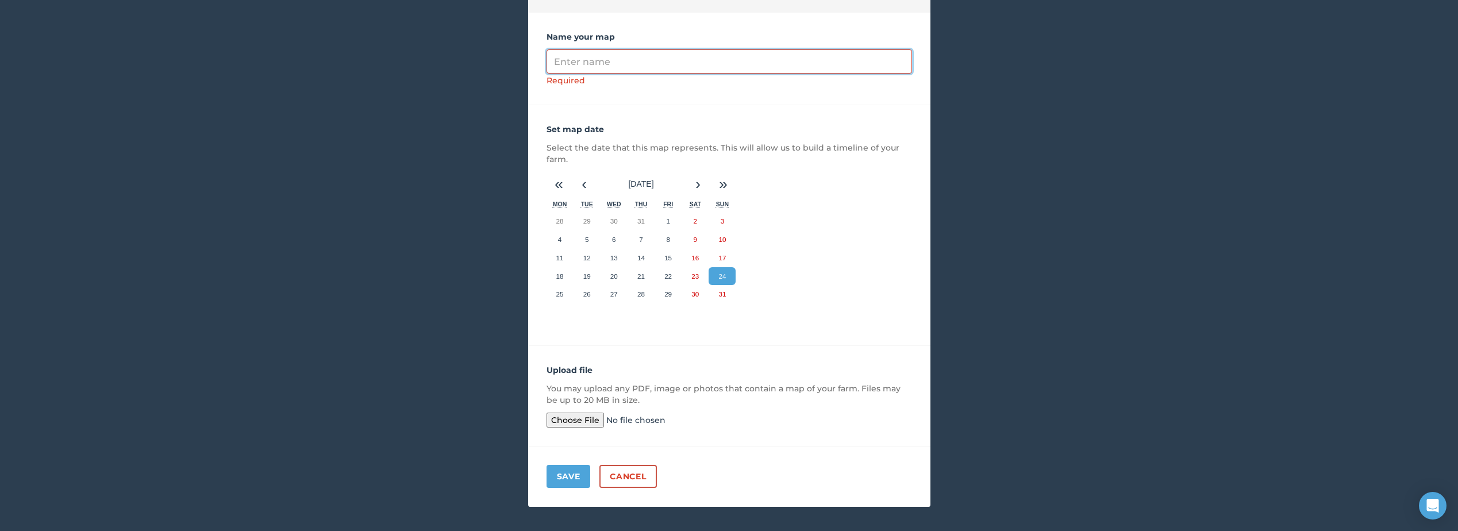
click at [571, 64] on input "Name your map" at bounding box center [730, 61] width 366 height 24
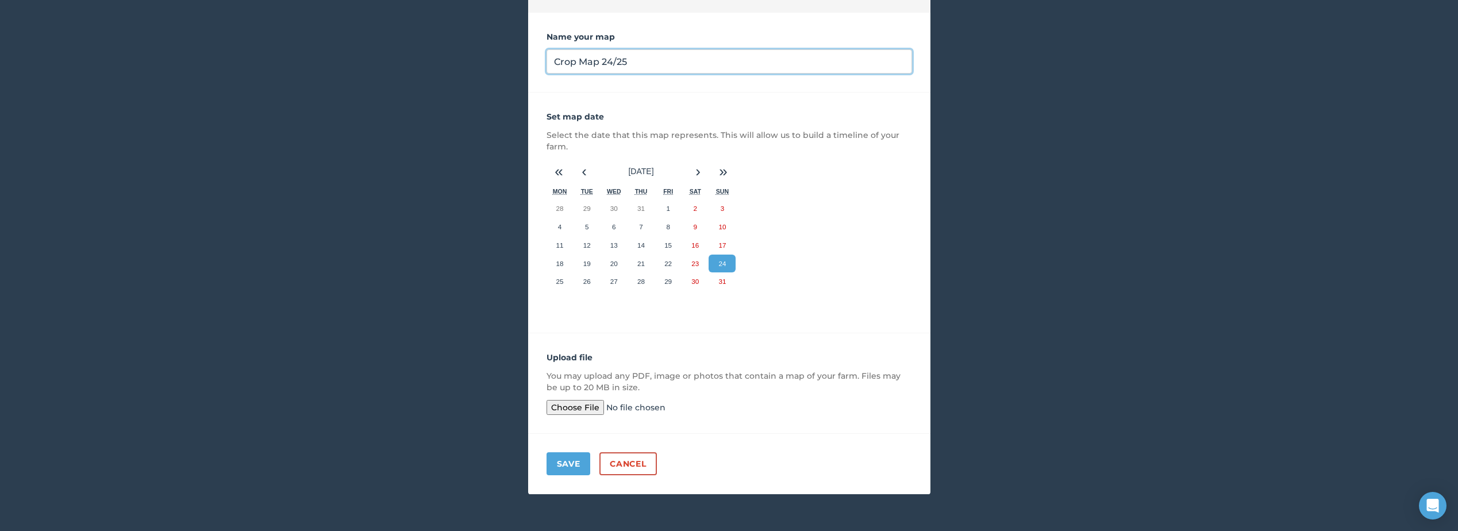
type input "Crop Map 24/25"
click at [575, 463] on button "Save" at bounding box center [569, 463] width 44 height 23
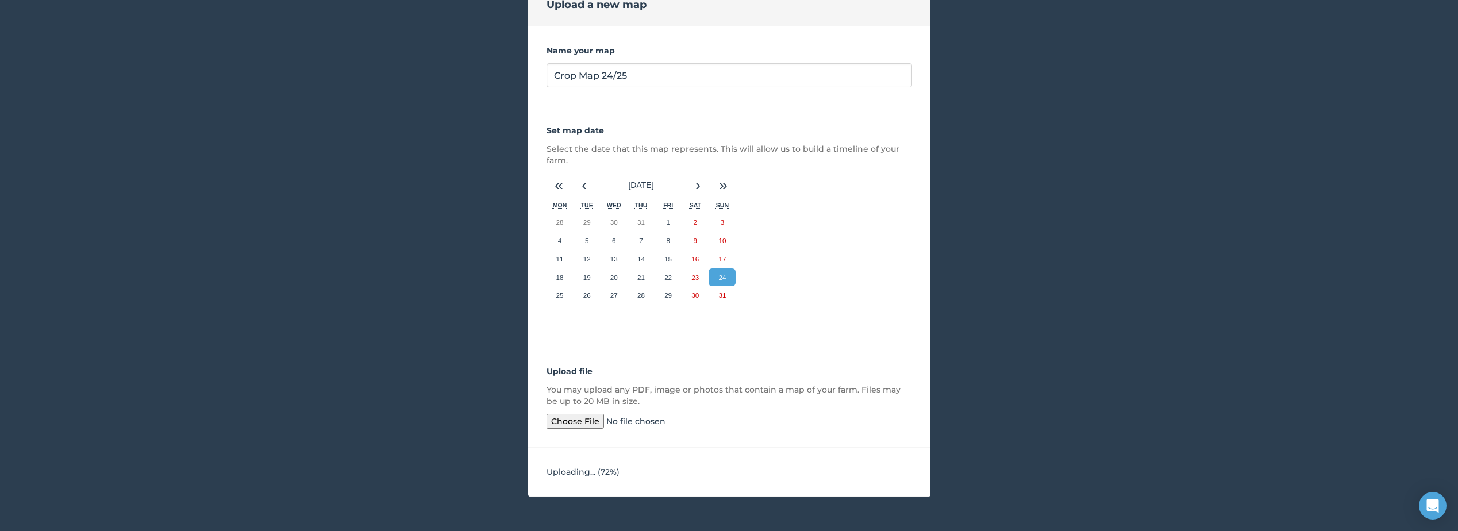
scroll to position [75, 0]
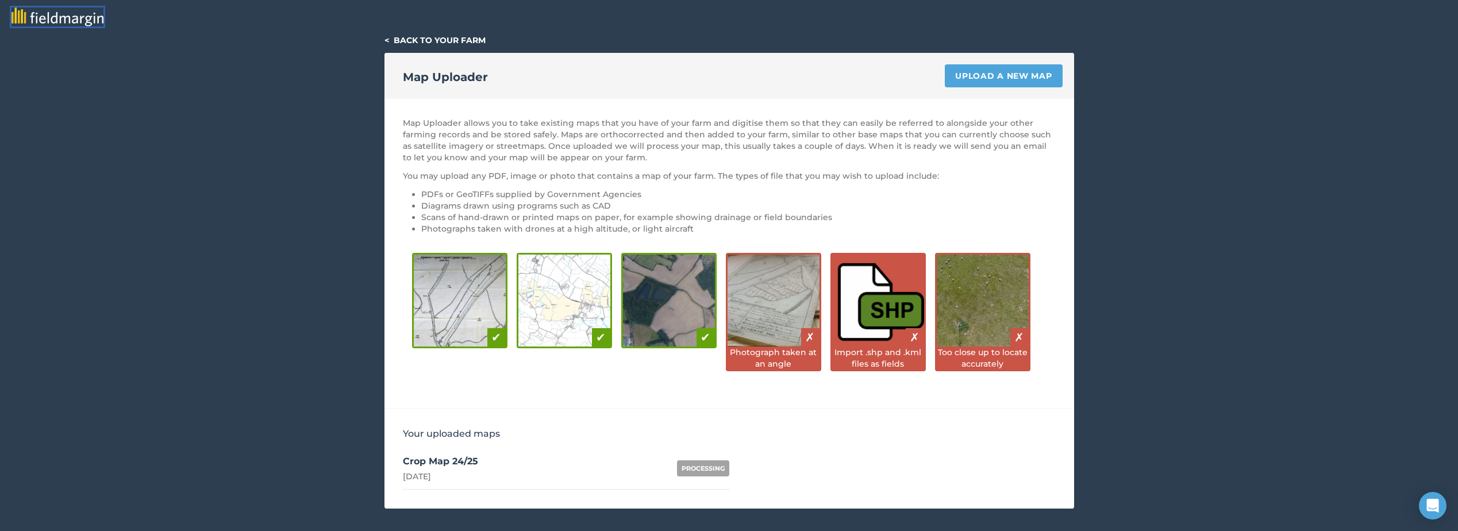
click at [59, 18] on img at bounding box center [57, 16] width 92 height 19
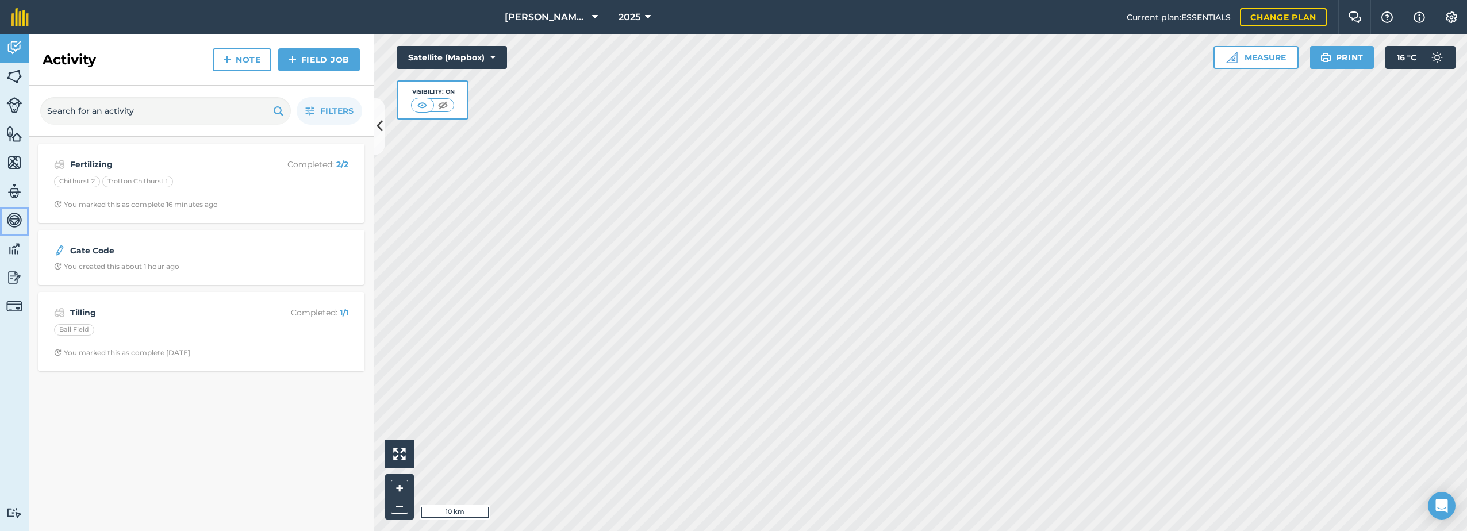
click at [16, 221] on img at bounding box center [14, 220] width 16 height 17
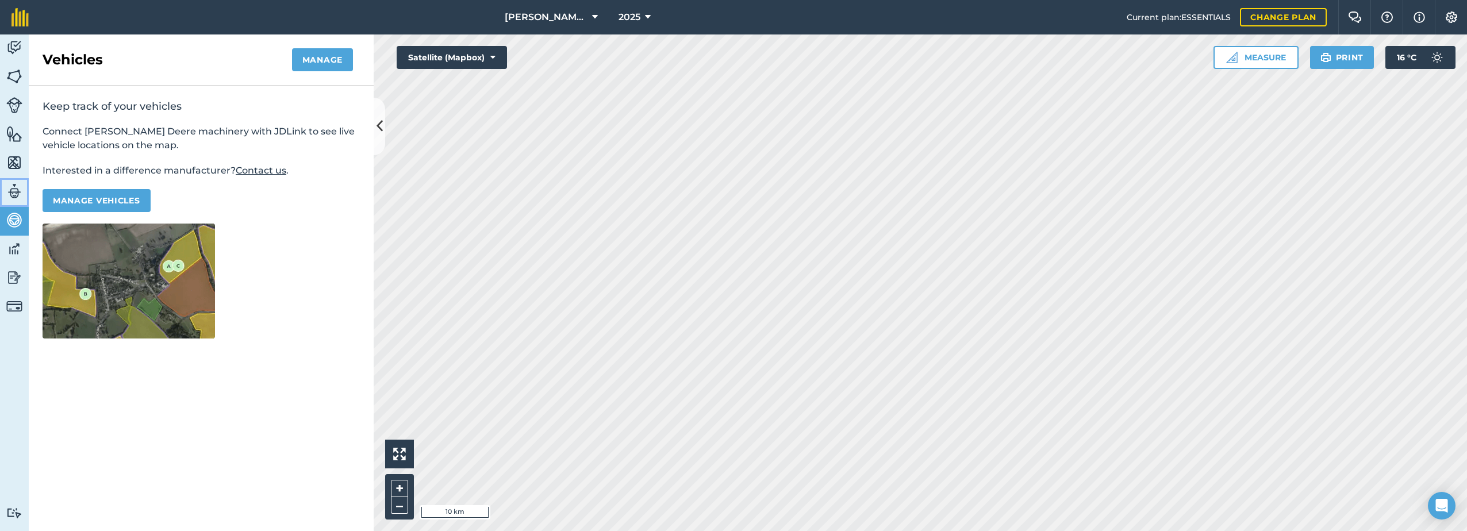
click at [10, 191] on img at bounding box center [14, 191] width 16 height 17
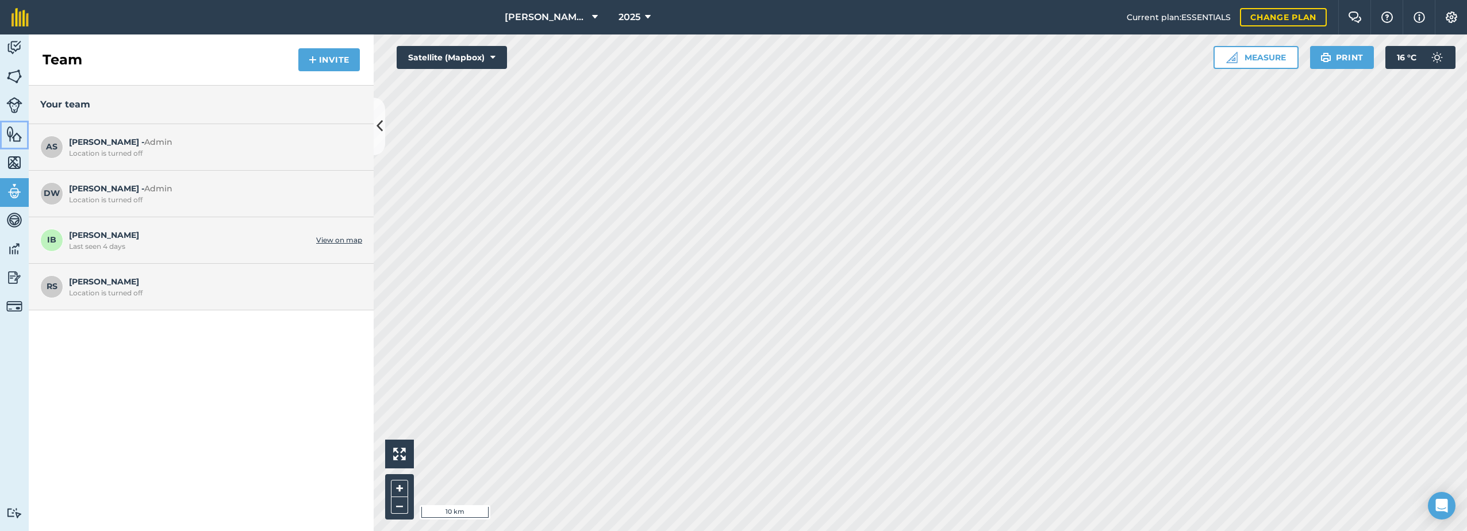
click at [13, 133] on img at bounding box center [14, 133] width 16 height 17
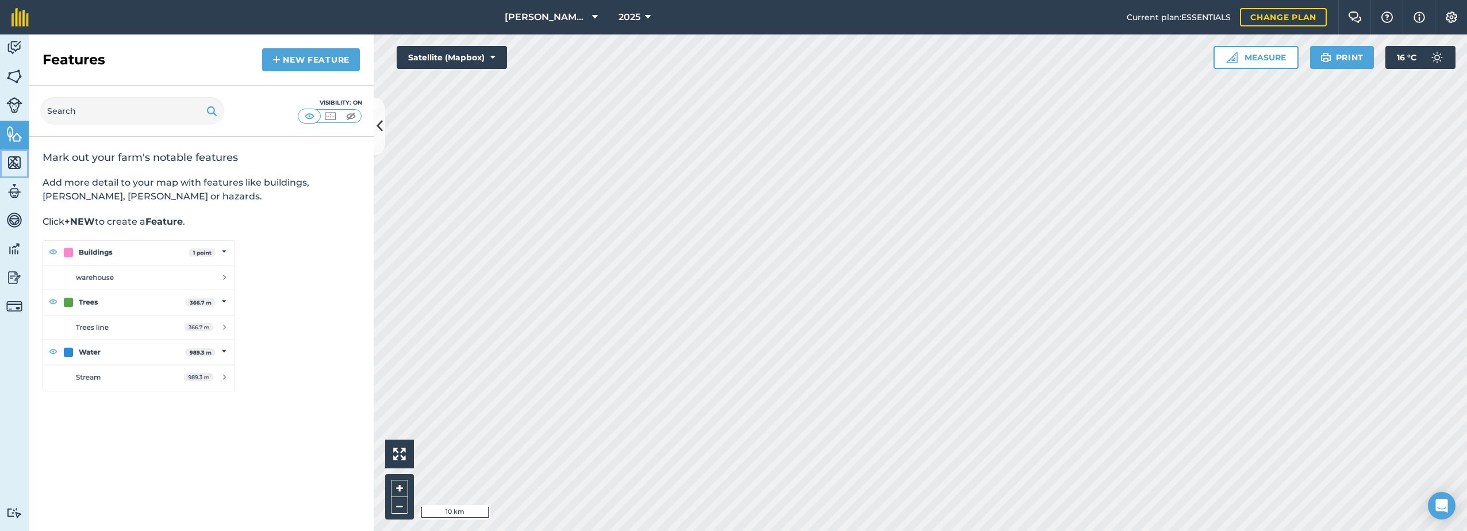
click at [17, 159] on img at bounding box center [14, 162] width 16 height 17
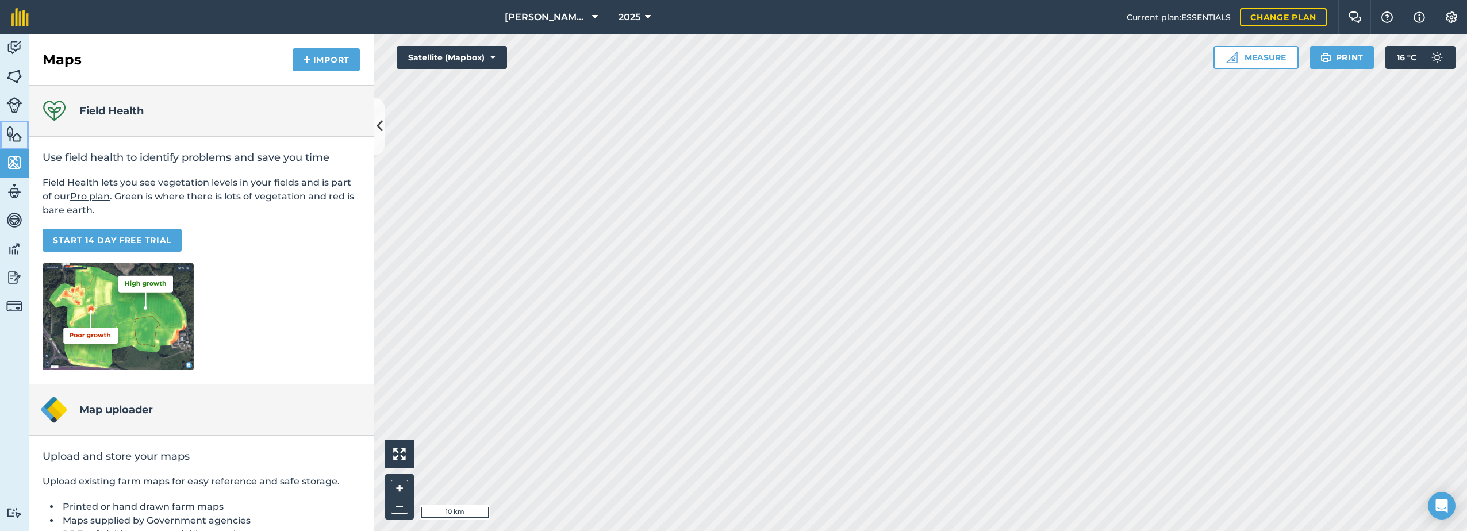
click at [18, 139] on img at bounding box center [14, 133] width 16 height 17
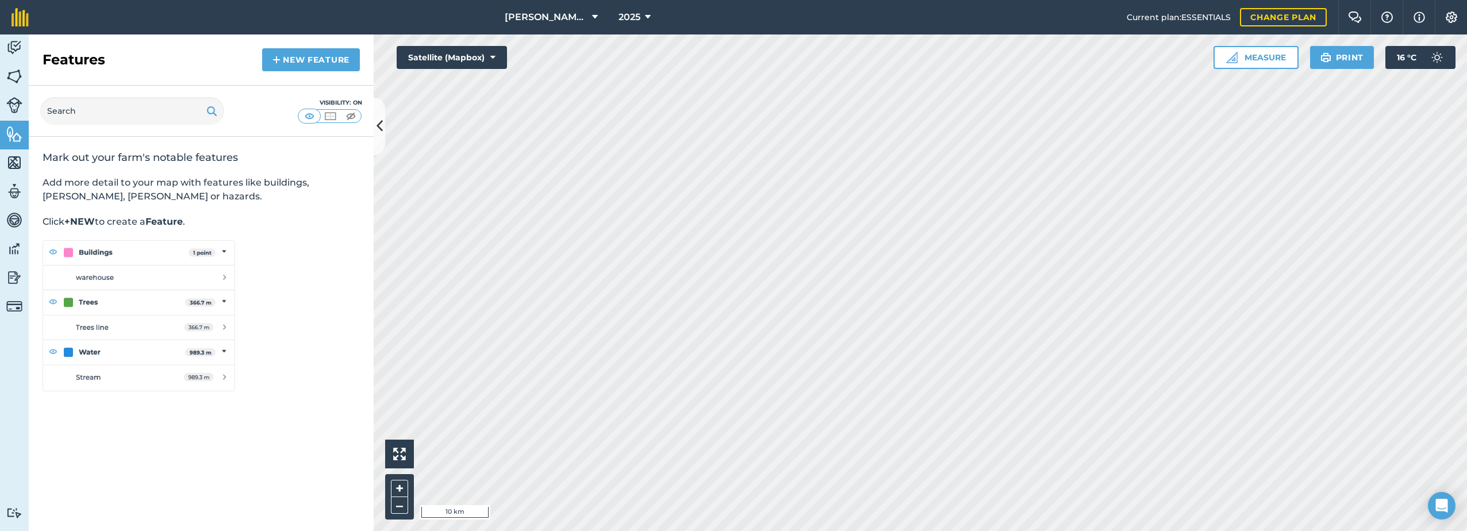
click at [190, 320] on img at bounding box center [139, 315] width 193 height 151
